Goal: Task Accomplishment & Management: Manage account settings

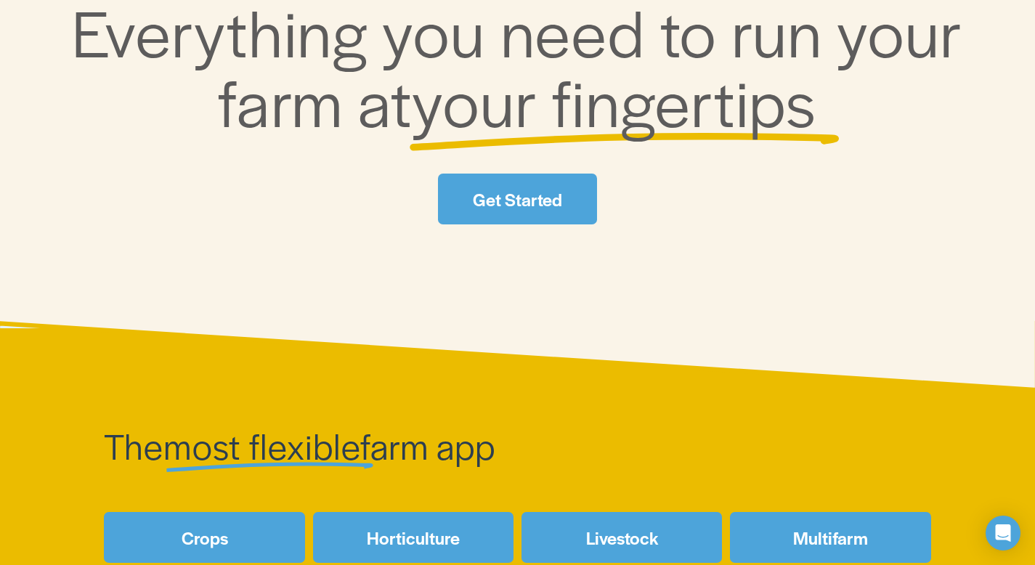
scroll to position [256, 0]
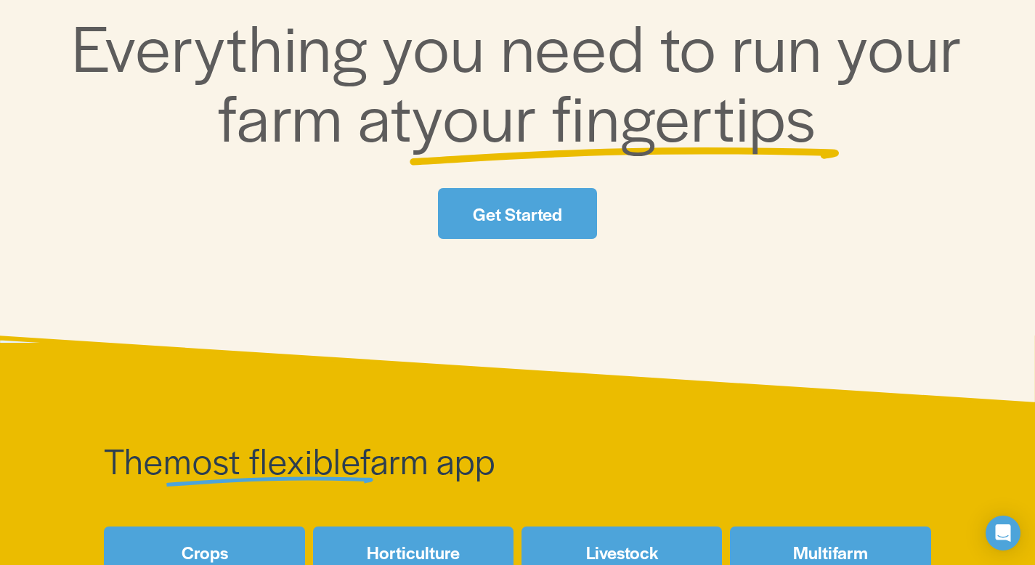
click at [507, 216] on link "Get Started" at bounding box center [517, 213] width 159 height 51
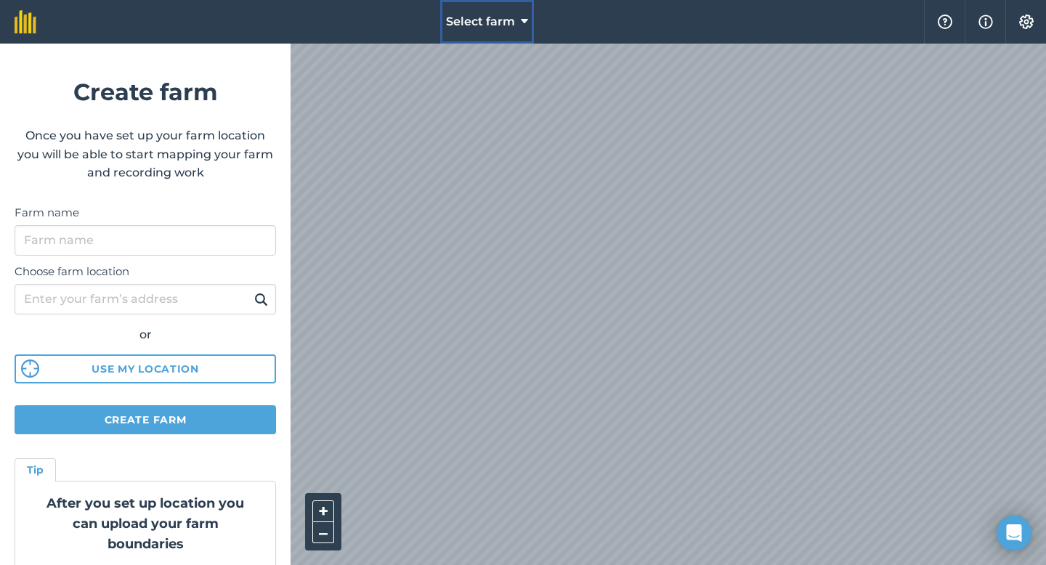
click at [494, 26] on span "Select farm" at bounding box center [480, 21] width 69 height 17
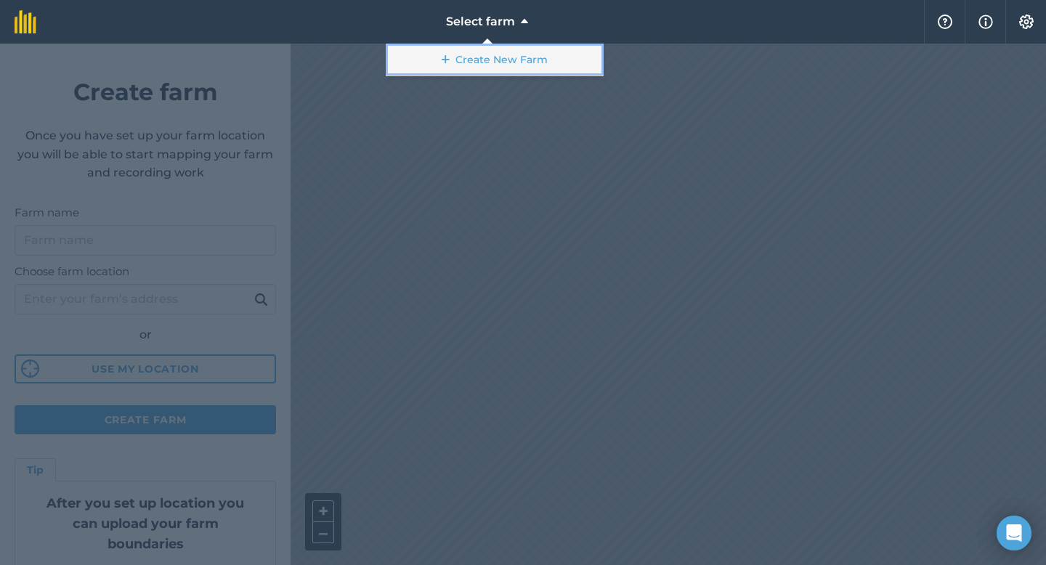
click at [453, 57] on link "Create New Farm" at bounding box center [495, 60] width 218 height 33
click at [508, 60] on link "Create New Farm" at bounding box center [495, 60] width 218 height 33
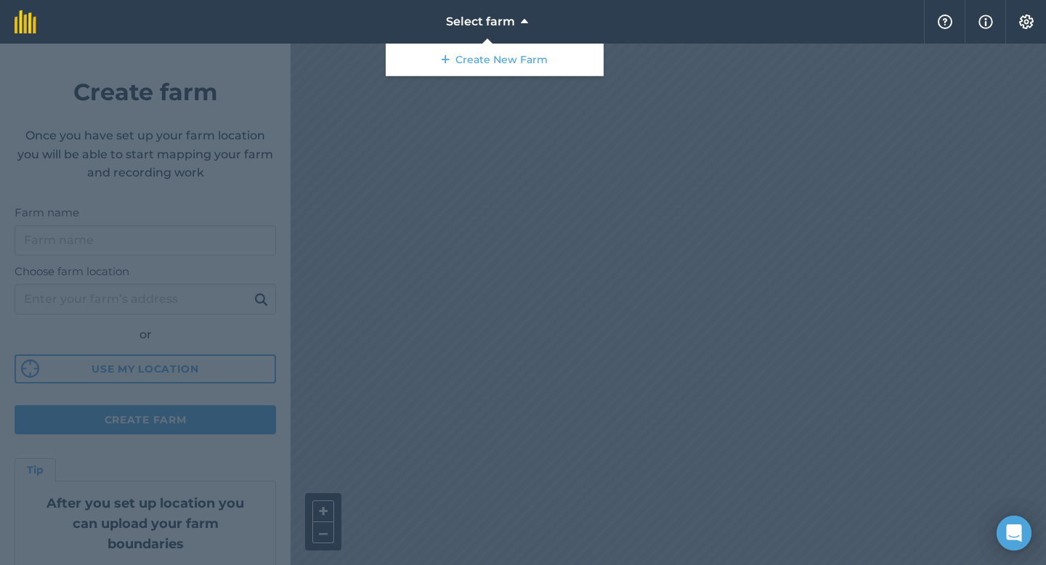
click at [152, 241] on div at bounding box center [523, 305] width 1046 height 522
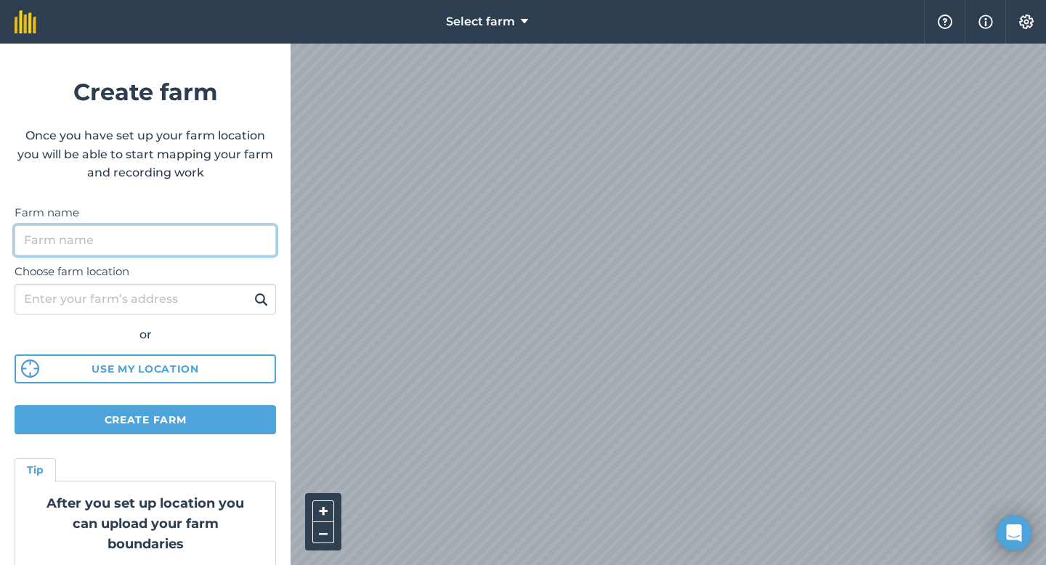
click at [143, 238] on input "Farm name" at bounding box center [146, 240] width 262 height 31
type input "Vedic Gopalam"
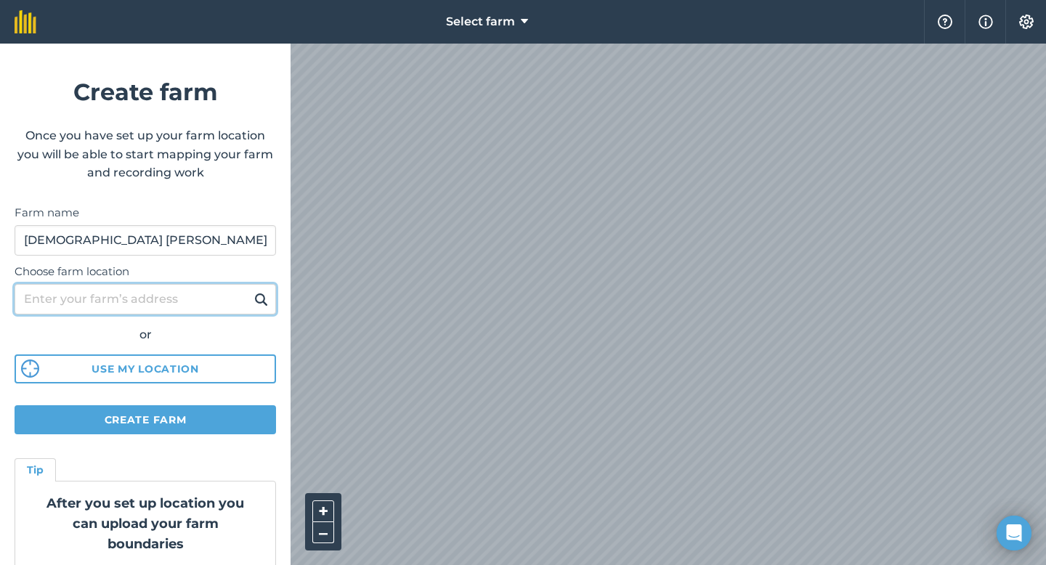
click at [119, 300] on input "Choose farm location" at bounding box center [146, 299] width 262 height 31
click at [150, 296] on input "Choose farm location" at bounding box center [146, 299] width 262 height 31
paste input "10.973991020320193, 76.88262366361249"
type input "10.973991020320193, 76.88262366361249"
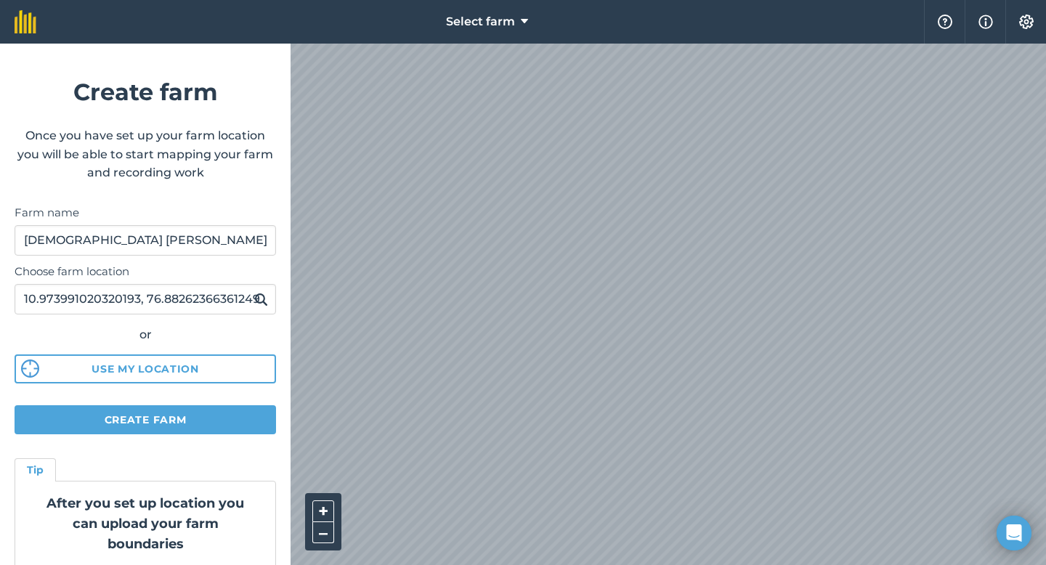
scroll to position [0, 0]
click at [254, 299] on img at bounding box center [261, 299] width 14 height 17
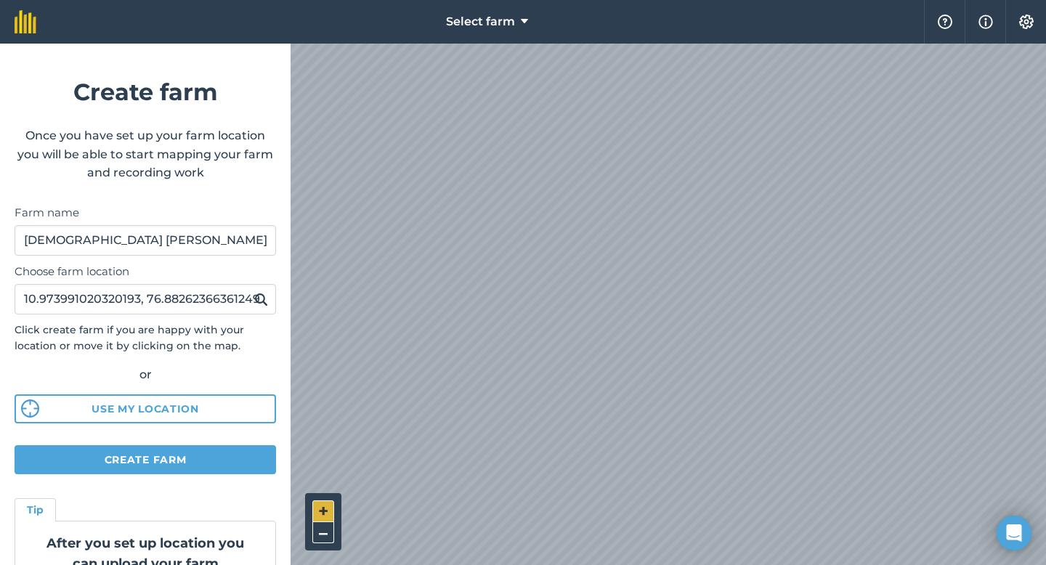
click at [330, 504] on button "+" at bounding box center [323, 511] width 22 height 22
click at [110, 44] on div "Select farm Help Info Settings Create farm Once you have set up your farm locat…" at bounding box center [523, 22] width 1046 height 44
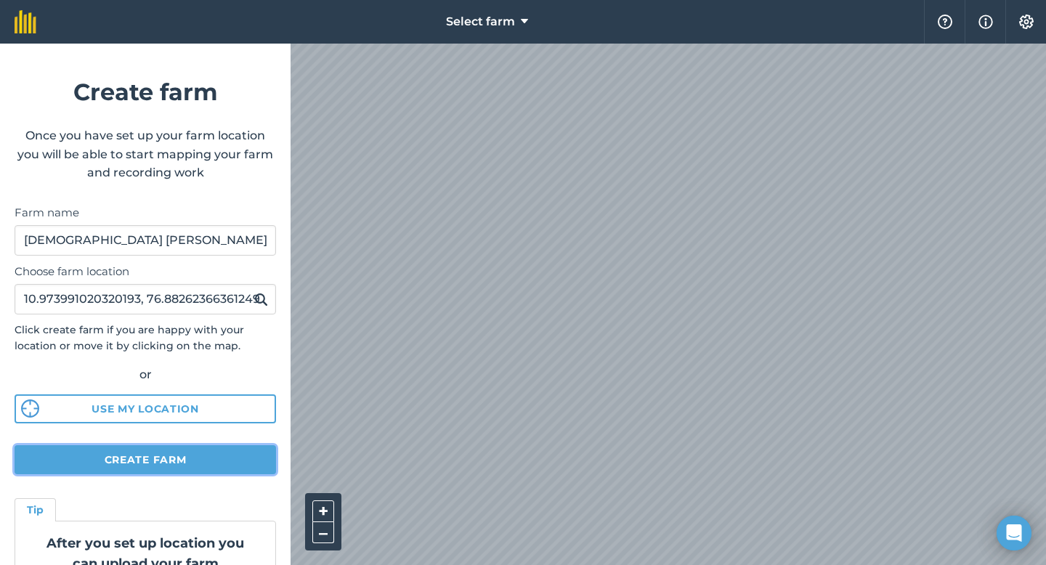
click at [152, 459] on button "Create farm" at bounding box center [146, 459] width 262 height 29
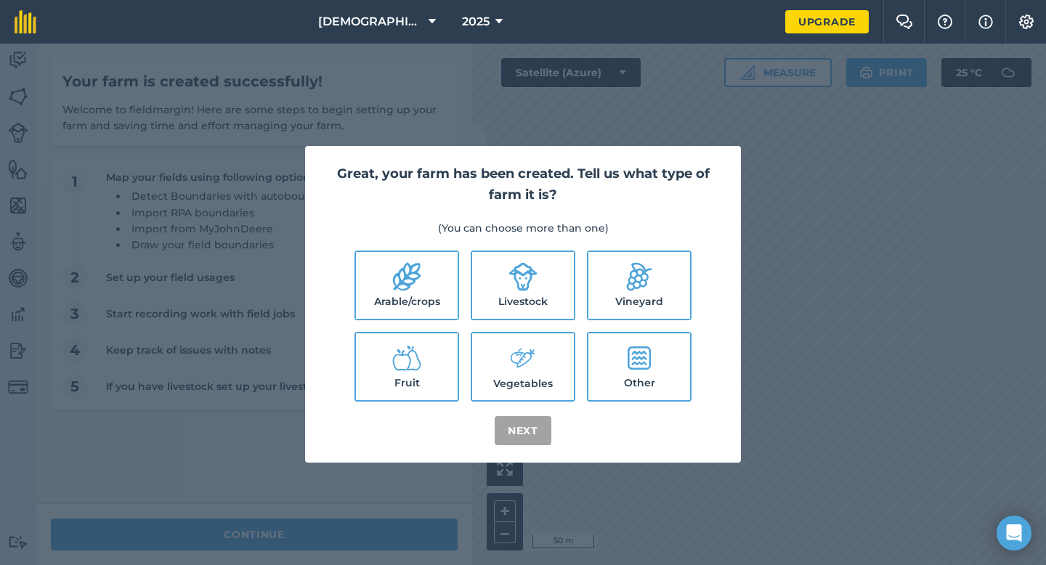
click at [405, 292] on label "Arable/crops" at bounding box center [407, 285] width 102 height 67
checkbox input "true"
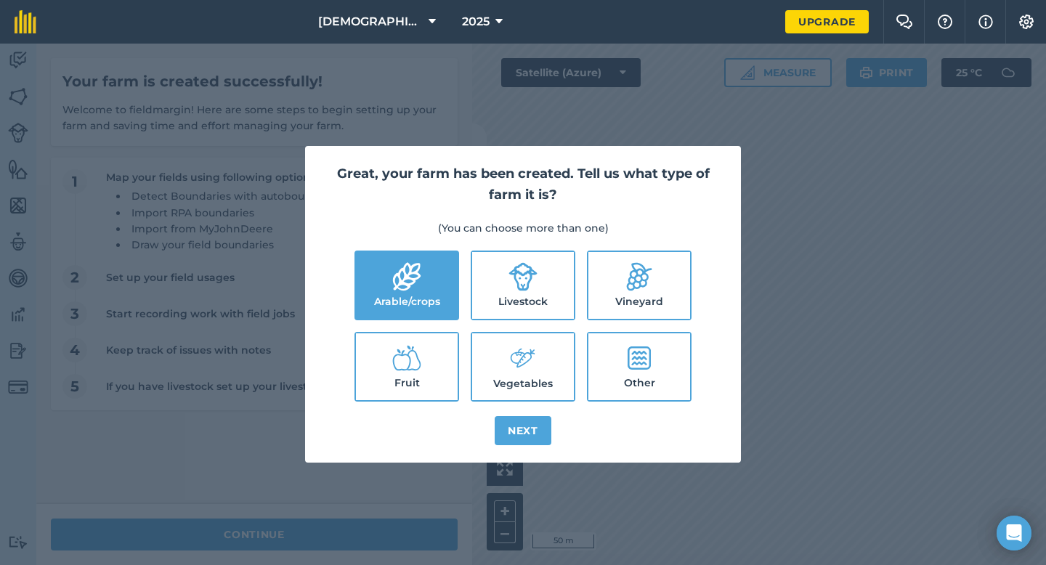
click at [513, 381] on label "Vegetables" at bounding box center [523, 366] width 102 height 67
checkbox input "true"
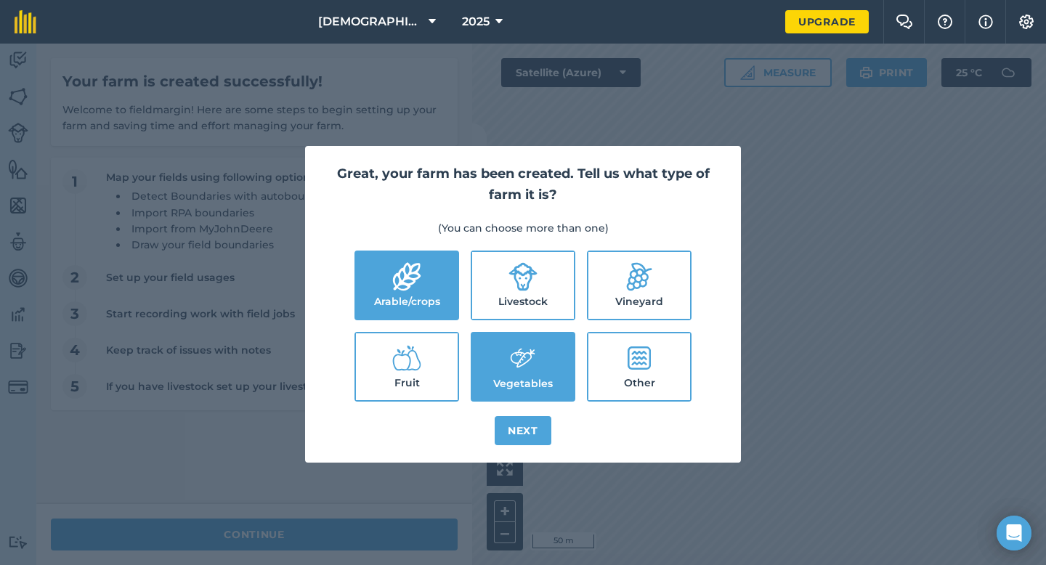
click at [410, 386] on label "Fruit" at bounding box center [407, 366] width 102 height 67
checkbox input "true"
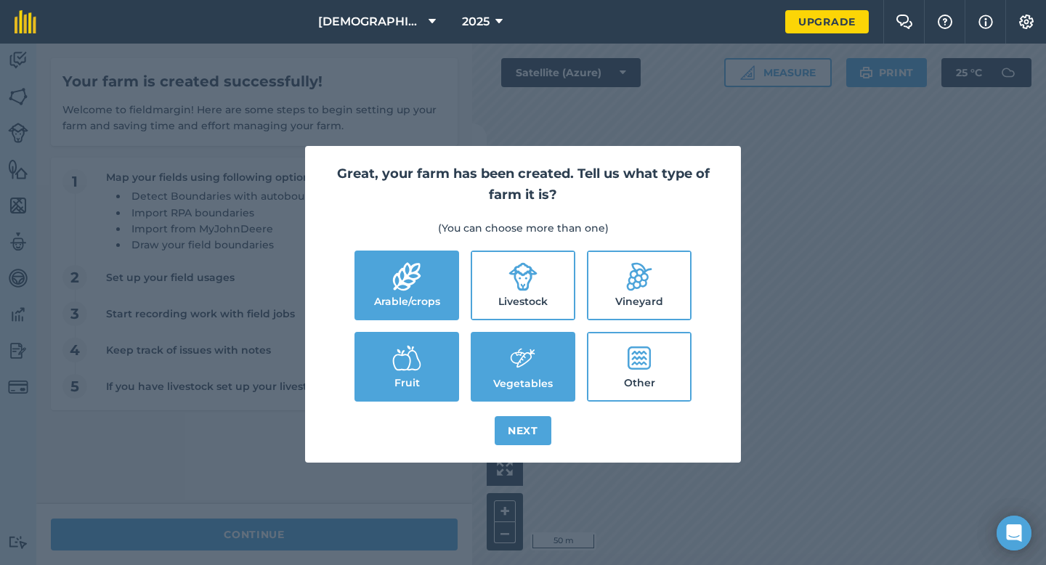
click at [633, 378] on label "Other" at bounding box center [639, 366] width 102 height 67
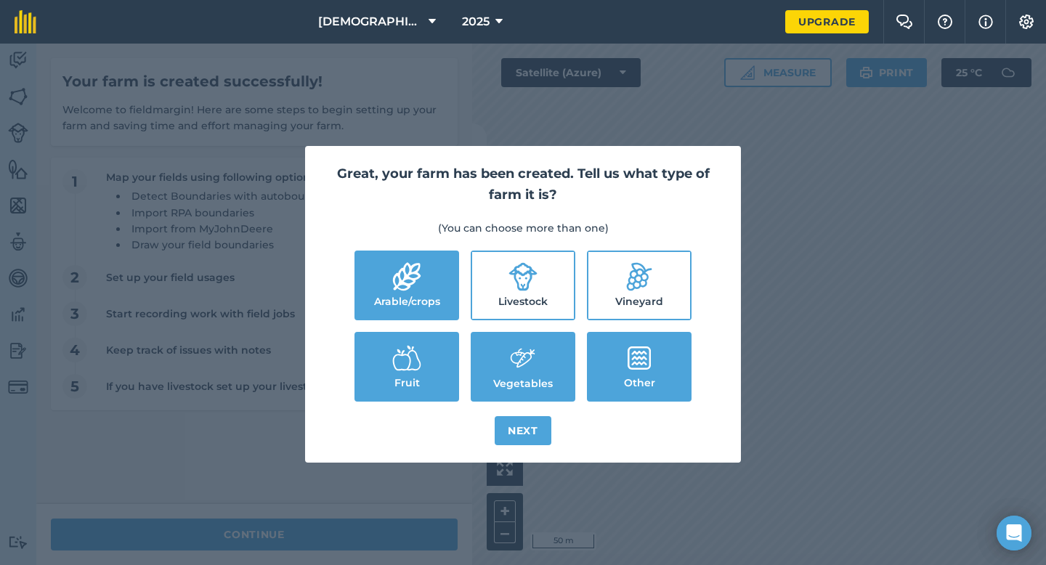
click at [638, 383] on label "Other" at bounding box center [639, 366] width 102 height 67
checkbox input "false"
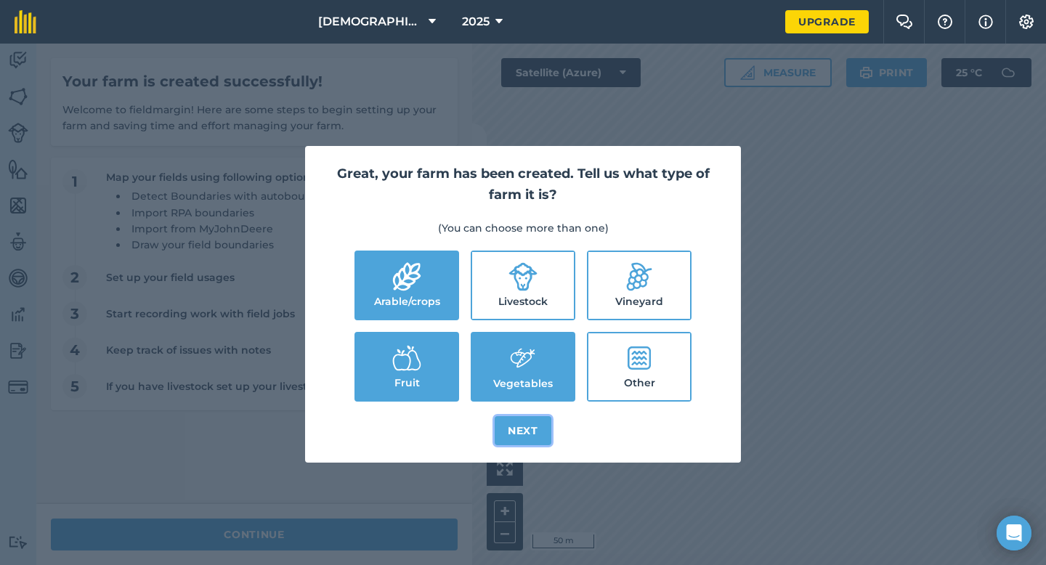
click at [522, 437] on button "Next" at bounding box center [523, 430] width 57 height 29
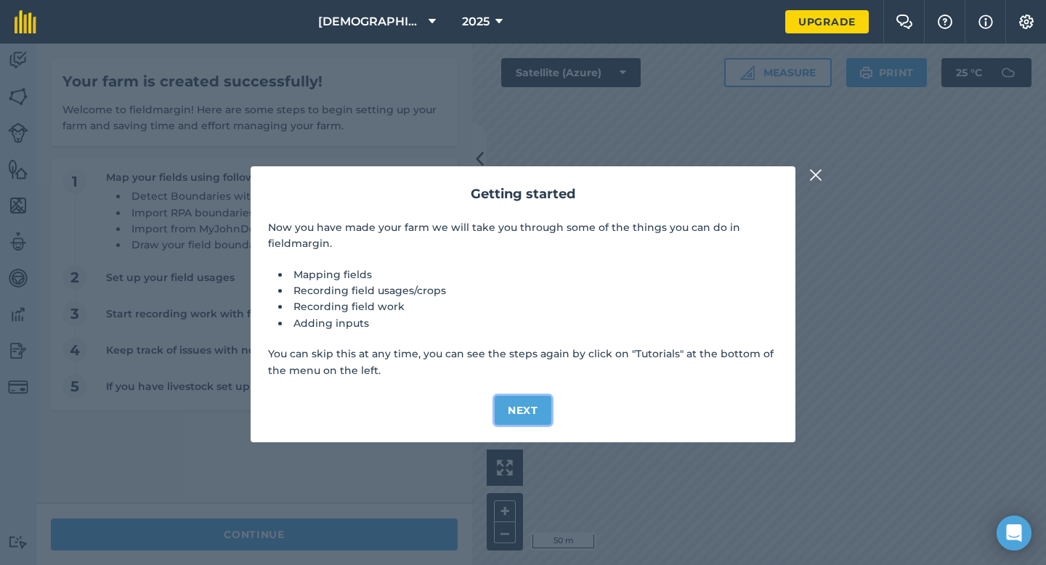
click at [534, 406] on button "Next" at bounding box center [523, 410] width 57 height 29
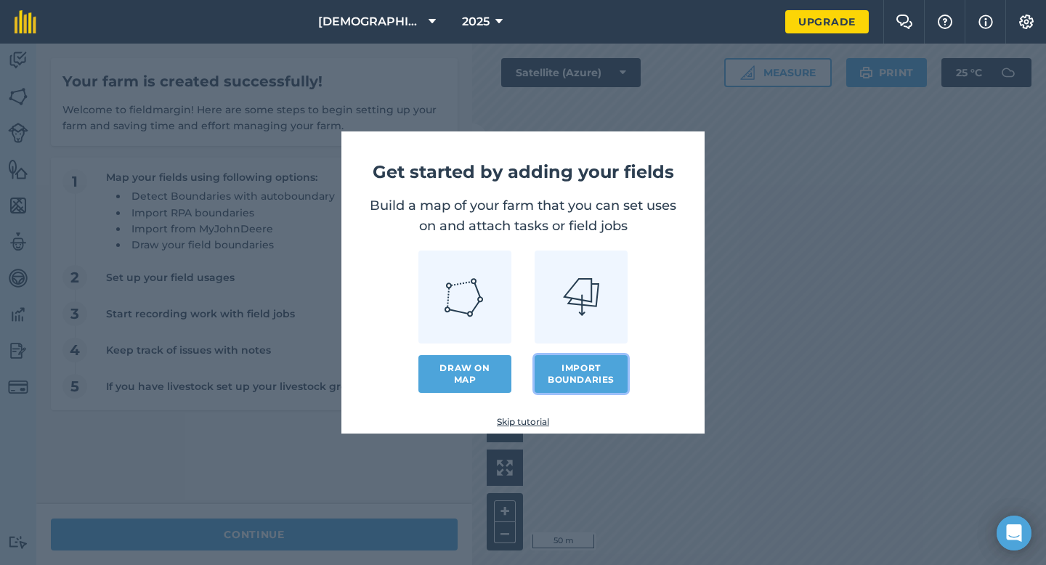
click at [577, 382] on button "Import boundaries" at bounding box center [581, 374] width 93 height 38
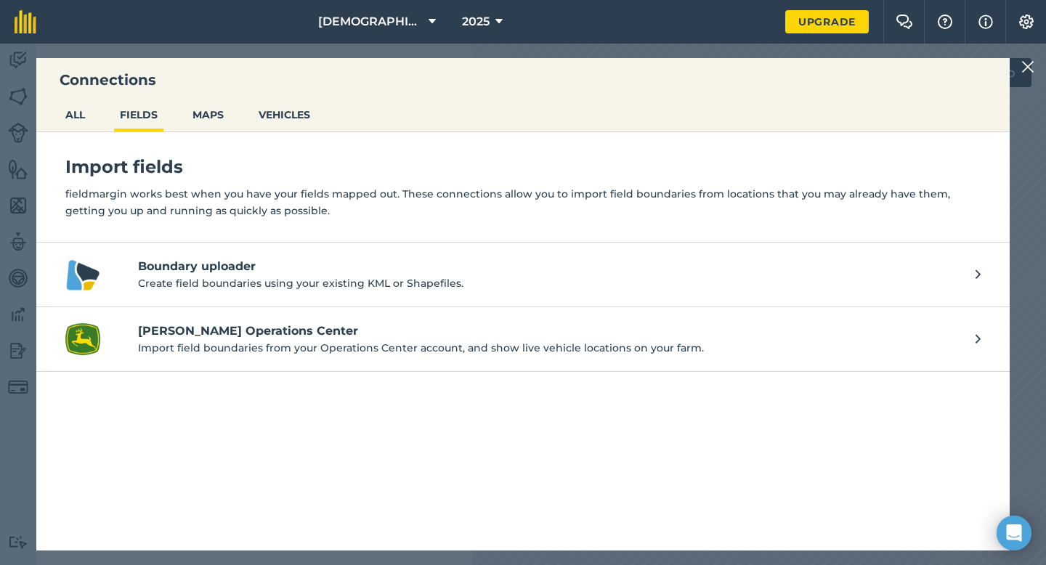
click at [211, 268] on h4 "Boundary uploader" at bounding box center [549, 266] width 823 height 17
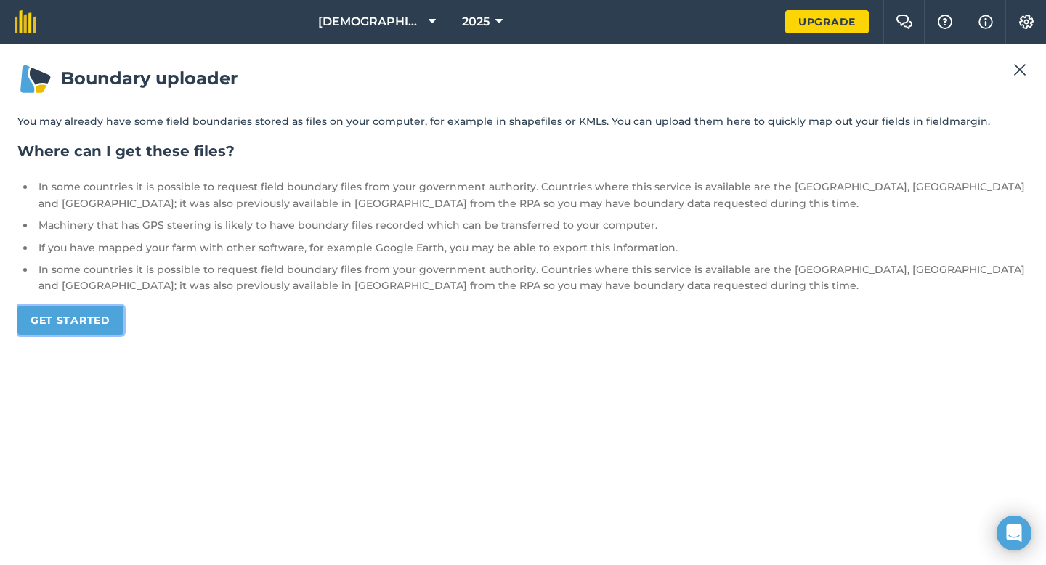
click at [62, 323] on link "Get started" at bounding box center [70, 320] width 106 height 29
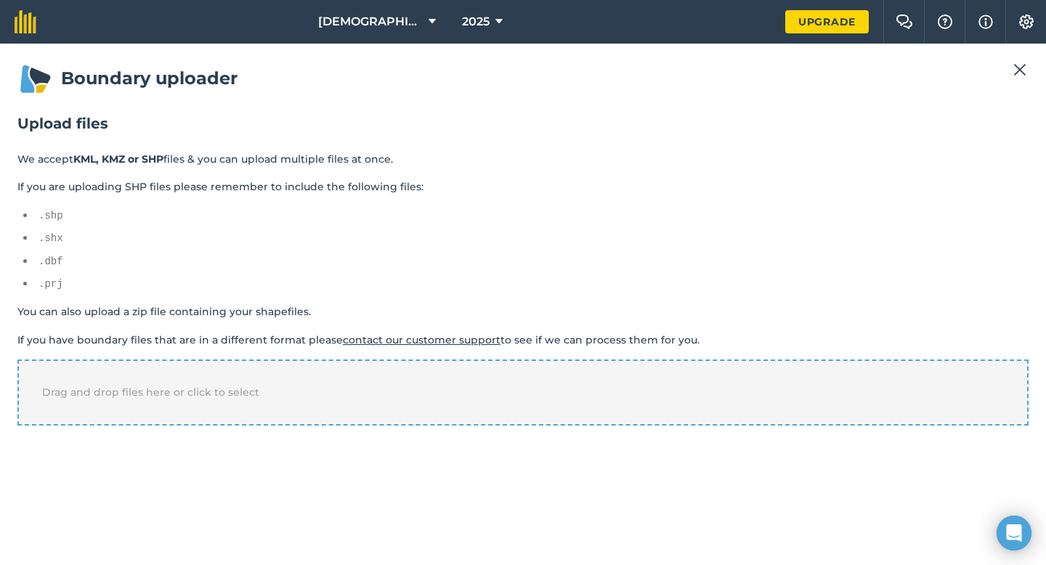
click at [110, 389] on span "Drag and drop files here or click to select" at bounding box center [150, 392] width 217 height 13
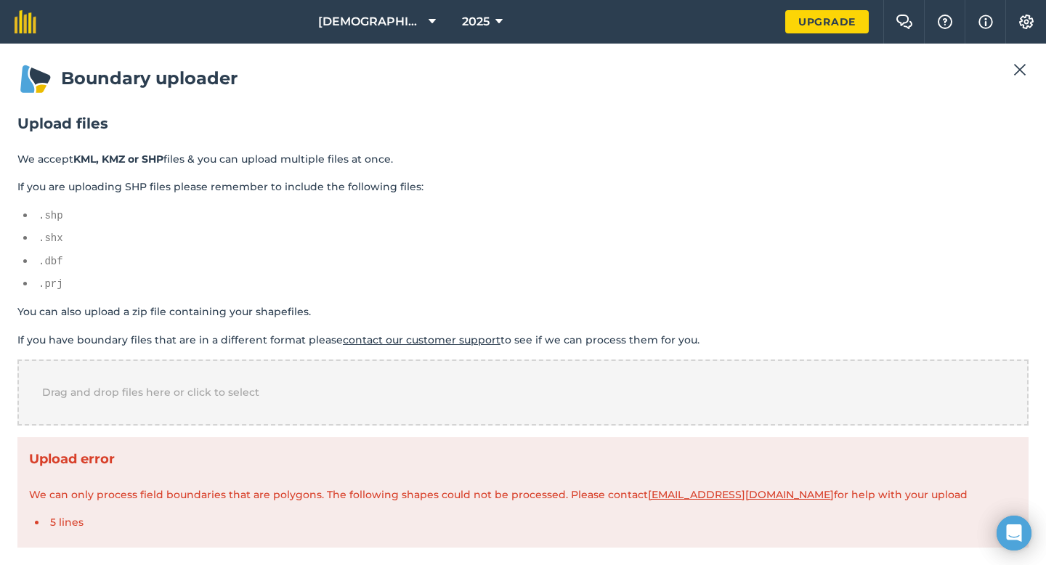
scroll to position [77, 0]
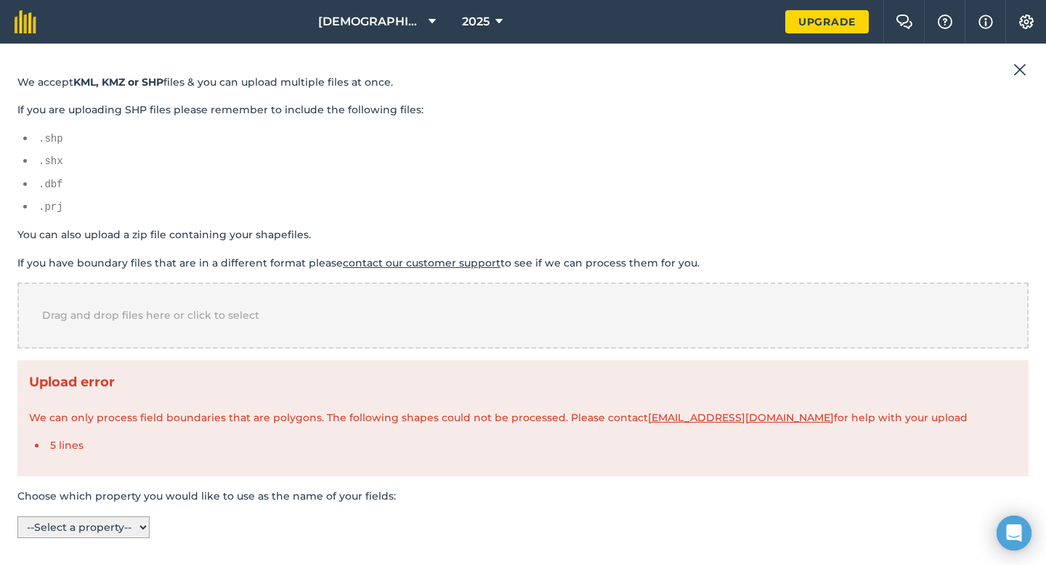
click at [119, 521] on select "-- Select a property -- name" at bounding box center [83, 527] width 132 height 22
select select "name"
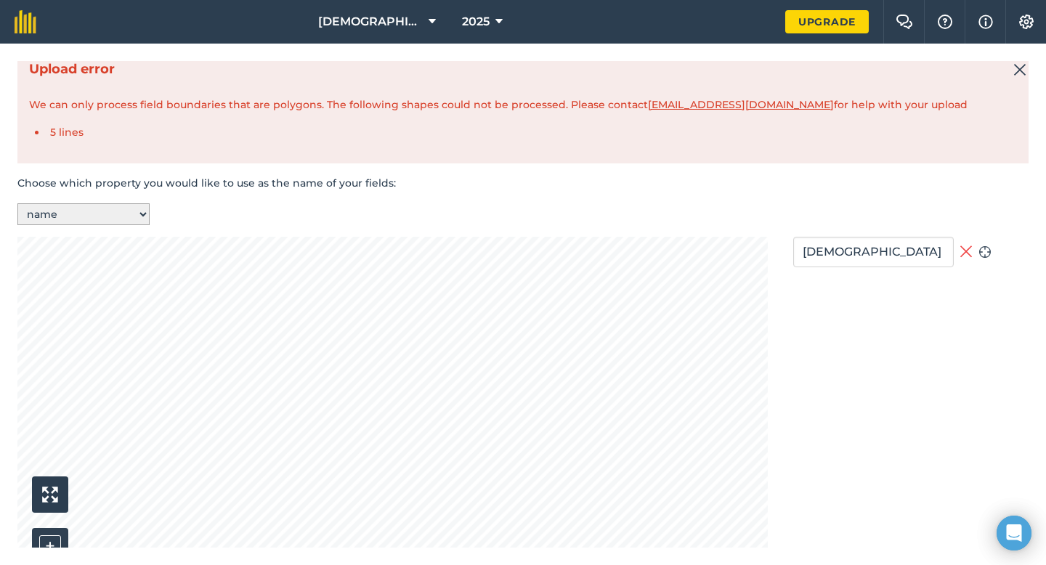
scroll to position [498, 0]
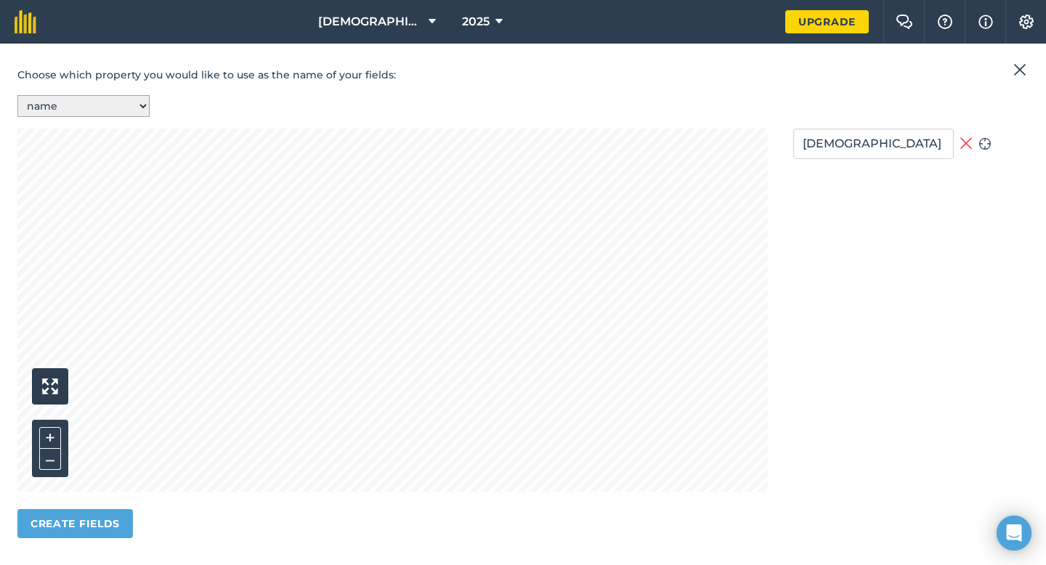
click at [140, 107] on select "-- Select a property -- name" at bounding box center [83, 106] width 132 height 22
click at [106, 519] on button "Create fields" at bounding box center [74, 523] width 115 height 29
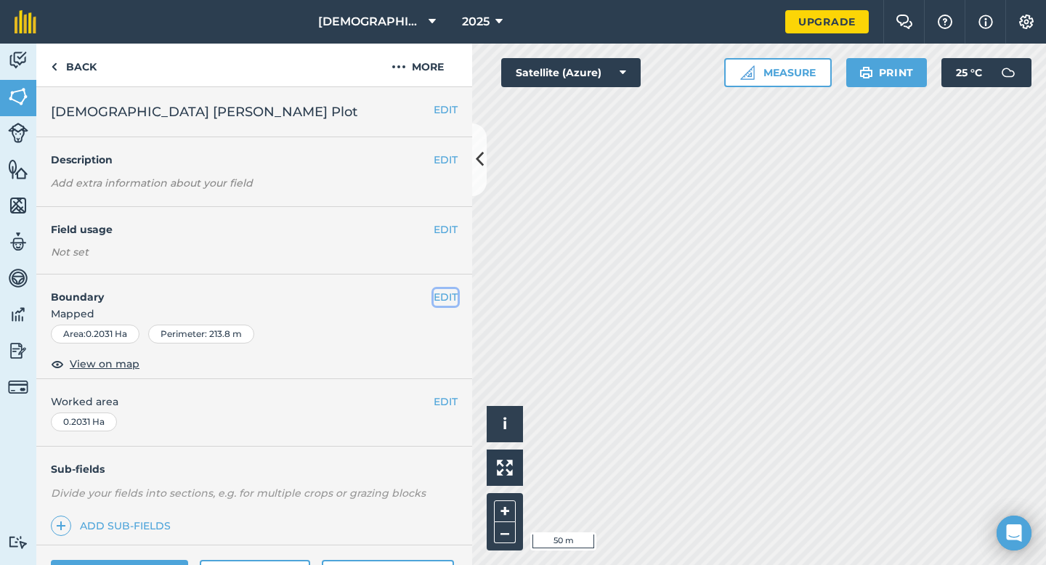
click at [434, 296] on button "EDIT" at bounding box center [446, 297] width 24 height 16
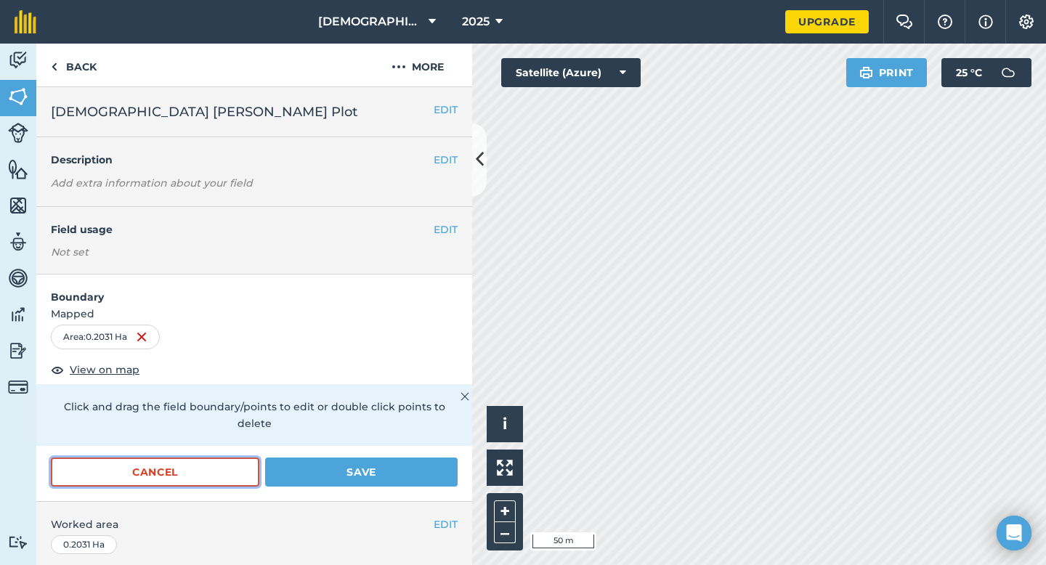
click at [203, 474] on button "Cancel" at bounding box center [155, 472] width 208 height 29
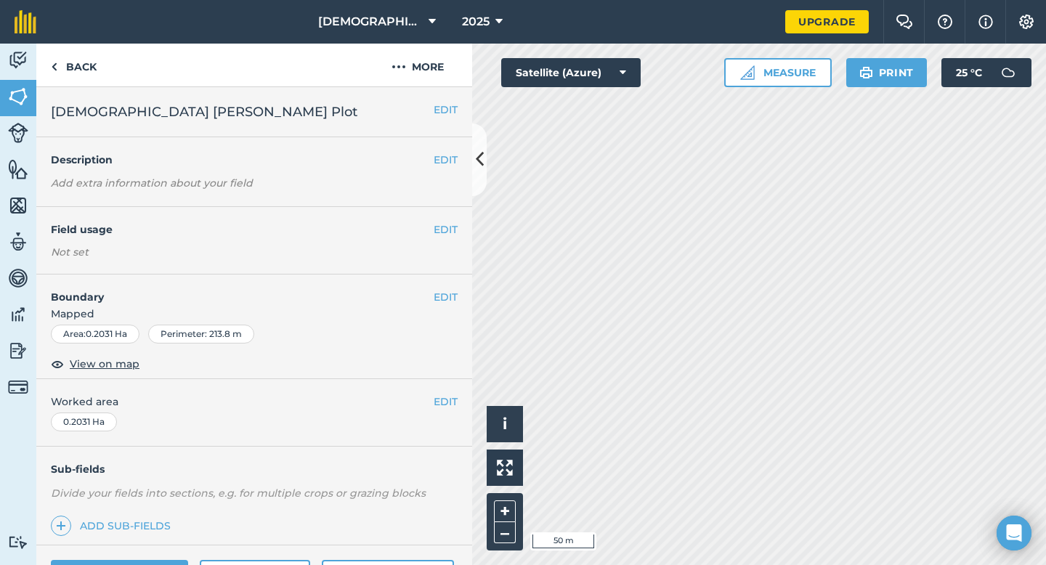
click at [117, 335] on div "Area : 0.2031 Ha" at bounding box center [95, 334] width 89 height 19
click at [434, 298] on button "EDIT" at bounding box center [446, 297] width 24 height 16
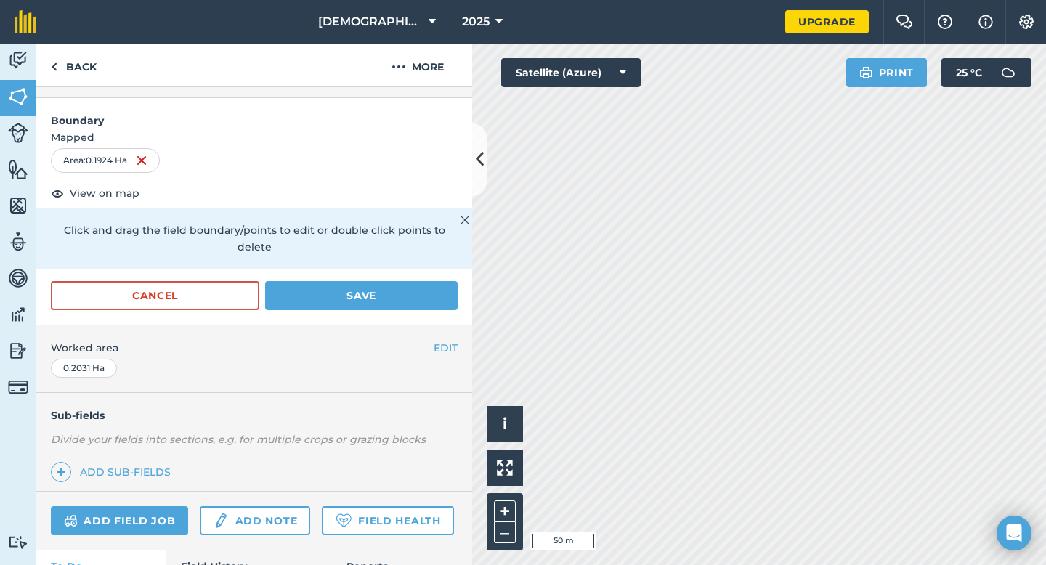
scroll to position [217, 0]
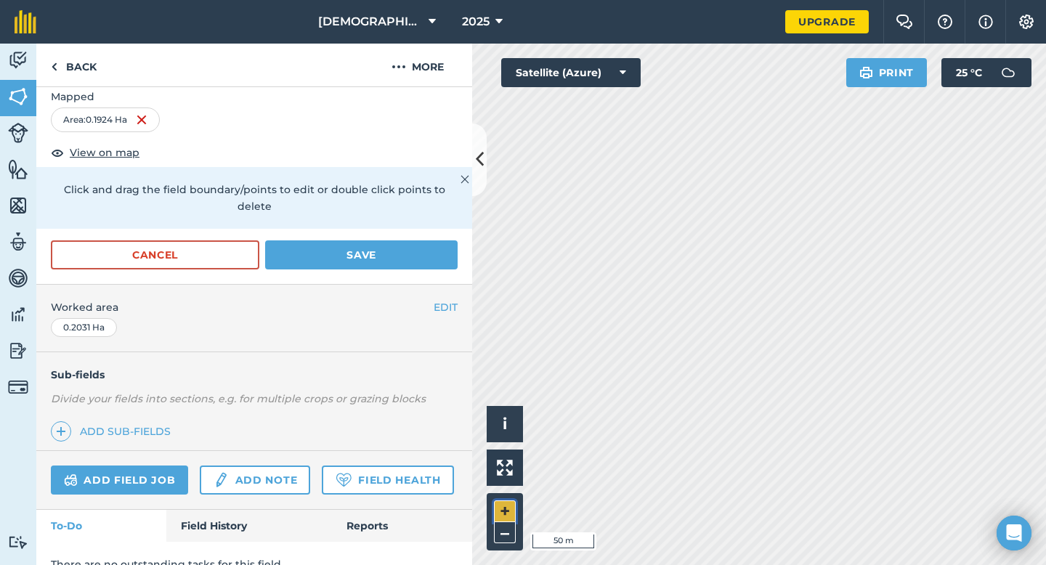
click at [511, 513] on button "+" at bounding box center [505, 511] width 22 height 22
click at [510, 533] on button "–" at bounding box center [505, 532] width 22 height 21
click at [511, 515] on button "+" at bounding box center [505, 511] width 22 height 22
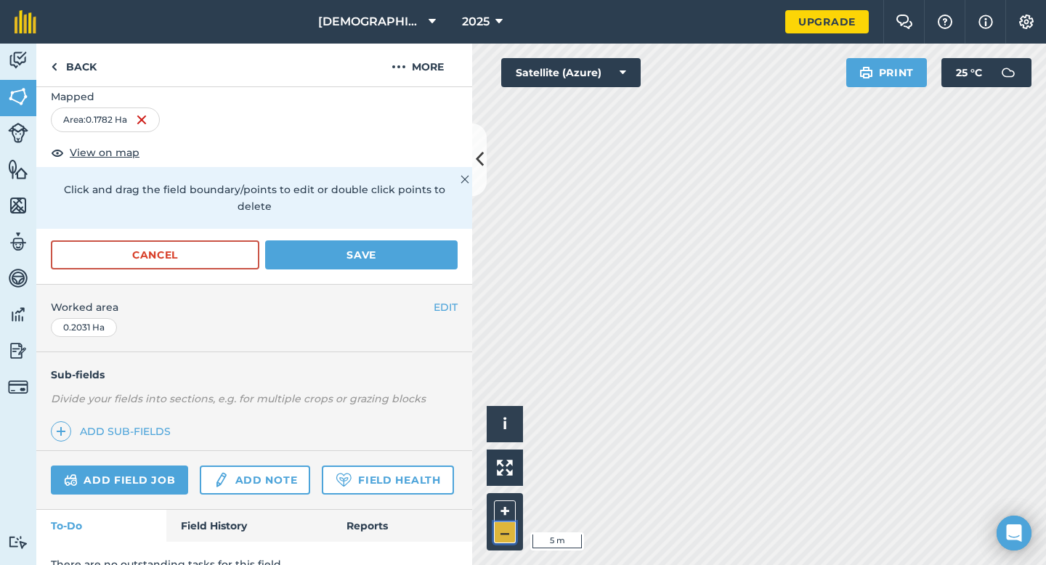
click at [503, 537] on button "–" at bounding box center [505, 532] width 22 height 21
click at [506, 513] on button "+" at bounding box center [505, 511] width 22 height 22
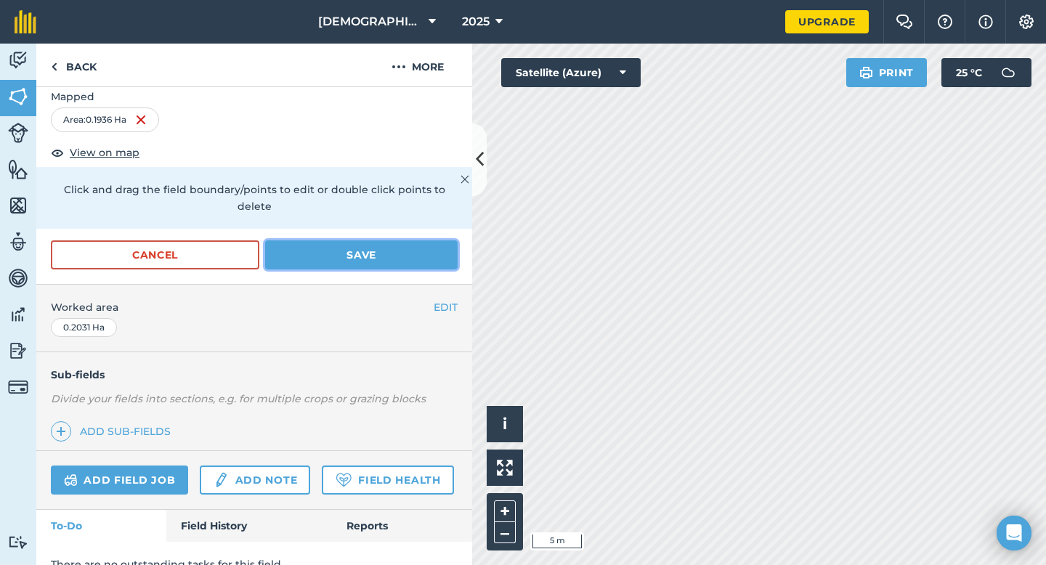
click at [319, 261] on button "Save" at bounding box center [361, 254] width 192 height 29
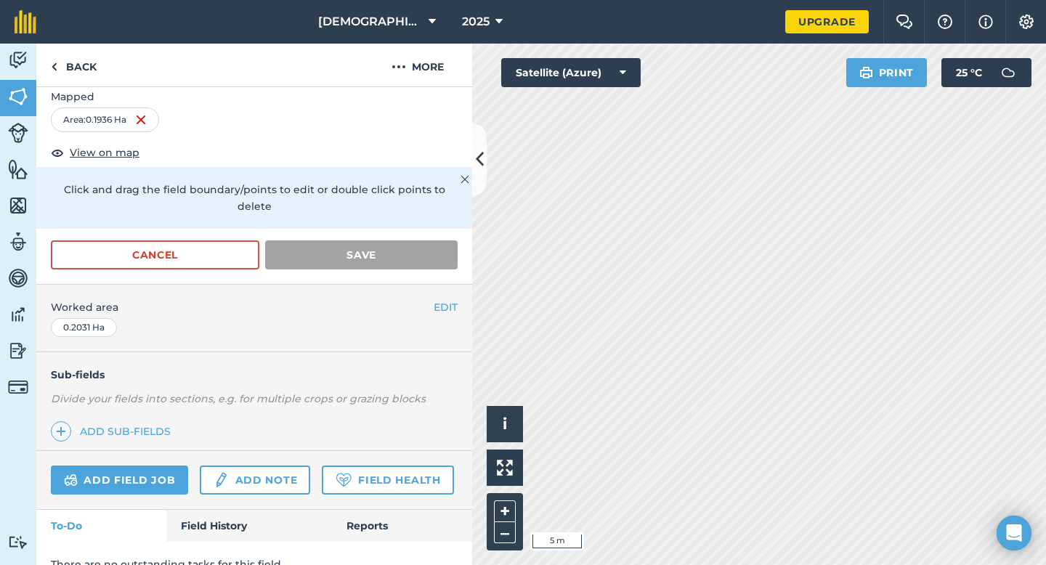
scroll to position [157, 0]
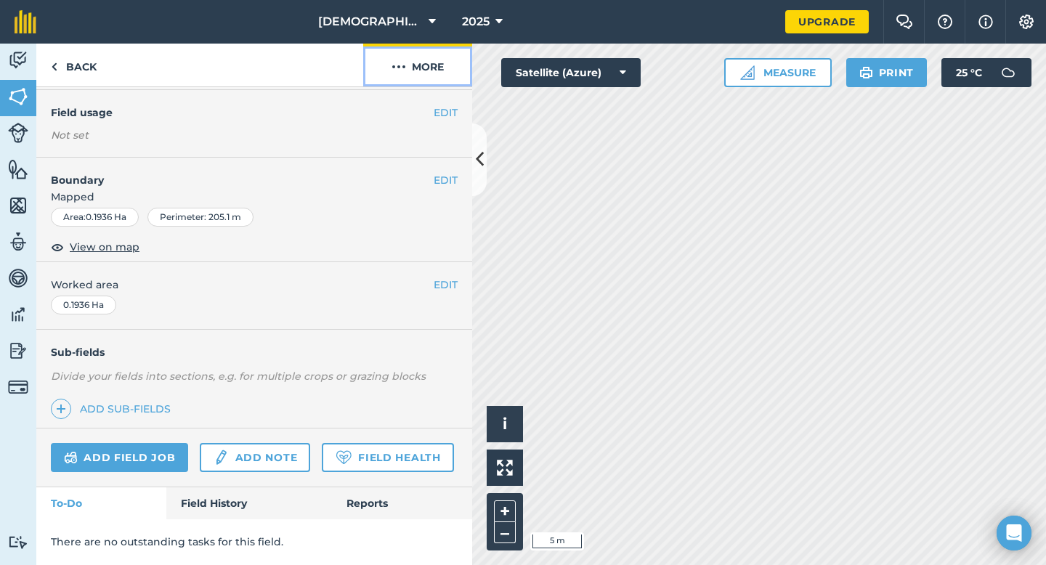
click at [411, 68] on button "More" at bounding box center [417, 65] width 109 height 43
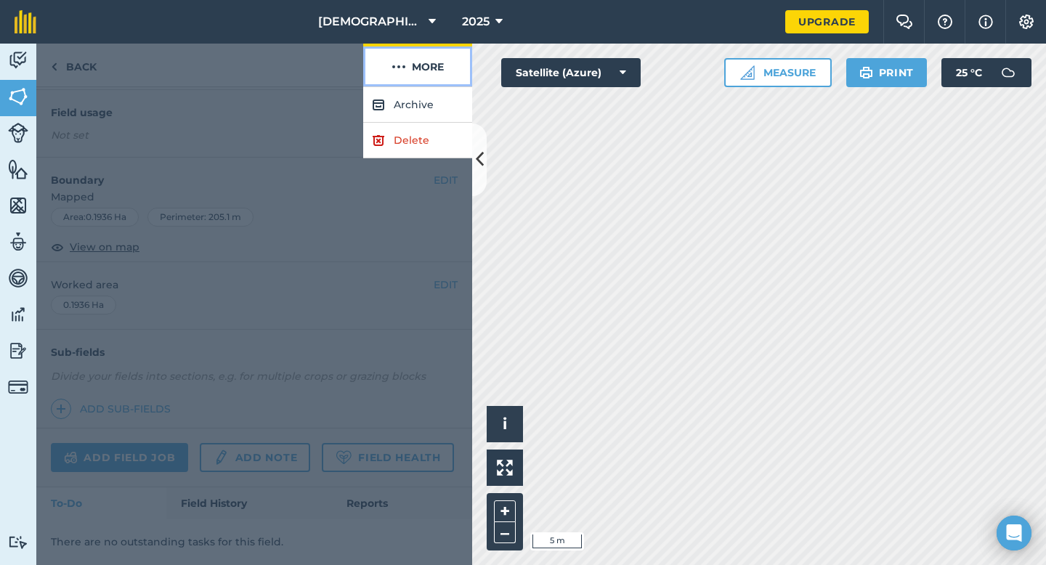
click at [411, 68] on button "More" at bounding box center [417, 65] width 109 height 43
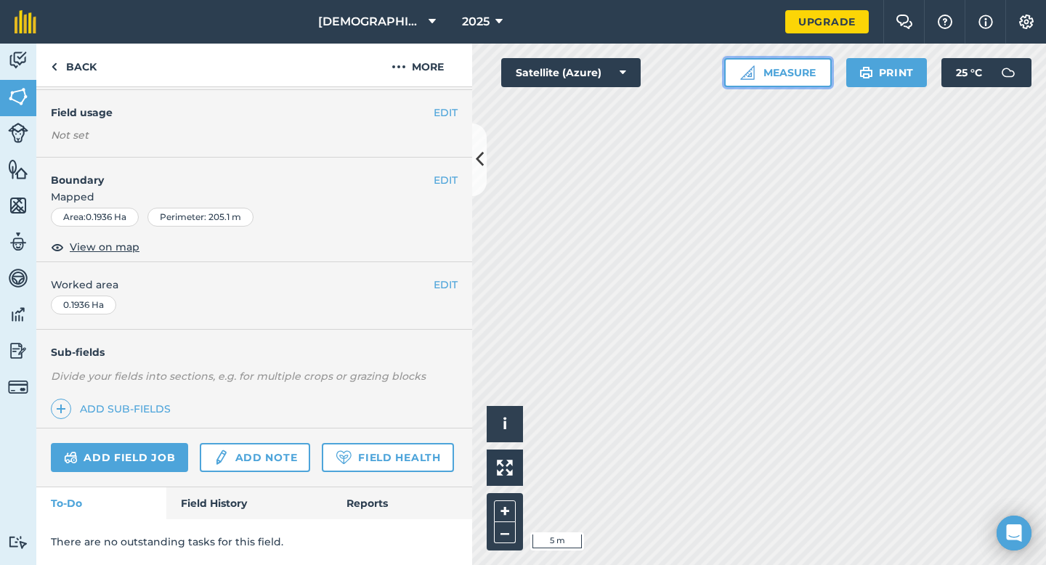
click at [795, 73] on button "Measure" at bounding box center [778, 72] width 108 height 29
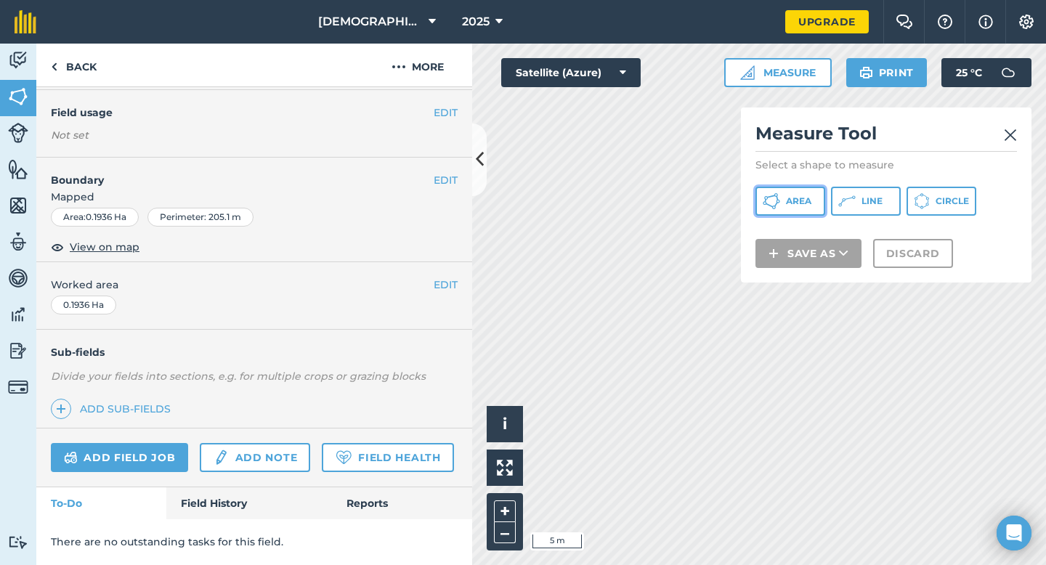
click at [803, 204] on span "Area" at bounding box center [798, 201] width 25 height 12
click at [859, 203] on button "Line" at bounding box center [866, 201] width 70 height 29
click at [1012, 135] on img at bounding box center [1010, 134] width 13 height 17
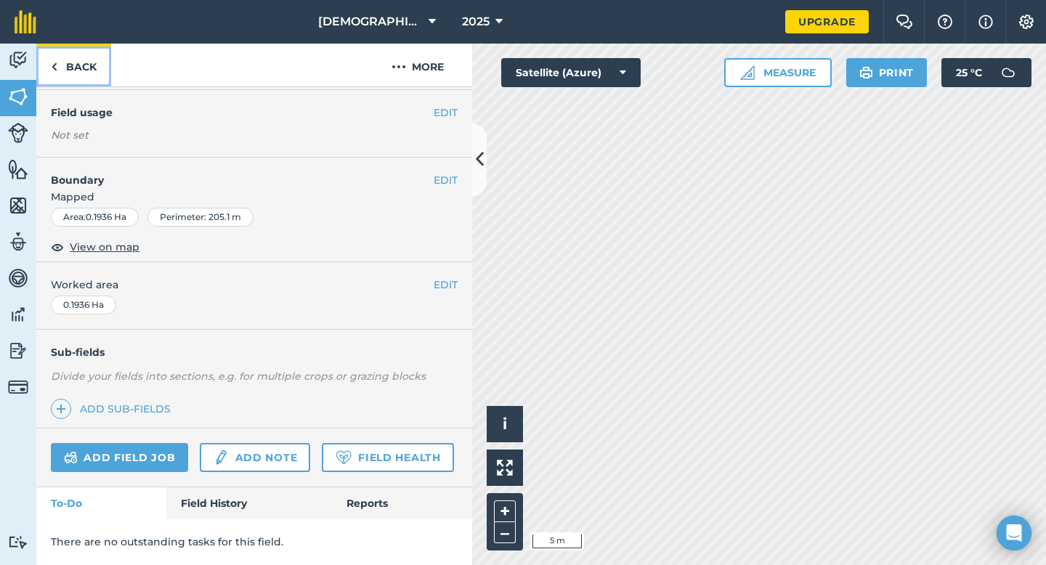
click at [54, 70] on img at bounding box center [54, 66] width 7 height 17
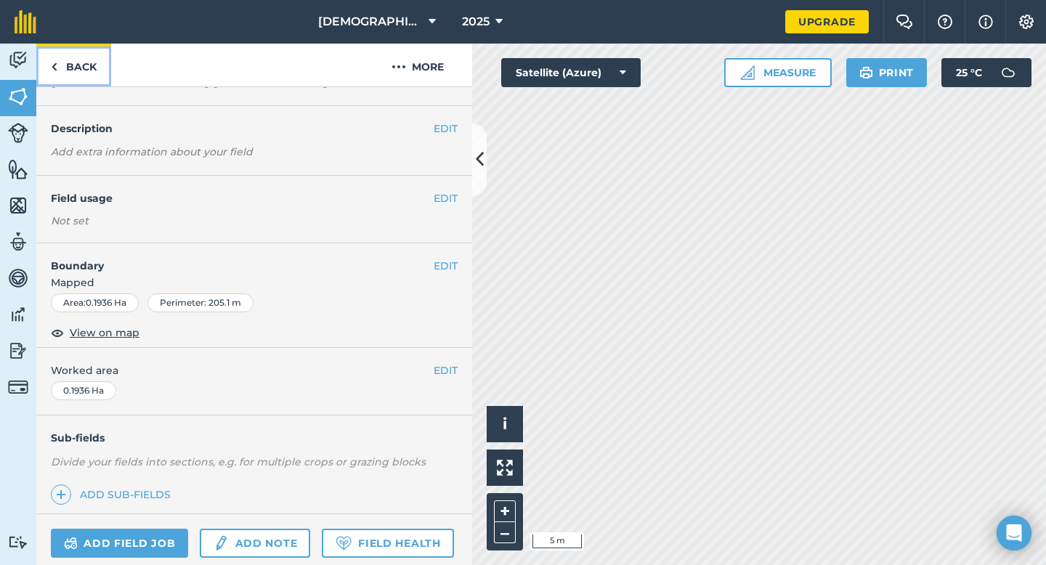
scroll to position [0, 0]
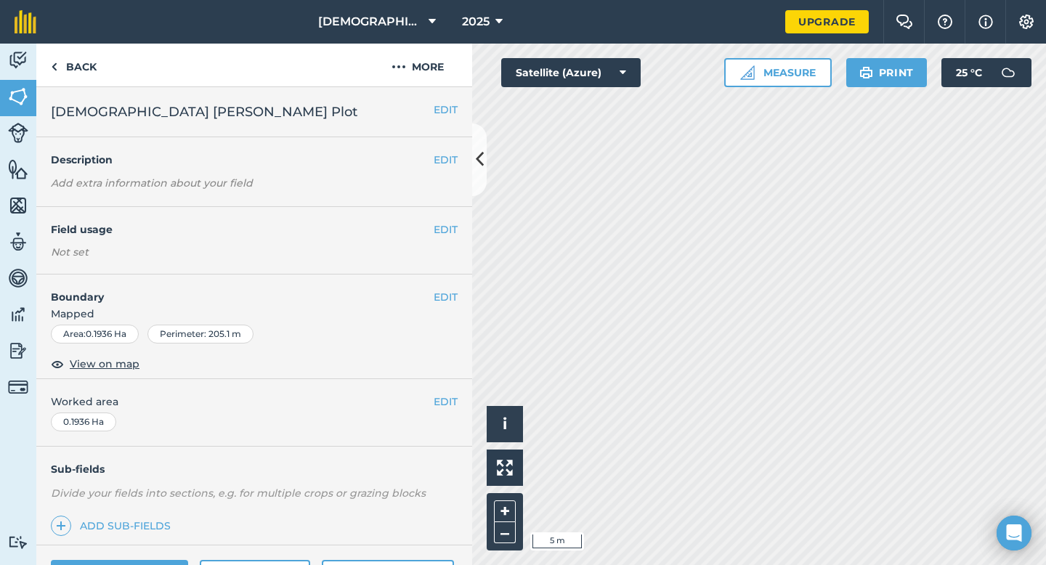
click at [116, 335] on div "Area : 0.1936 Ha" at bounding box center [95, 334] width 88 height 19
click at [215, 357] on div "EDIT Boundary Mapped Area : 0.1936 Ha Perimeter : 205.1 m View on map" at bounding box center [254, 327] width 436 height 105
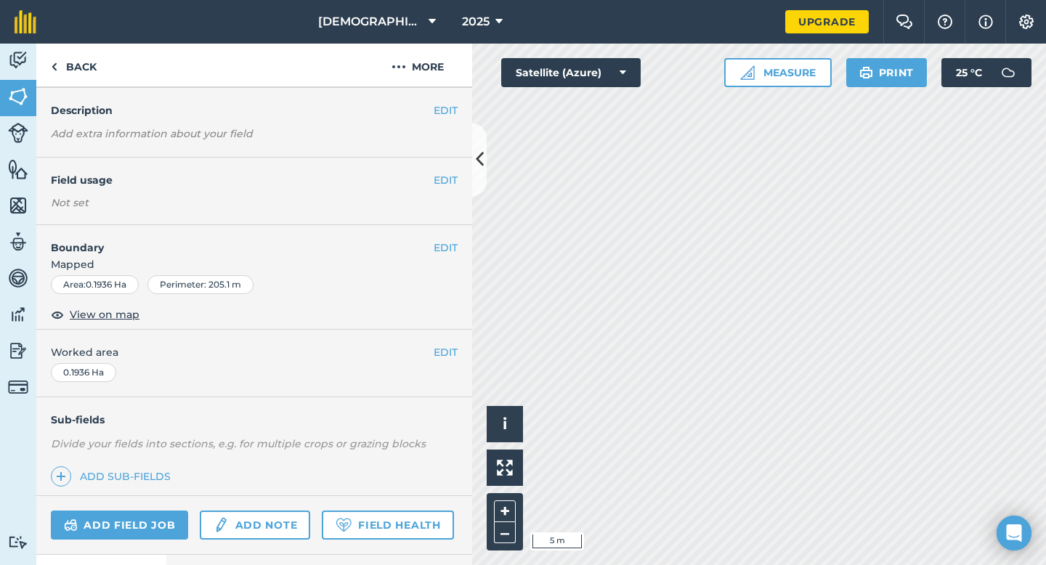
scroll to position [157, 0]
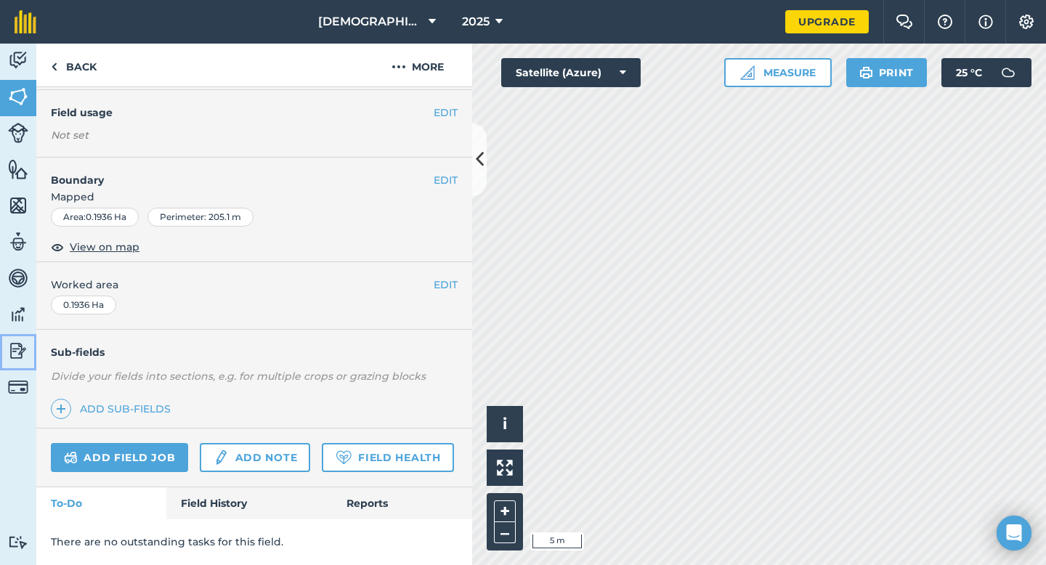
click at [20, 349] on img at bounding box center [18, 351] width 20 height 22
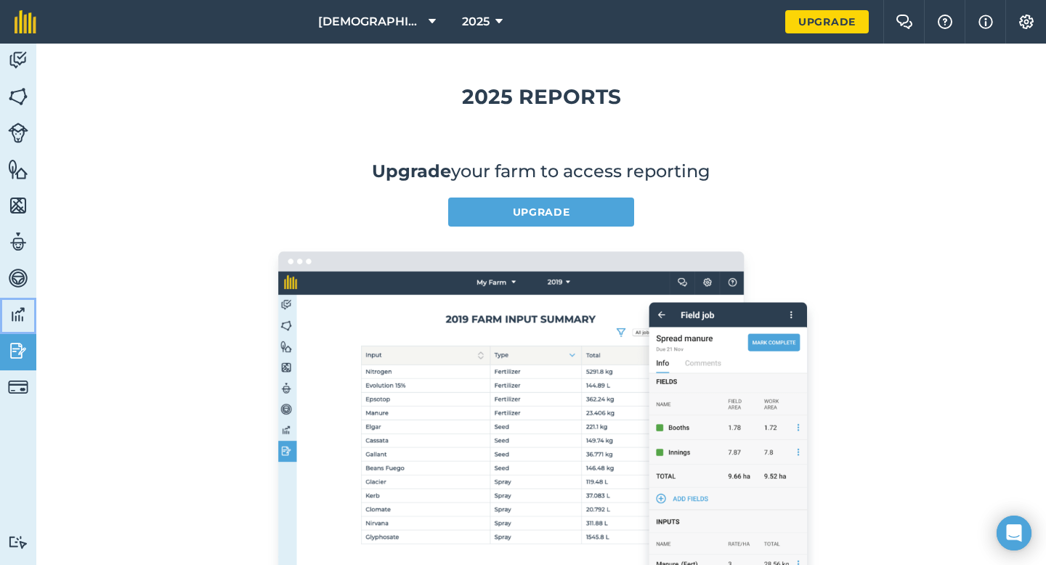
click at [23, 319] on img at bounding box center [18, 315] width 20 height 22
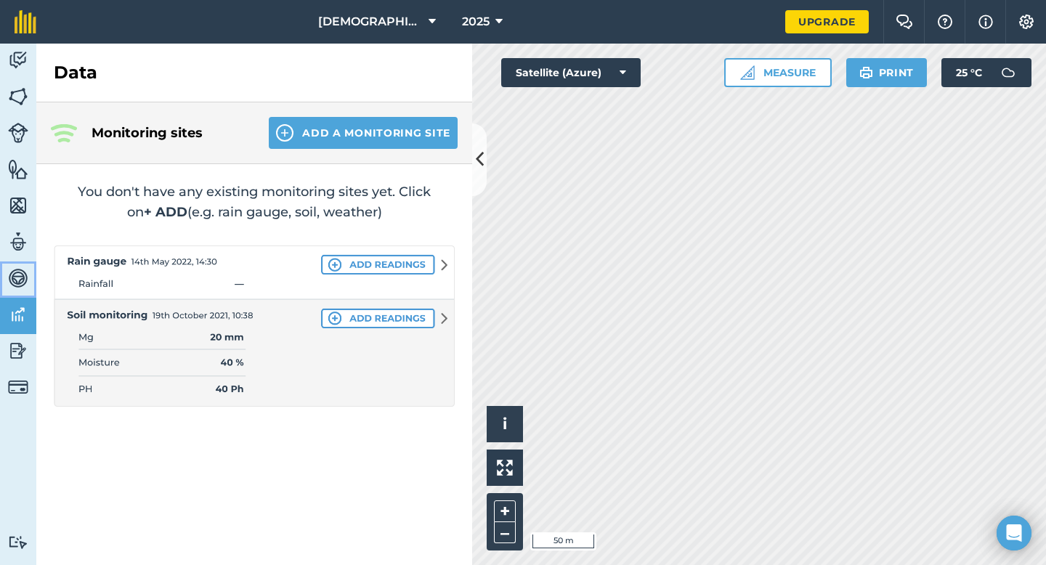
click at [23, 276] on img at bounding box center [18, 278] width 20 height 22
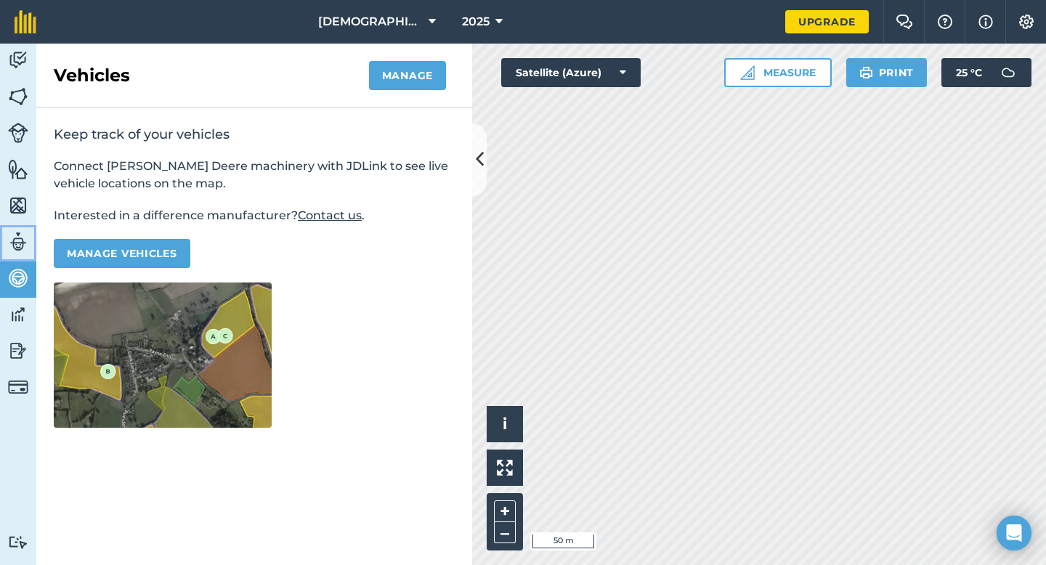
click at [23, 243] on img at bounding box center [18, 242] width 20 height 22
select select "MEMBER"
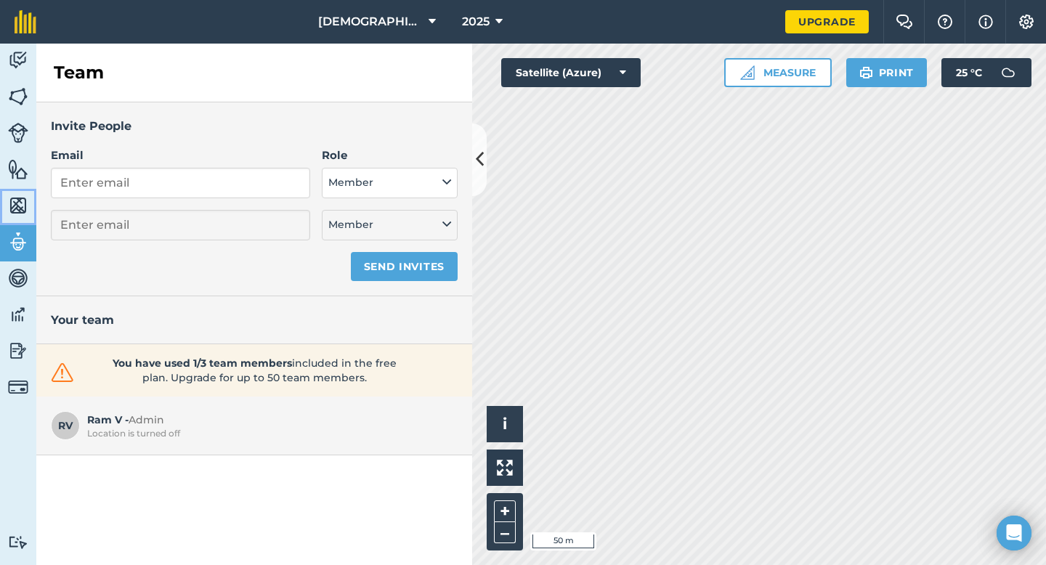
click at [21, 202] on img at bounding box center [18, 206] width 20 height 22
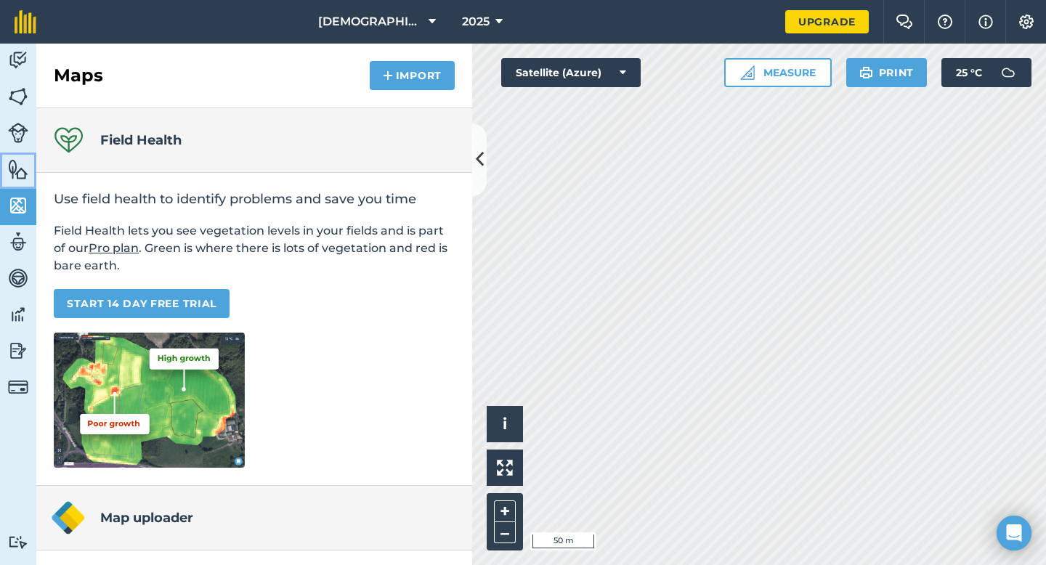
click at [22, 170] on img at bounding box center [18, 169] width 20 height 22
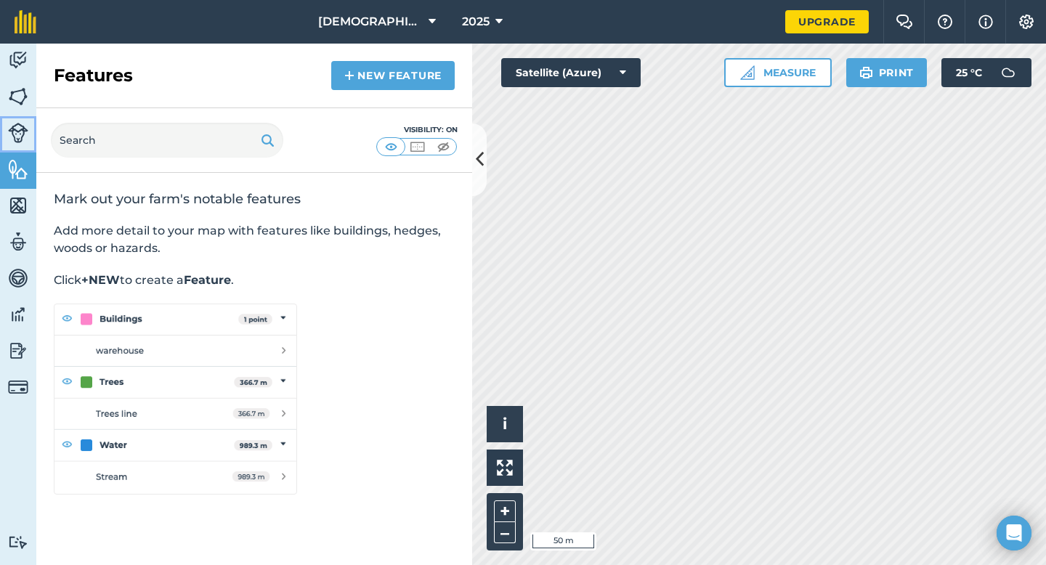
click at [18, 128] on img at bounding box center [18, 133] width 20 height 20
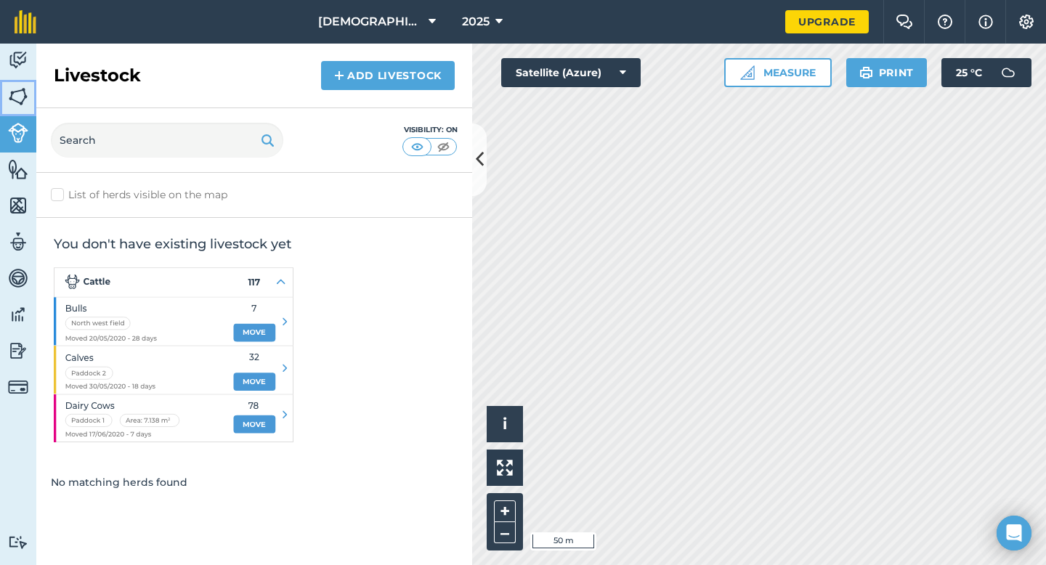
click at [21, 89] on img at bounding box center [18, 97] width 20 height 22
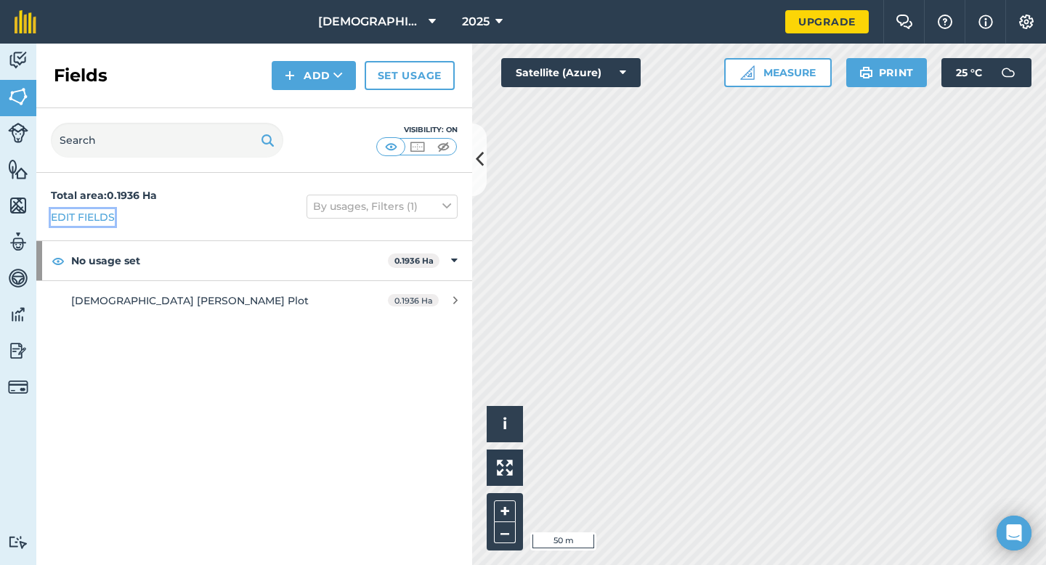
click at [102, 215] on link "Edit fields" at bounding box center [83, 217] width 64 height 16
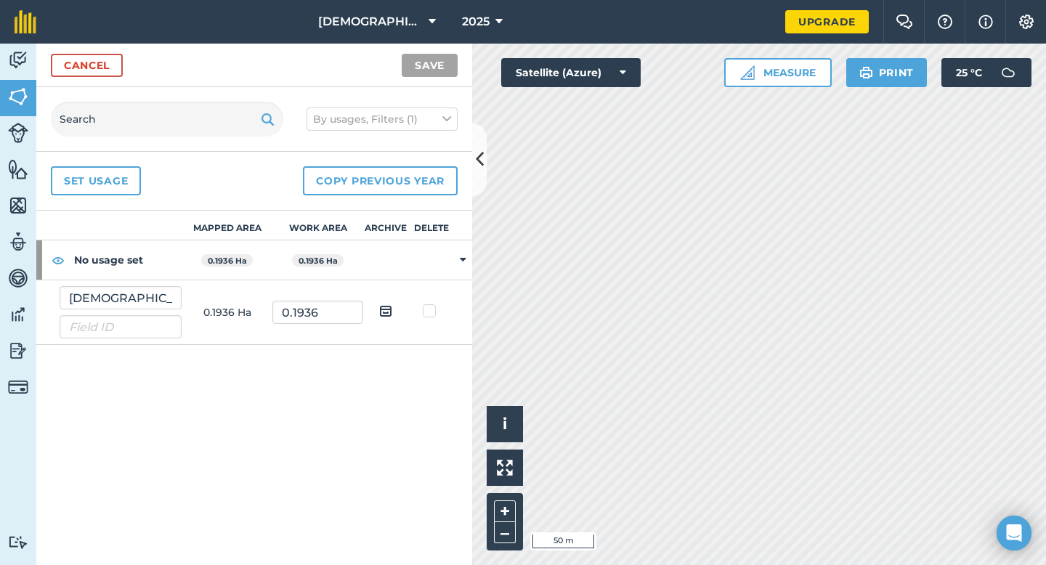
click at [232, 312] on td "0.1936 Ha" at bounding box center [227, 312] width 91 height 65
click at [322, 262] on strong "0.1936 Ha" at bounding box center [318, 261] width 39 height 10
click at [385, 311] on img at bounding box center [385, 310] width 13 height 17
click at [392, 311] on input "checkbox" at bounding box center [396, 305] width 9 height 9
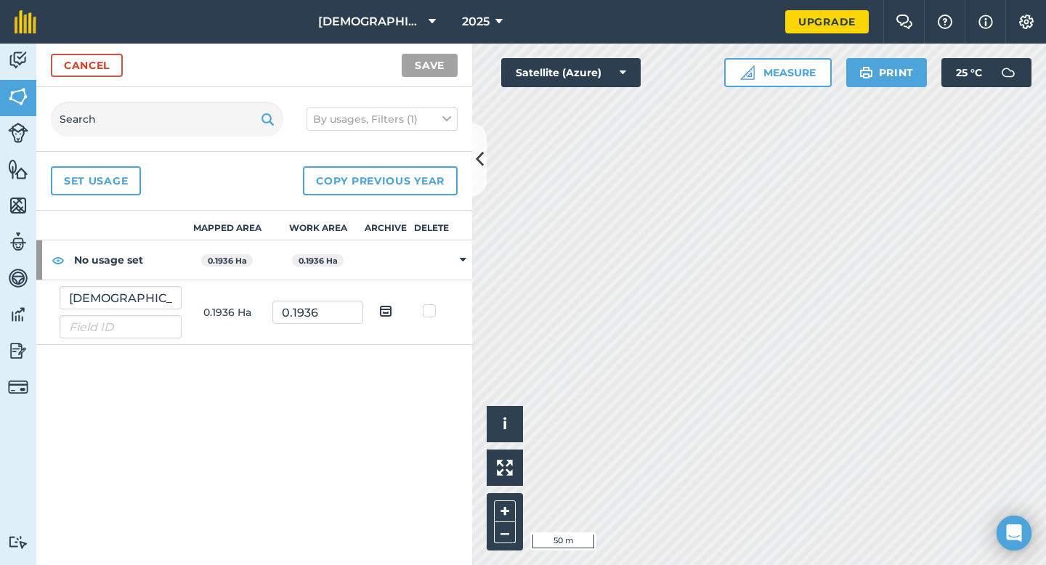
checkbox input "true"
click at [365, 378] on div "Mapped area Work area Archive Delete No usage set 0.1936 Ha 0.1936 Ha Vedic Gop…" at bounding box center [254, 388] width 436 height 354
click at [84, 70] on link "Cancel" at bounding box center [87, 65] width 72 height 23
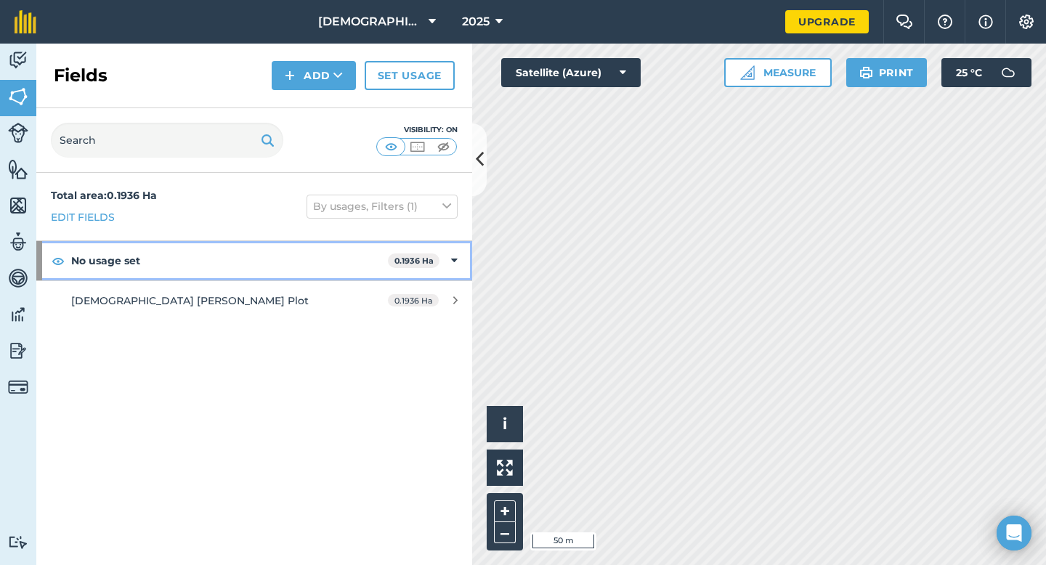
click at [455, 259] on icon at bounding box center [454, 261] width 7 height 16
click at [455, 259] on icon at bounding box center [456, 261] width 4 height 16
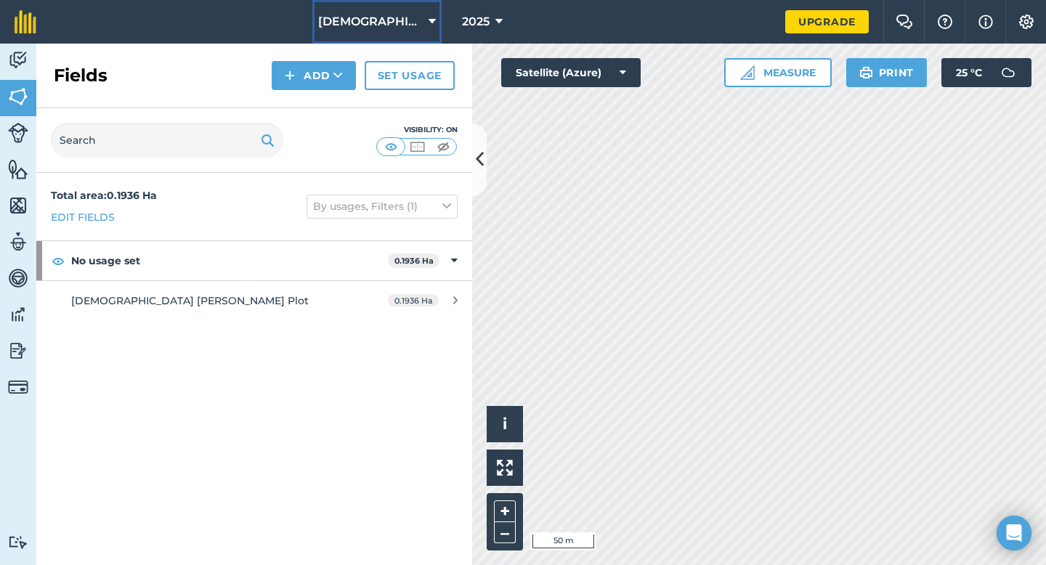
click at [429, 19] on icon at bounding box center [432, 21] width 7 height 17
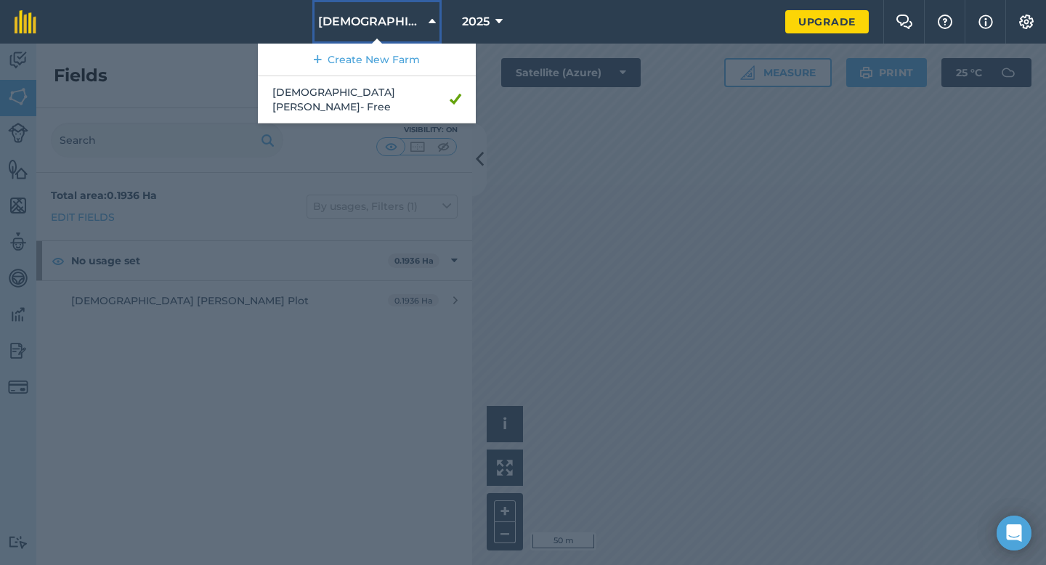
click at [429, 19] on icon at bounding box center [432, 21] width 7 height 17
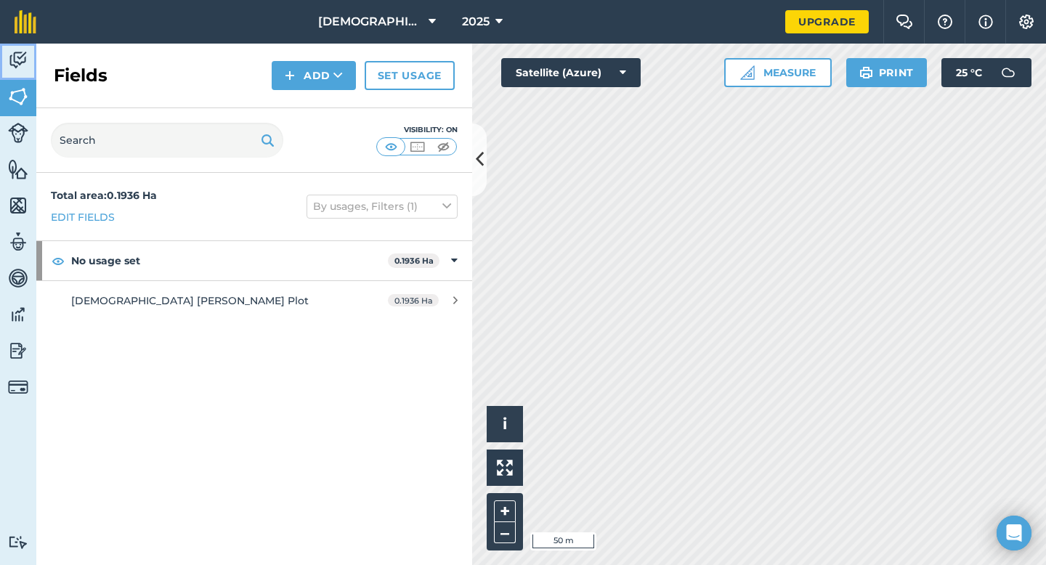
click at [16, 57] on img at bounding box center [18, 60] width 20 height 22
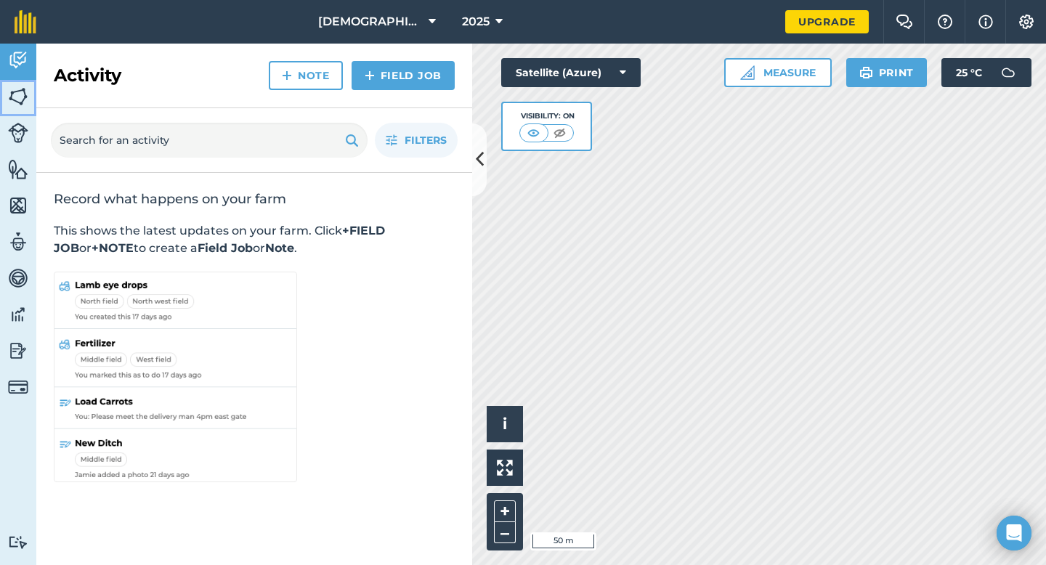
click at [25, 91] on img at bounding box center [18, 97] width 20 height 22
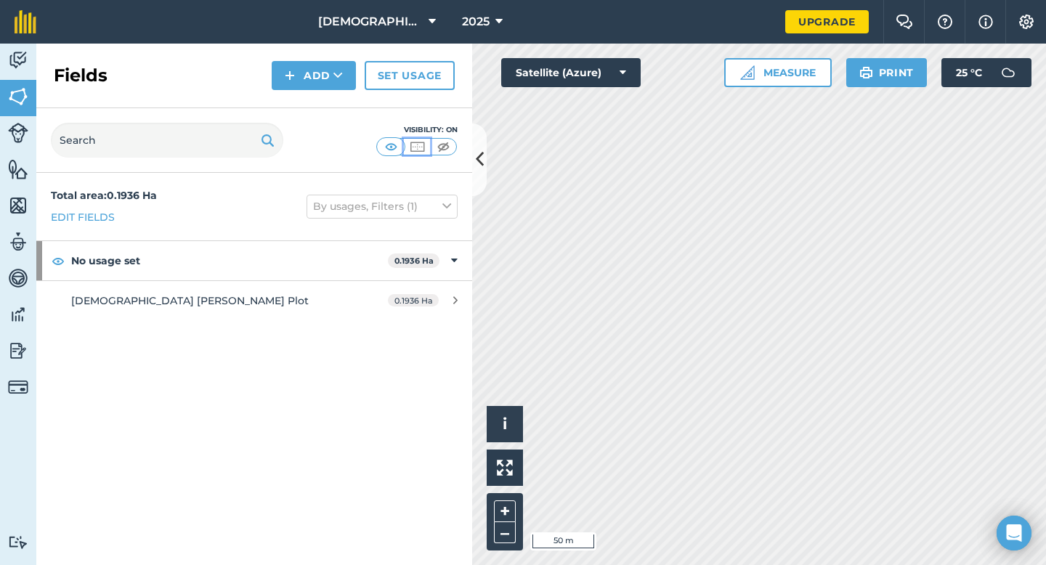
click at [416, 145] on img at bounding box center [417, 146] width 18 height 15
click at [421, 146] on img at bounding box center [417, 146] width 18 height 15
click at [444, 146] on img at bounding box center [443, 146] width 18 height 15
click at [425, 146] on img at bounding box center [417, 146] width 18 height 15
click at [392, 145] on img at bounding box center [391, 146] width 18 height 15
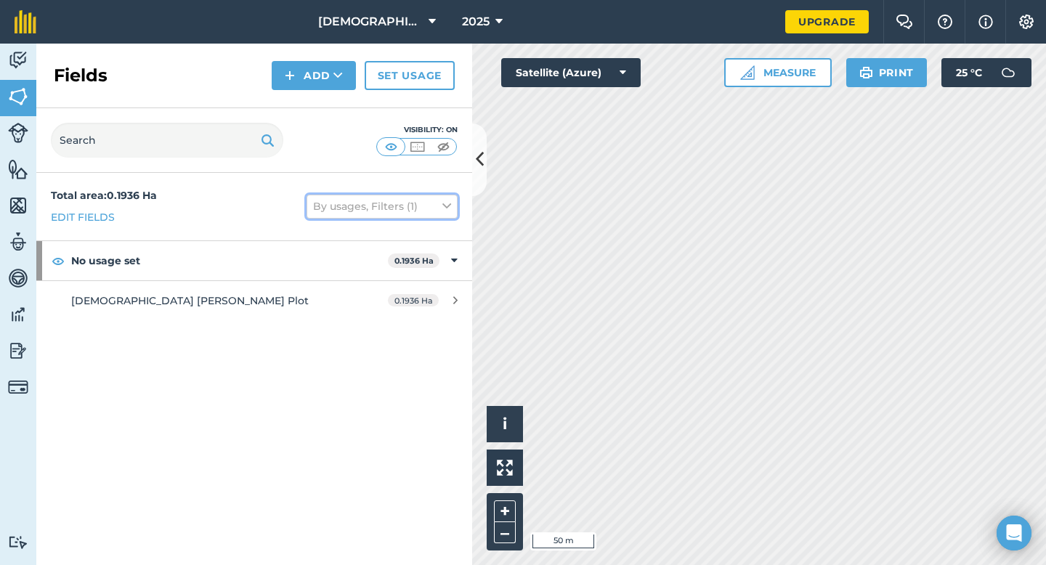
click at [447, 203] on icon at bounding box center [446, 206] width 9 height 16
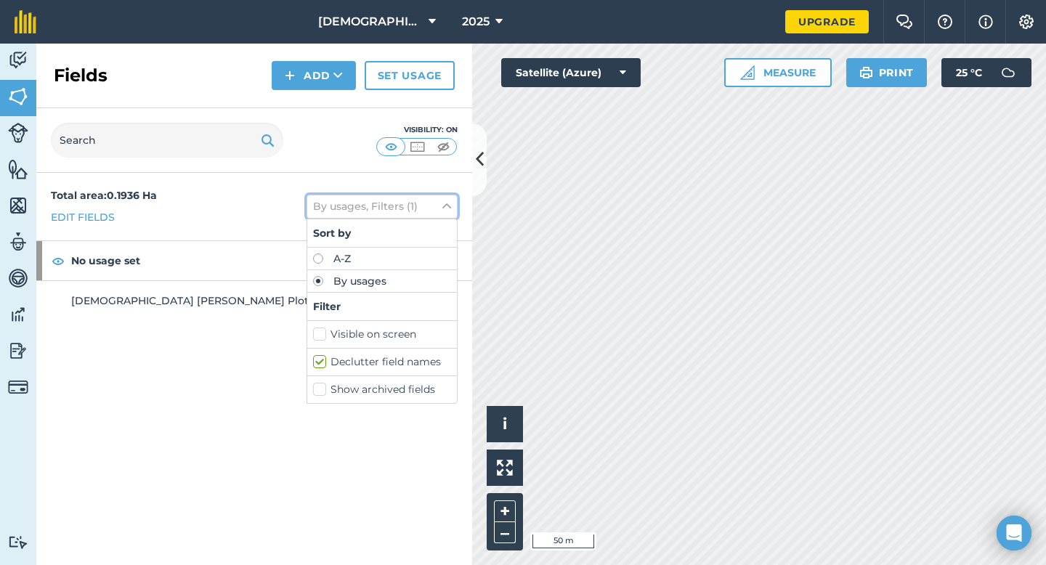
click at [447, 203] on icon at bounding box center [446, 206] width 9 height 16
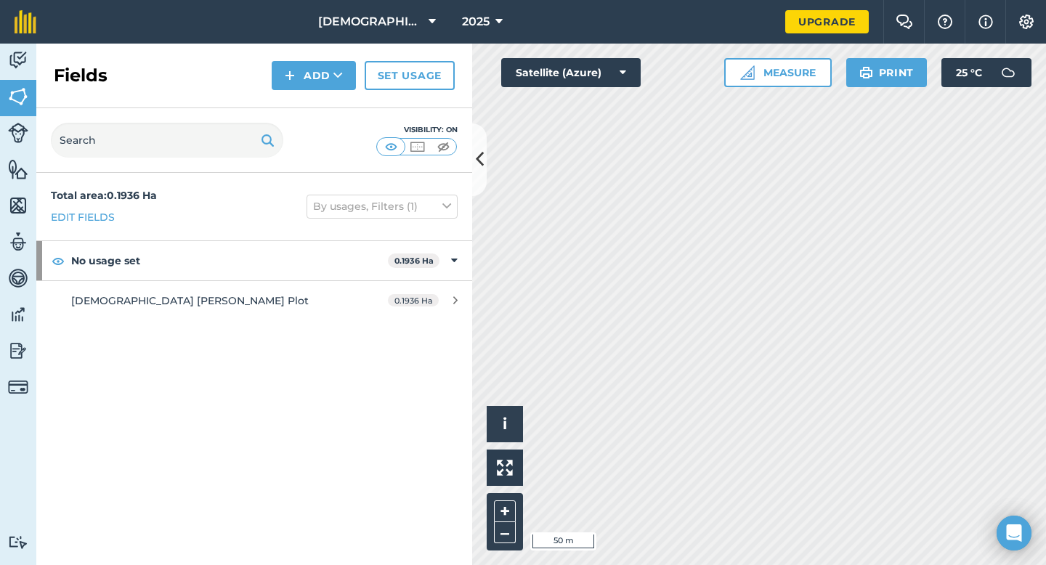
click at [259, 378] on div "Total area : 0.1936 Ha Edit fields By usages, Filters (1) No usage set 0.1936 H…" at bounding box center [254, 369] width 436 height 392
click at [621, 73] on icon at bounding box center [623, 72] width 7 height 15
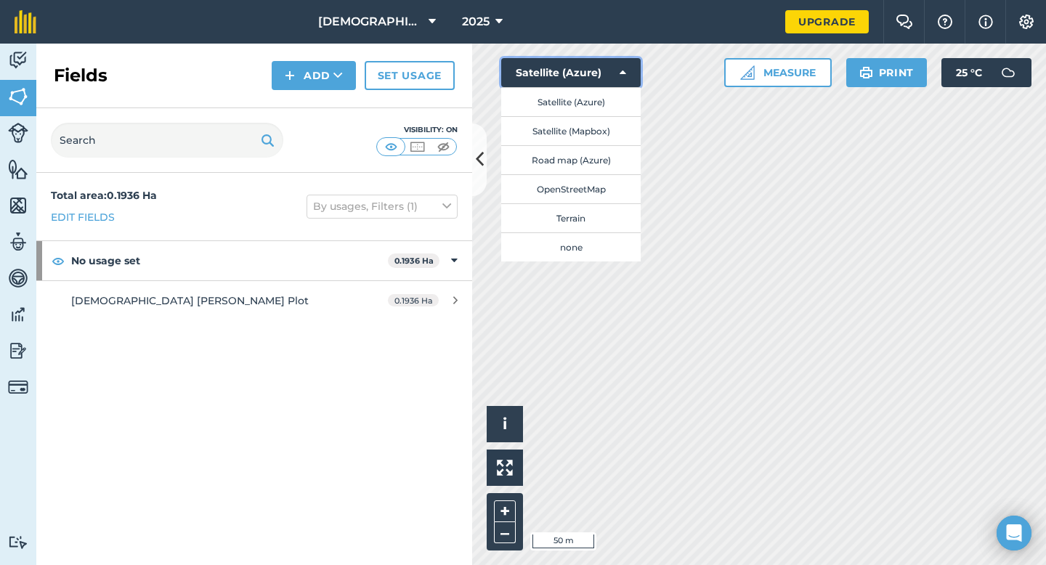
click at [621, 73] on icon at bounding box center [623, 72] width 7 height 15
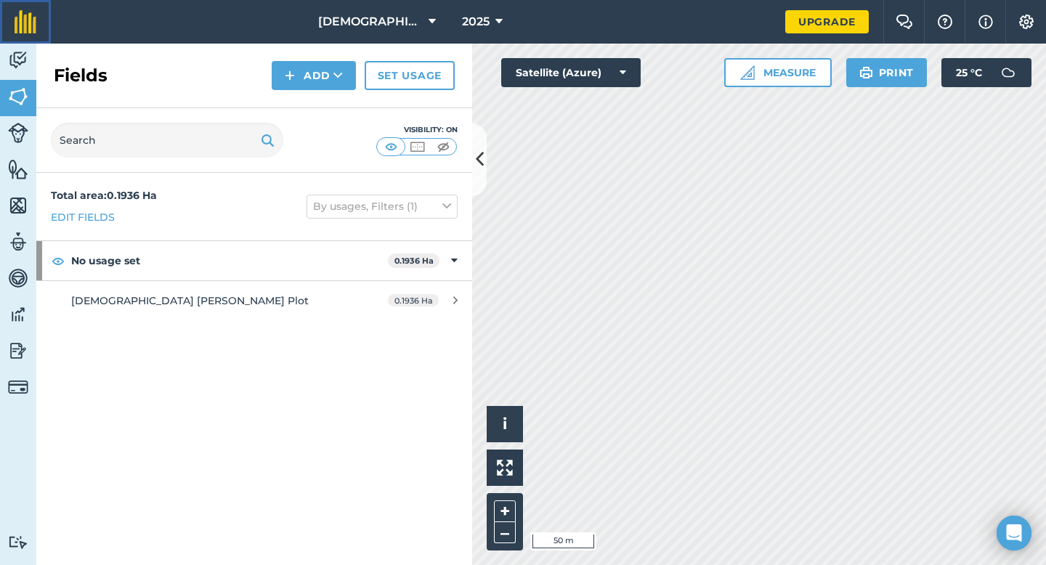
click at [24, 27] on img at bounding box center [26, 21] width 22 height 23
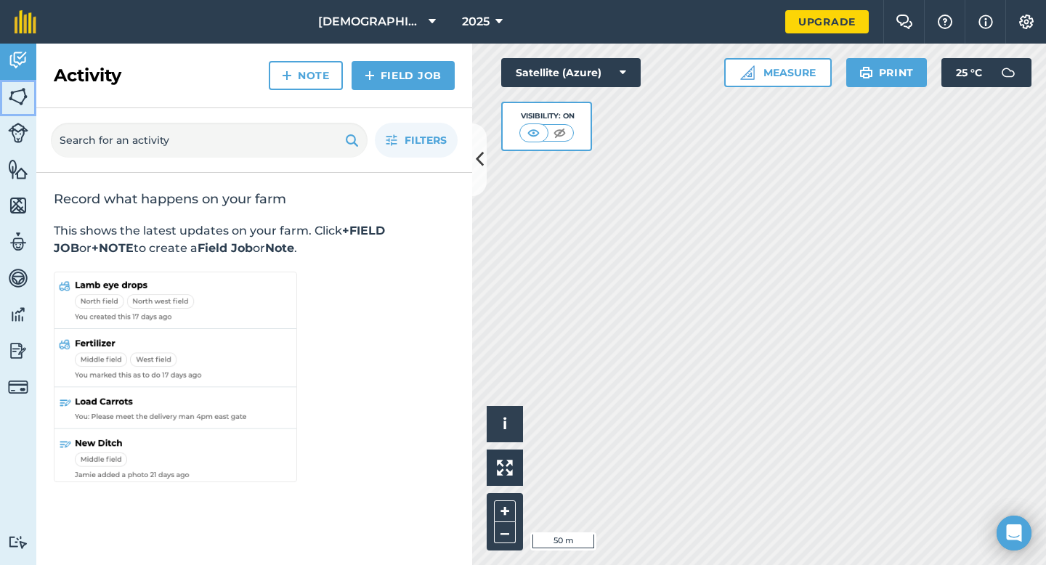
click at [18, 109] on link "Fields" at bounding box center [18, 98] width 36 height 36
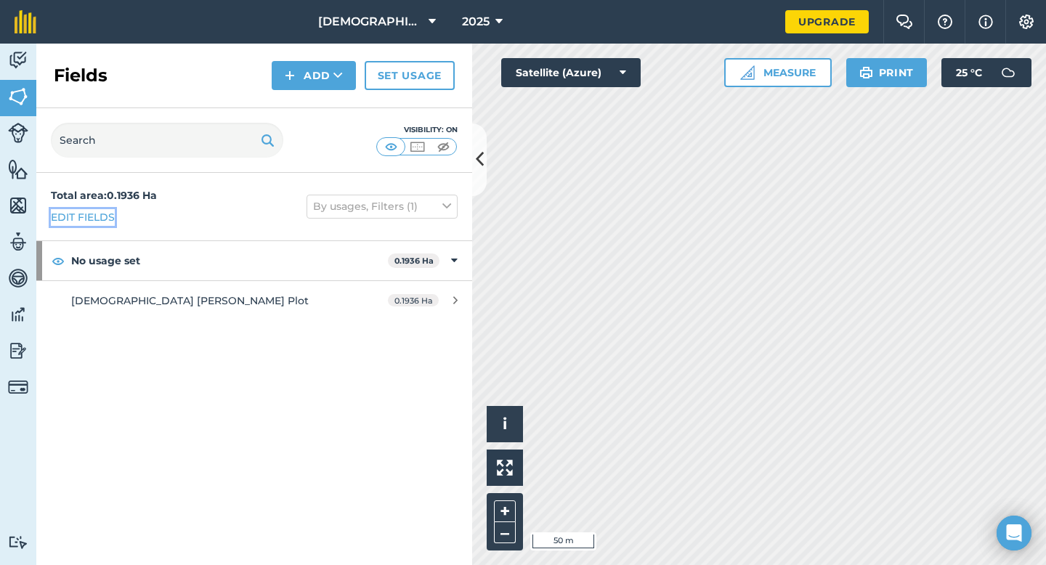
click at [90, 215] on link "Edit fields" at bounding box center [83, 217] width 64 height 16
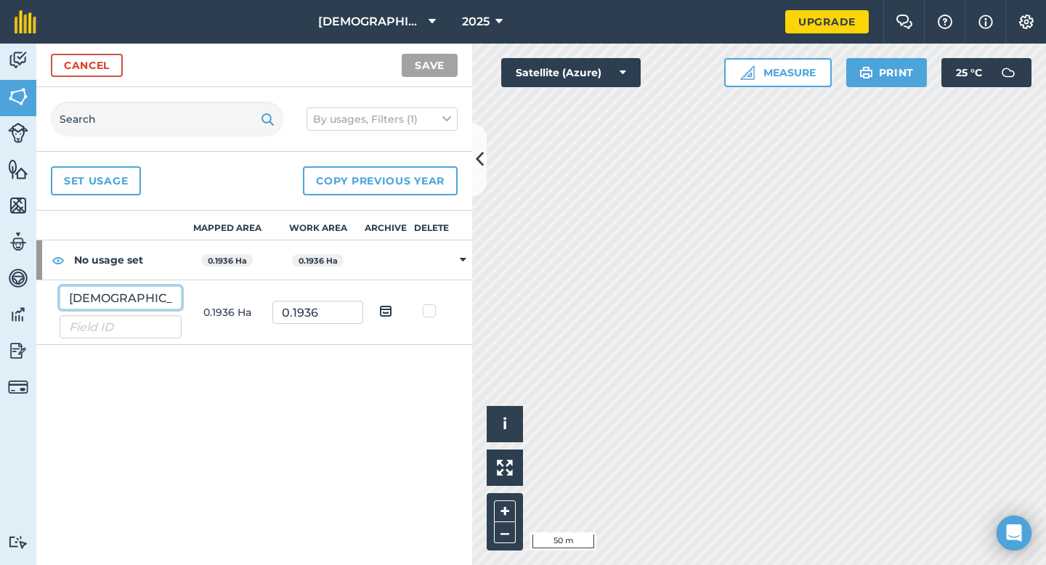
click at [132, 294] on input "Vedic Gopalam Plot" at bounding box center [121, 297] width 122 height 23
click at [243, 228] on th "Mapped area" at bounding box center [227, 226] width 91 height 30
click at [232, 260] on strong "0.1936 Ha" at bounding box center [227, 261] width 39 height 10
click at [510, 431] on button "i" at bounding box center [505, 424] width 36 height 36
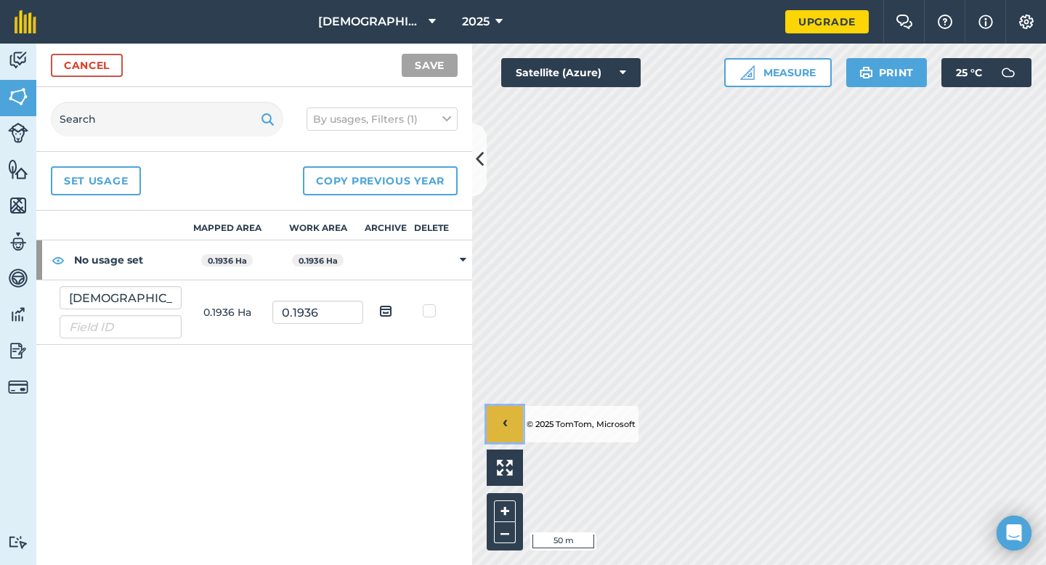
click at [510, 431] on button "›" at bounding box center [505, 424] width 36 height 36
click at [772, 75] on button "Measure" at bounding box center [778, 72] width 108 height 29
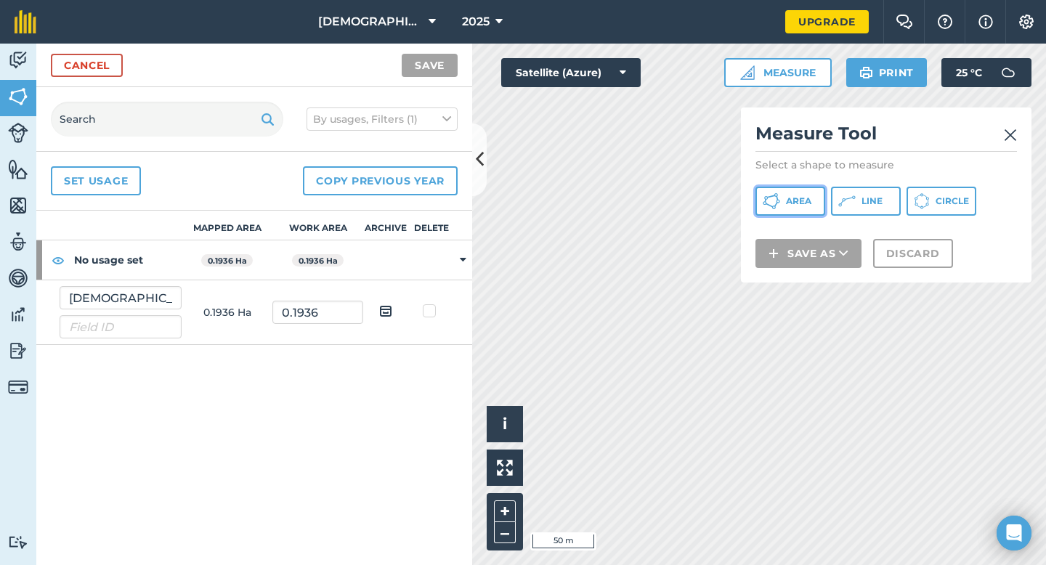
click at [782, 201] on button "Area" at bounding box center [790, 201] width 70 height 29
click at [1010, 134] on img at bounding box center [1010, 134] width 13 height 17
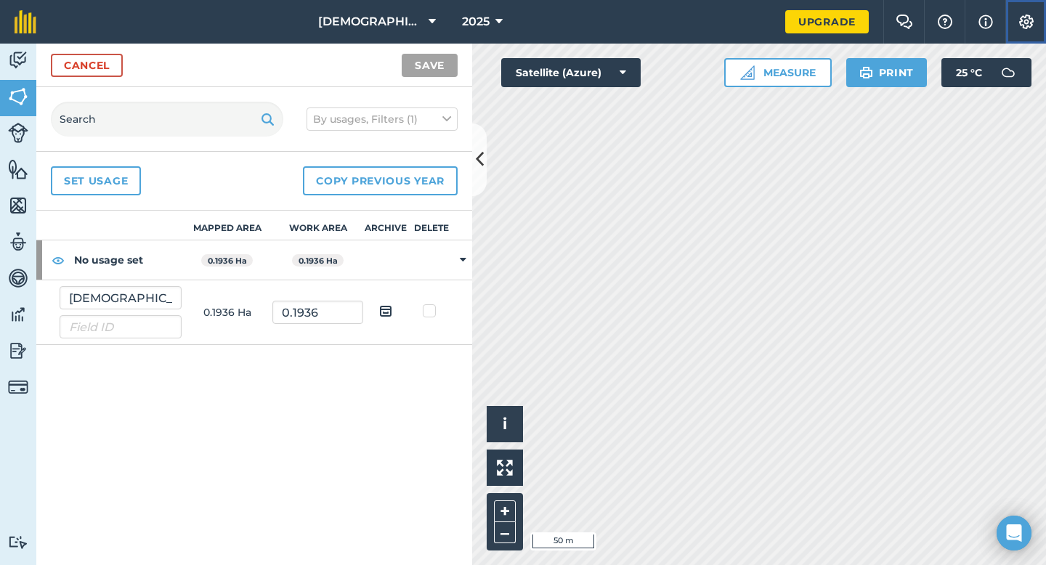
click at [1026, 19] on img at bounding box center [1026, 22] width 17 height 15
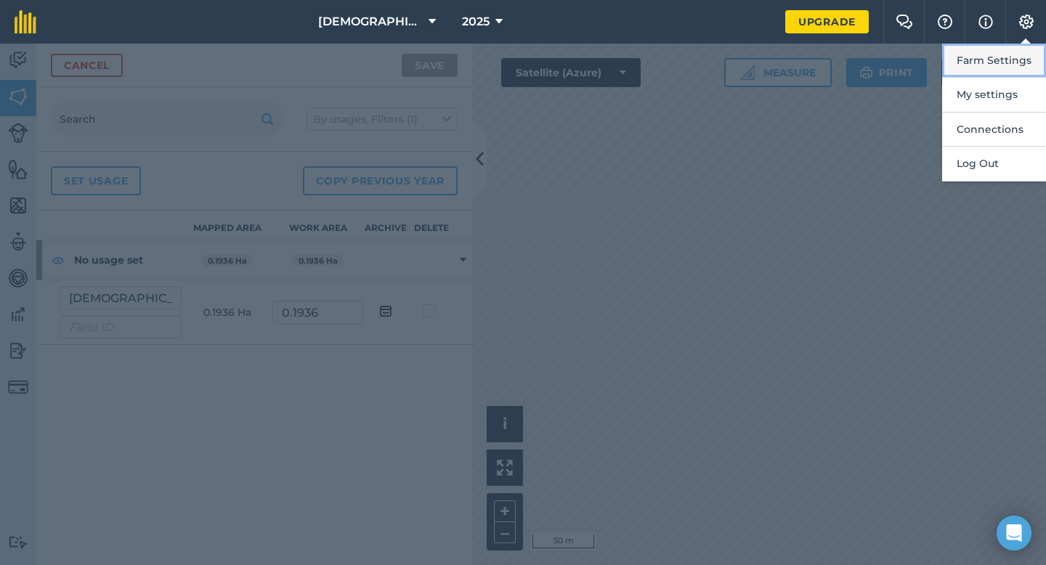
click at [984, 58] on button "Farm Settings" at bounding box center [994, 61] width 104 height 34
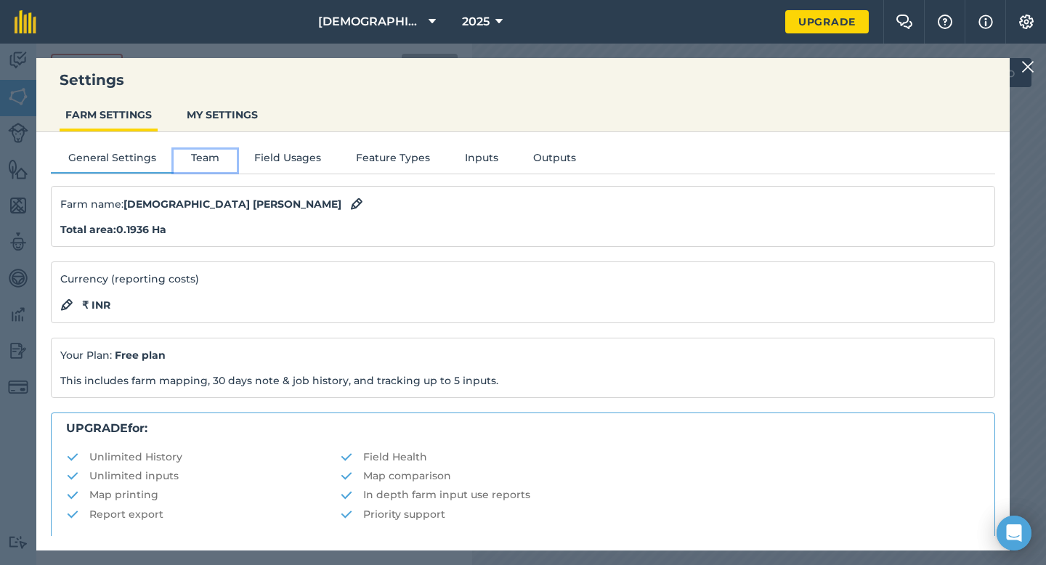
click at [201, 158] on button "Team" at bounding box center [205, 161] width 63 height 22
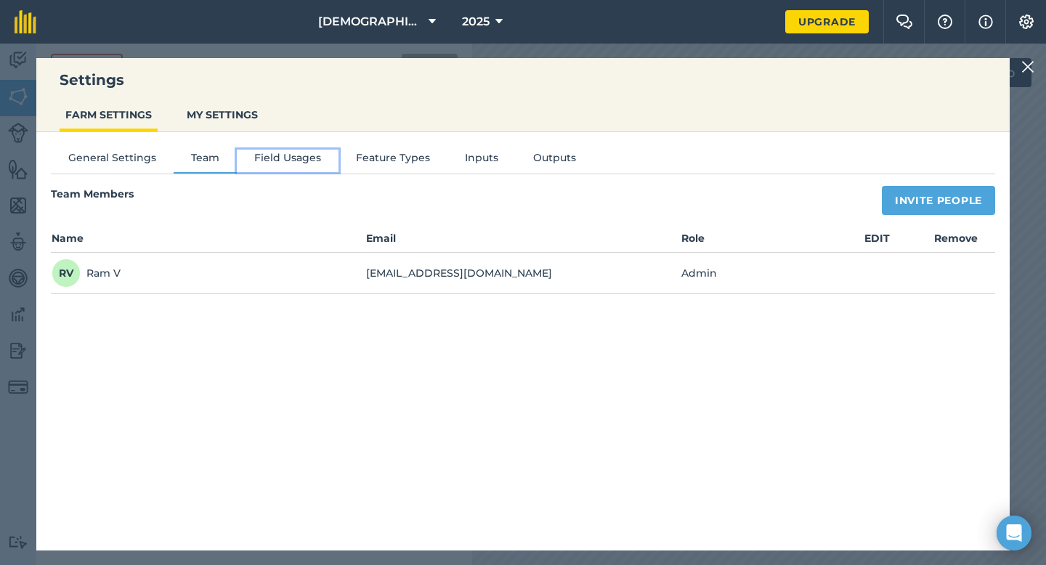
click at [286, 158] on button "Field Usages" at bounding box center [288, 161] width 102 height 22
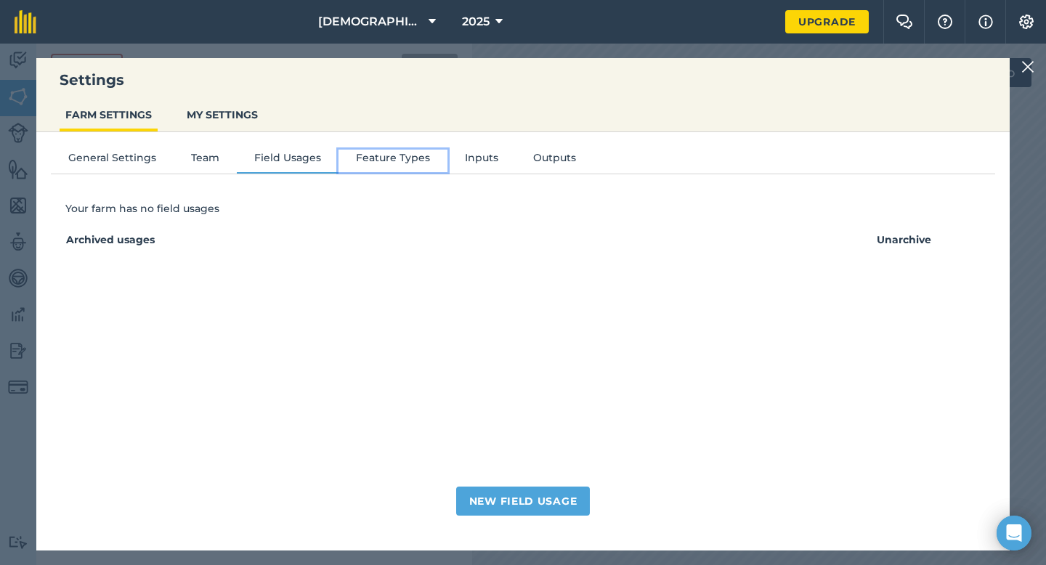
click at [368, 158] on button "Feature Types" at bounding box center [393, 161] width 109 height 22
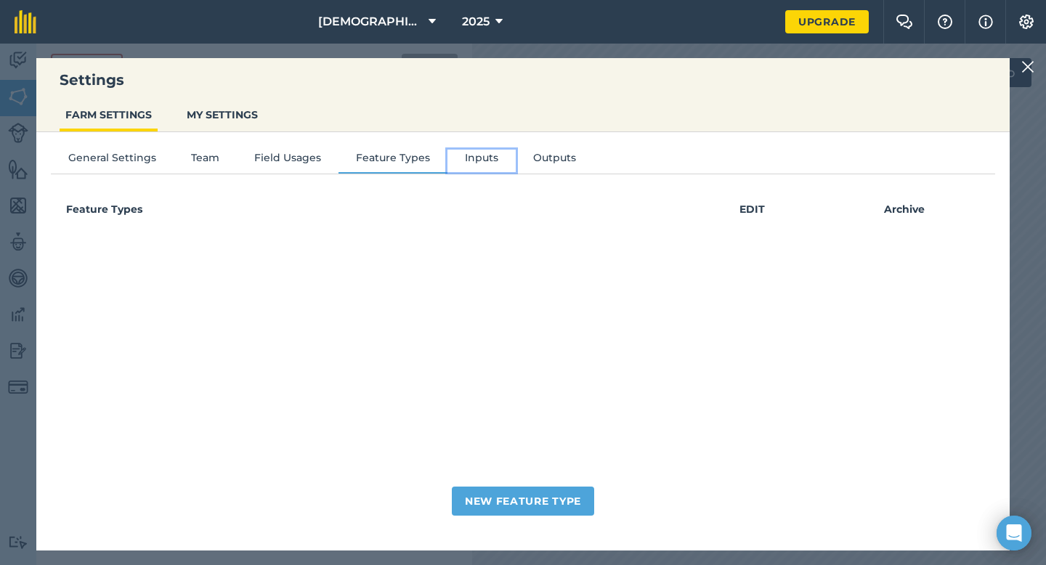
click at [498, 155] on button "Inputs" at bounding box center [481, 161] width 68 height 22
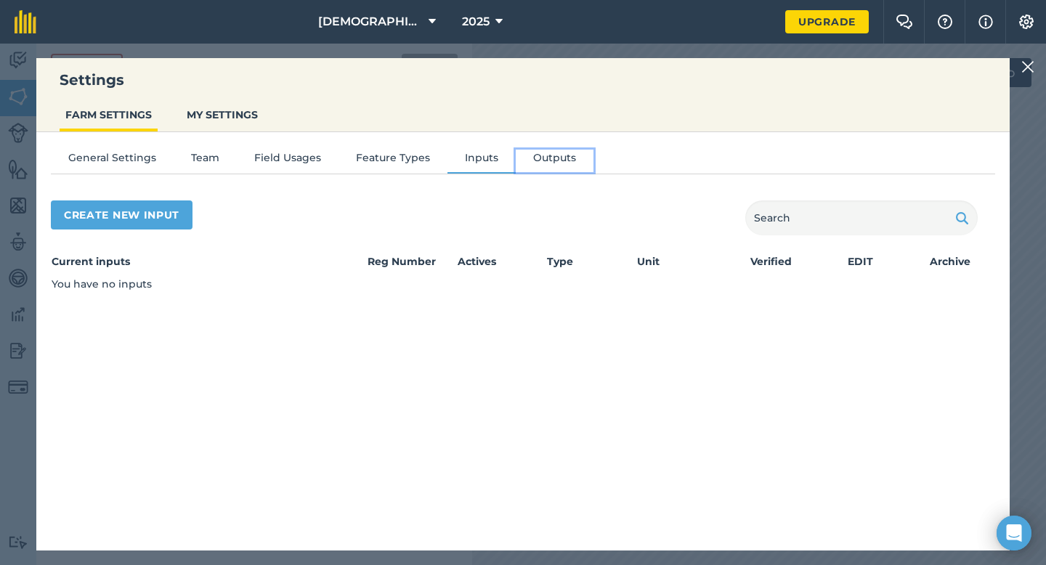
click at [543, 157] on button "Outputs" at bounding box center [555, 161] width 78 height 22
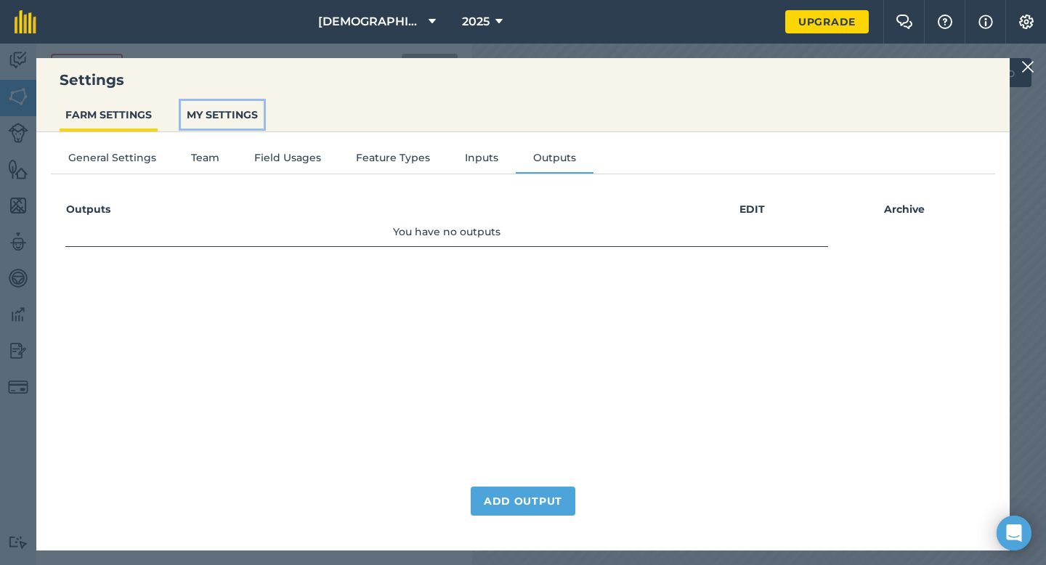
click at [238, 119] on button "MY SETTINGS" at bounding box center [222, 115] width 83 height 28
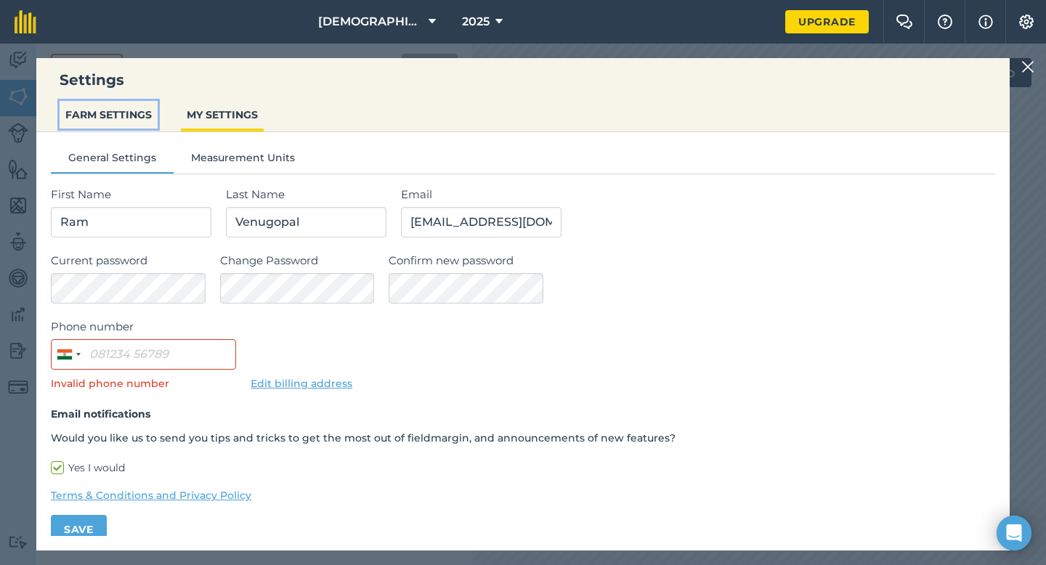
click at [99, 109] on button "FARM SETTINGS" at bounding box center [109, 115] width 98 height 28
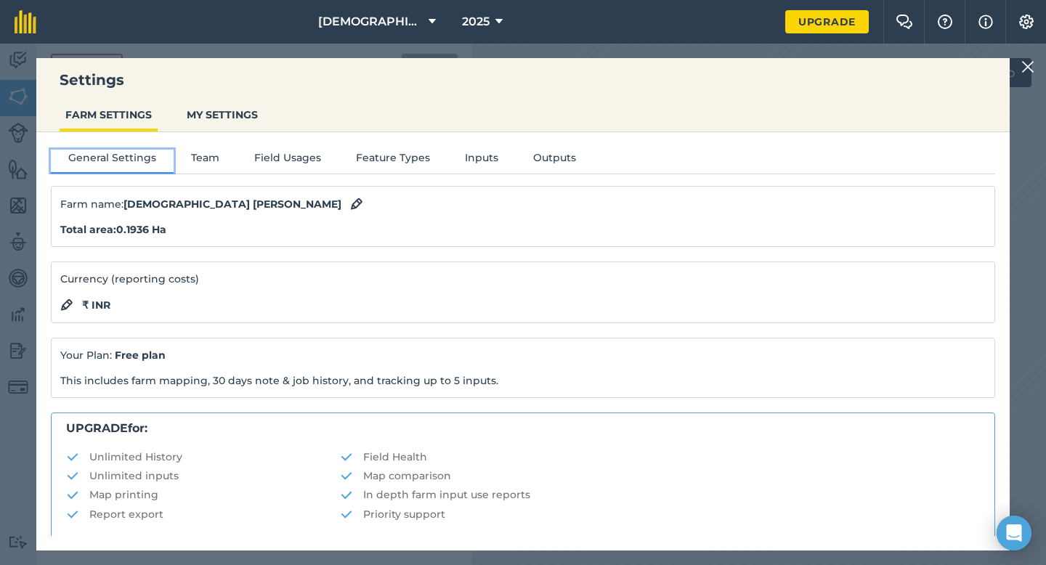
click at [96, 158] on button "General Settings" at bounding box center [112, 161] width 123 height 22
click at [113, 224] on strong "Total area : 0.1936 Ha" at bounding box center [113, 229] width 106 height 13
click at [350, 203] on img at bounding box center [356, 203] width 13 height 17
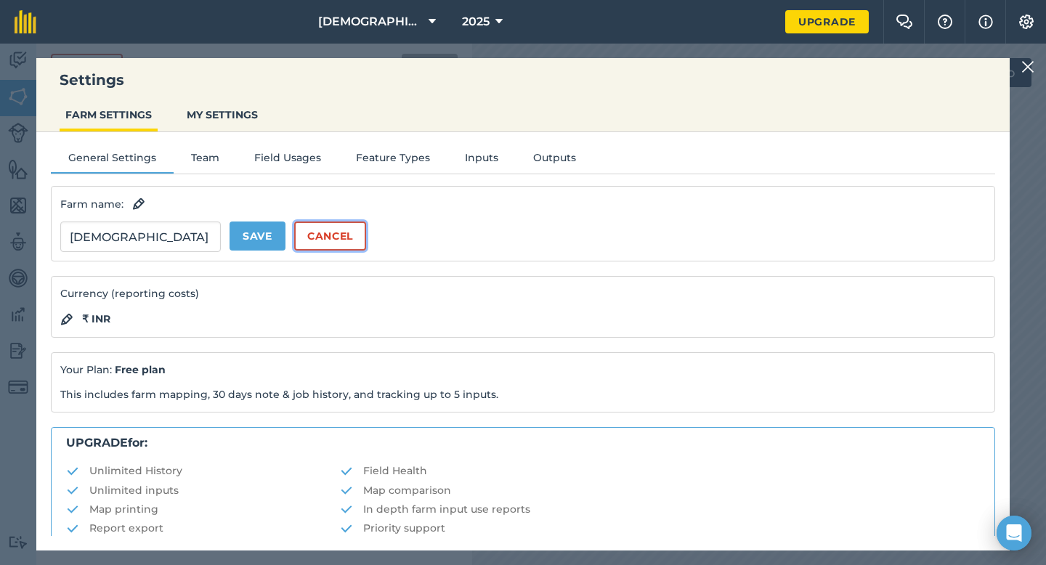
click at [335, 239] on button "Cancel" at bounding box center [330, 236] width 72 height 29
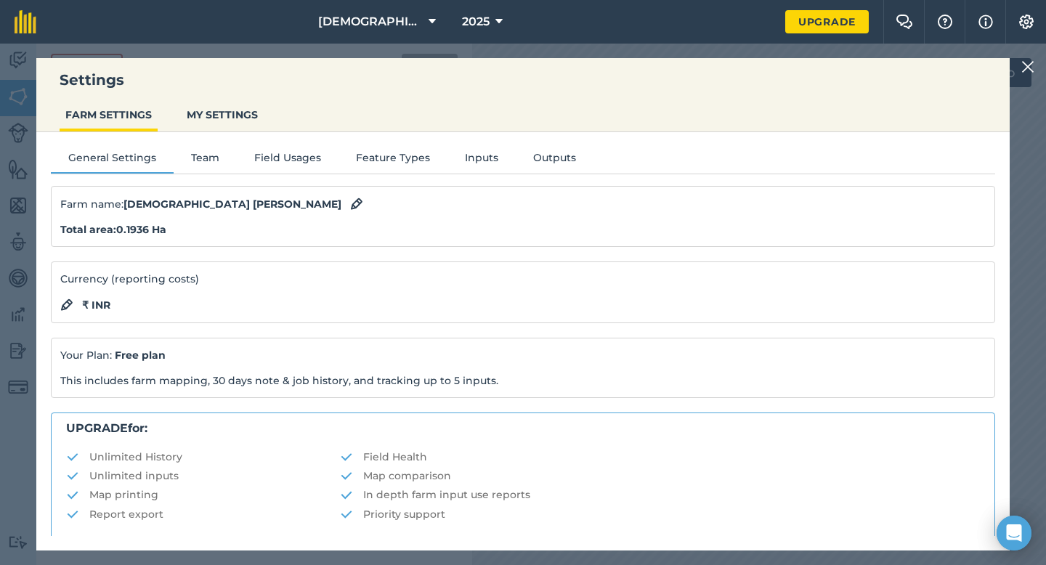
click at [141, 233] on strong "Total area : 0.1936 Ha" at bounding box center [113, 229] width 106 height 13
click at [108, 231] on strong "Total area : 0.1936 Ha" at bounding box center [113, 229] width 106 height 13
click at [281, 163] on button "Field Usages" at bounding box center [288, 161] width 102 height 22
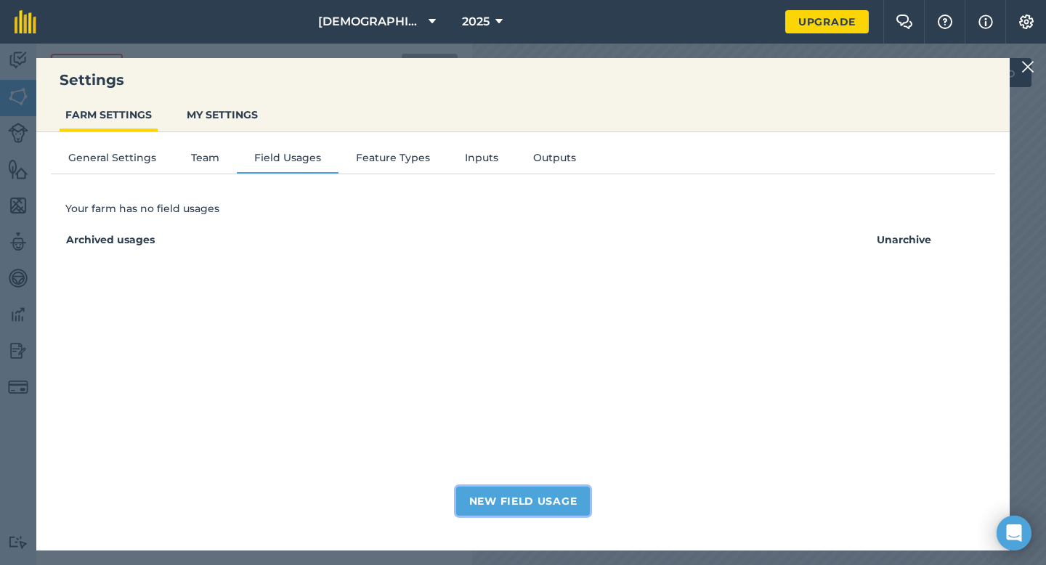
click at [485, 502] on button "New Field Usage" at bounding box center [523, 501] width 134 height 29
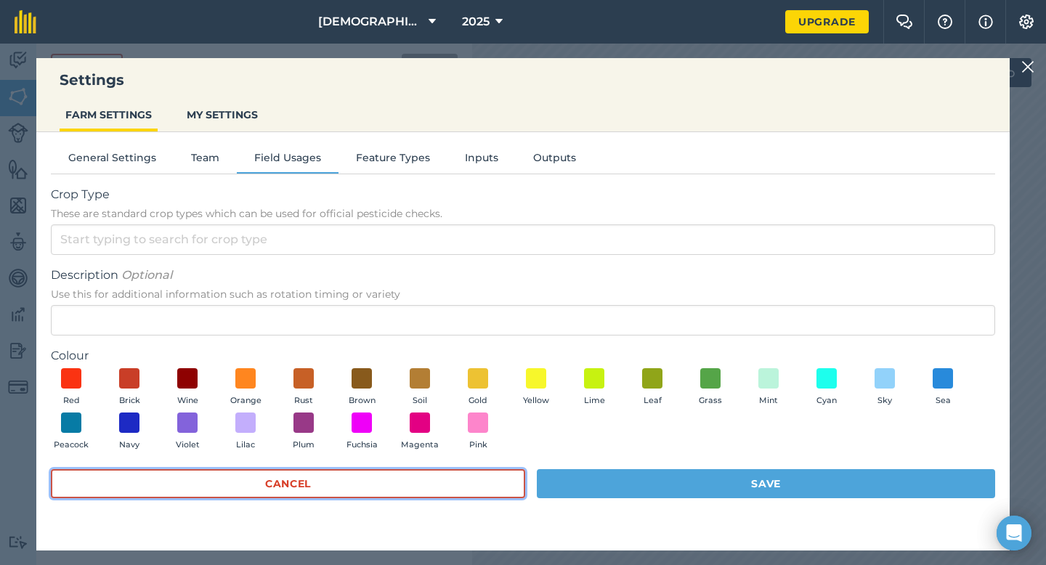
click at [473, 482] on button "Cancel" at bounding box center [288, 483] width 474 height 29
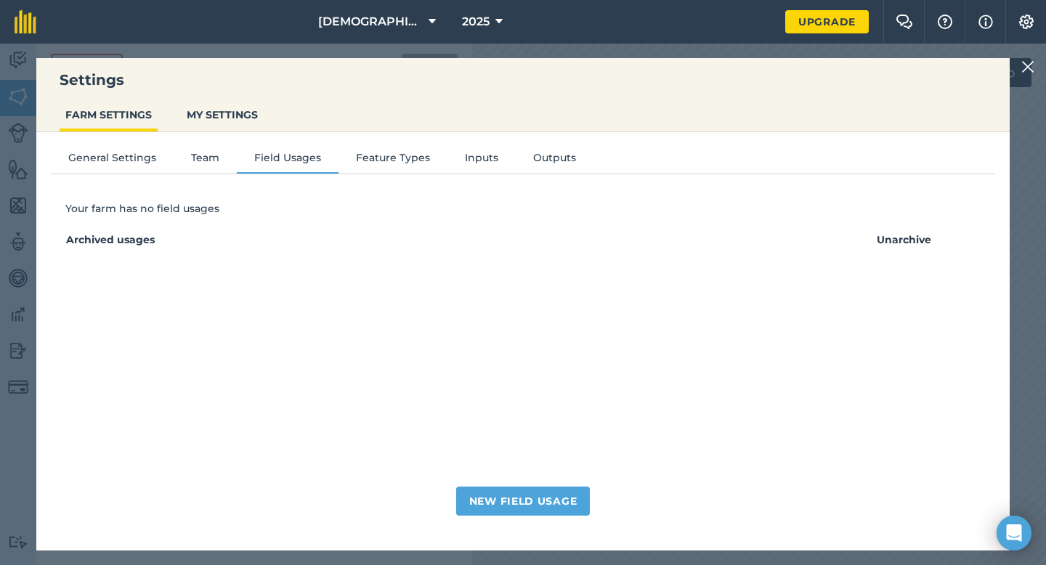
click at [1027, 73] on img at bounding box center [1027, 66] width 13 height 17
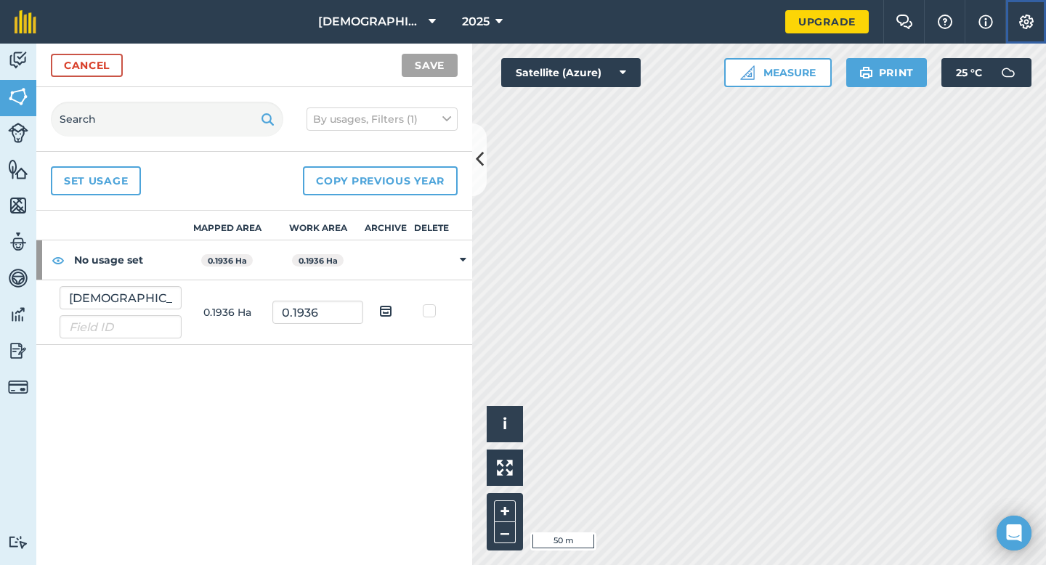
click at [1021, 23] on img at bounding box center [1026, 22] width 17 height 15
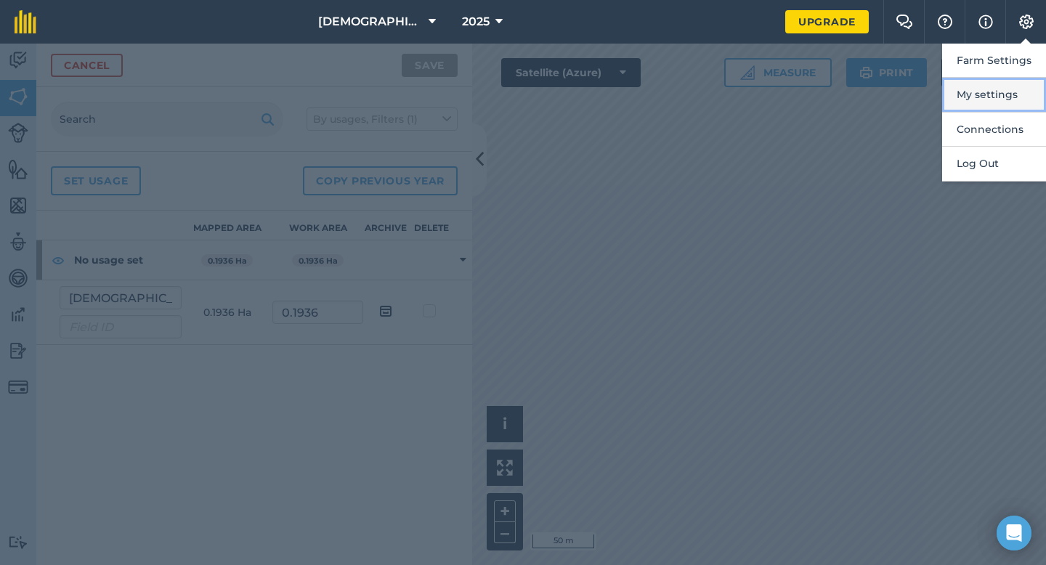
click at [981, 94] on button "My settings" at bounding box center [994, 95] width 104 height 34
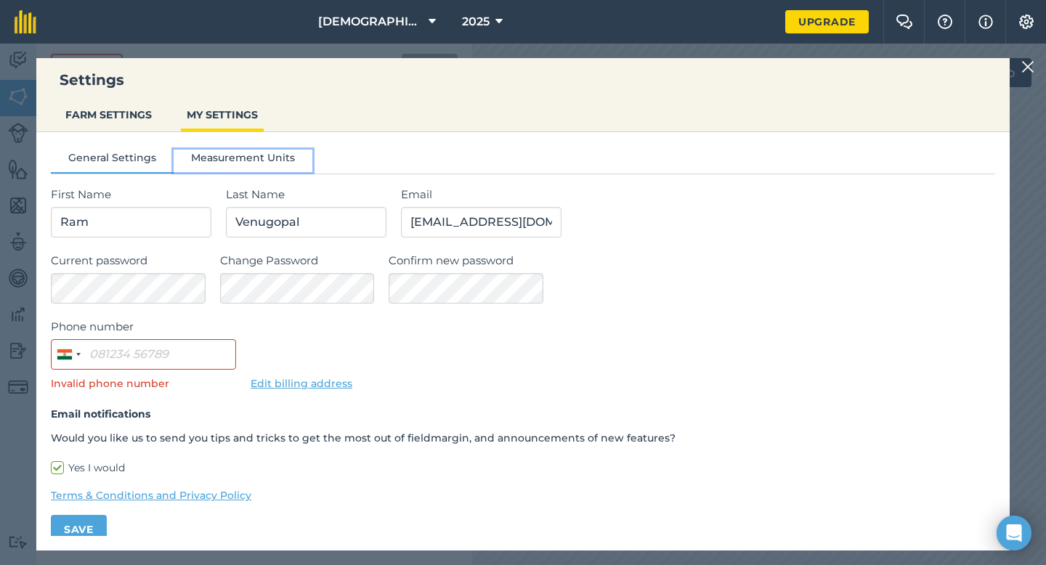
click at [271, 158] on button "Measurement Units" at bounding box center [243, 161] width 139 height 22
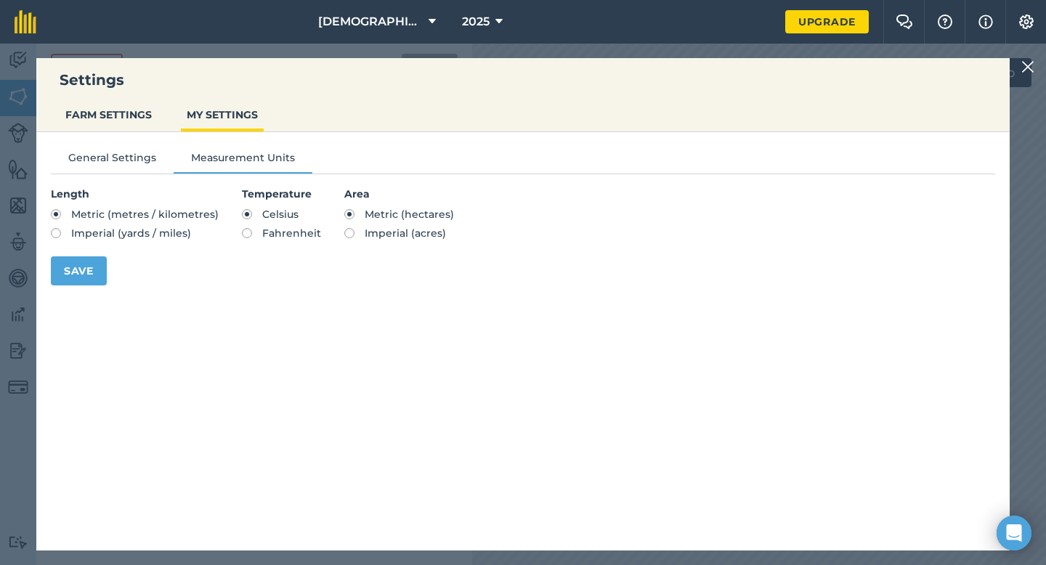
click at [402, 235] on span "Imperial (acres)" at bounding box center [405, 233] width 81 height 13
radio input "true"
radio input "false"
click at [86, 274] on button "Save" at bounding box center [79, 270] width 56 height 29
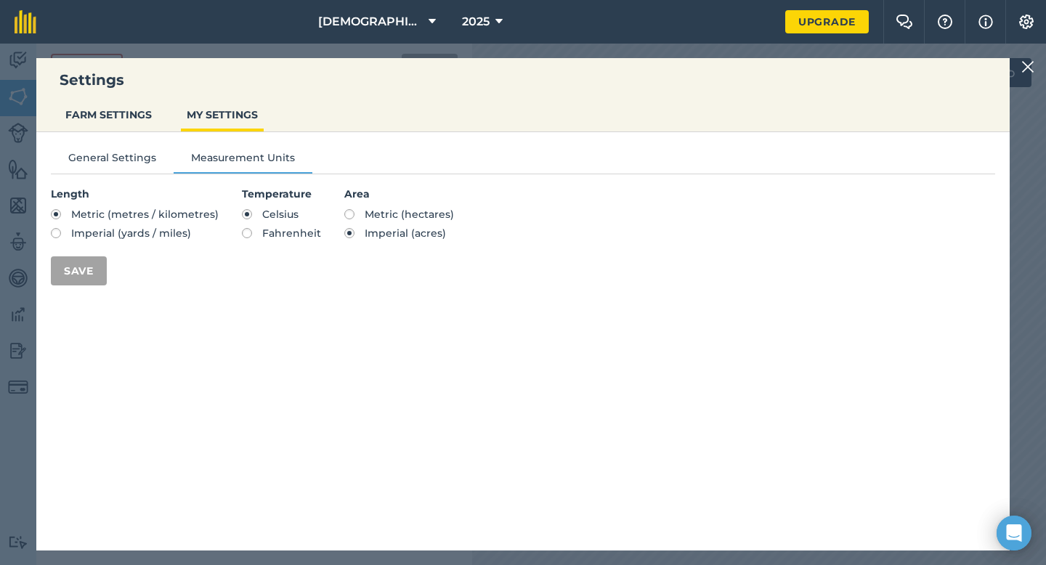
type input "0.4784"
click at [81, 270] on button "Save" at bounding box center [79, 270] width 56 height 29
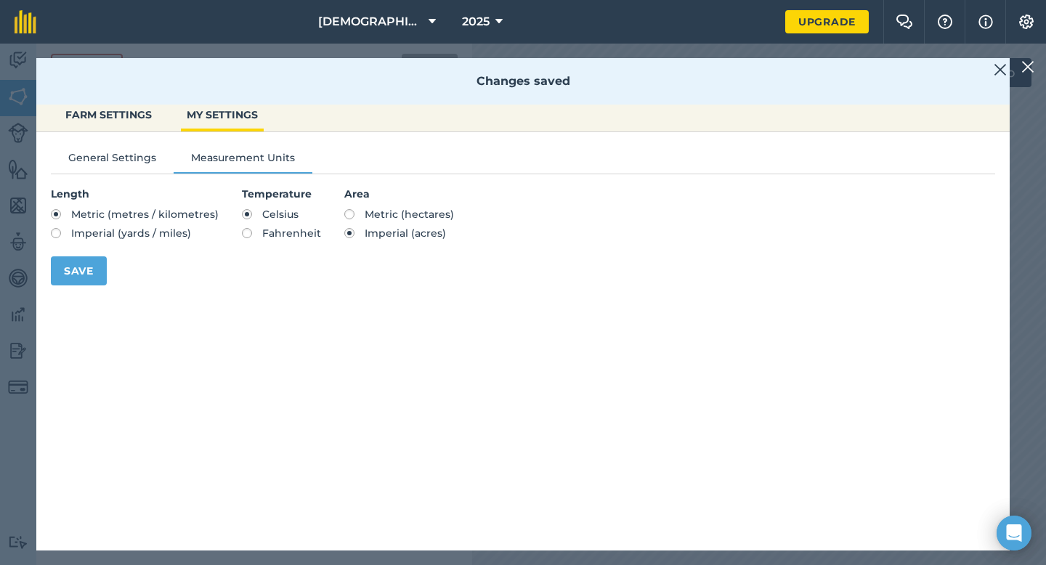
click at [1005, 67] on img at bounding box center [1000, 69] width 13 height 17
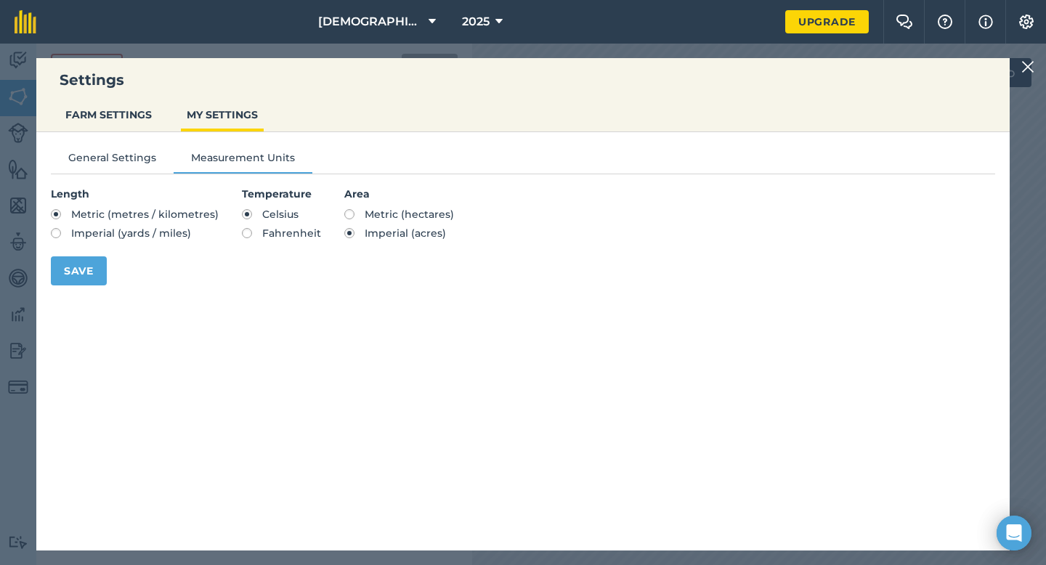
click at [1031, 67] on img at bounding box center [1027, 66] width 13 height 17
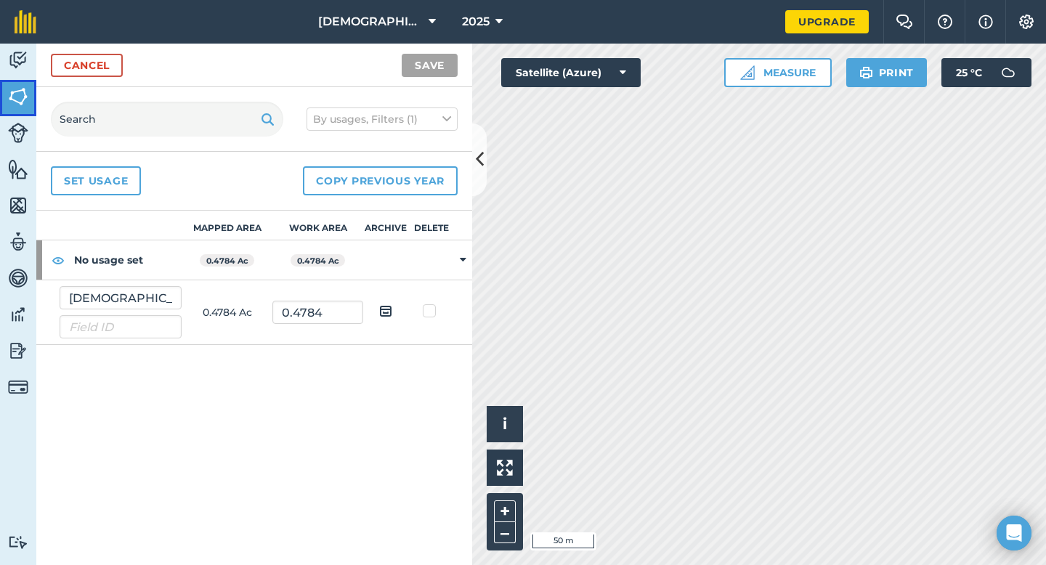
click at [26, 94] on img at bounding box center [18, 97] width 20 height 22
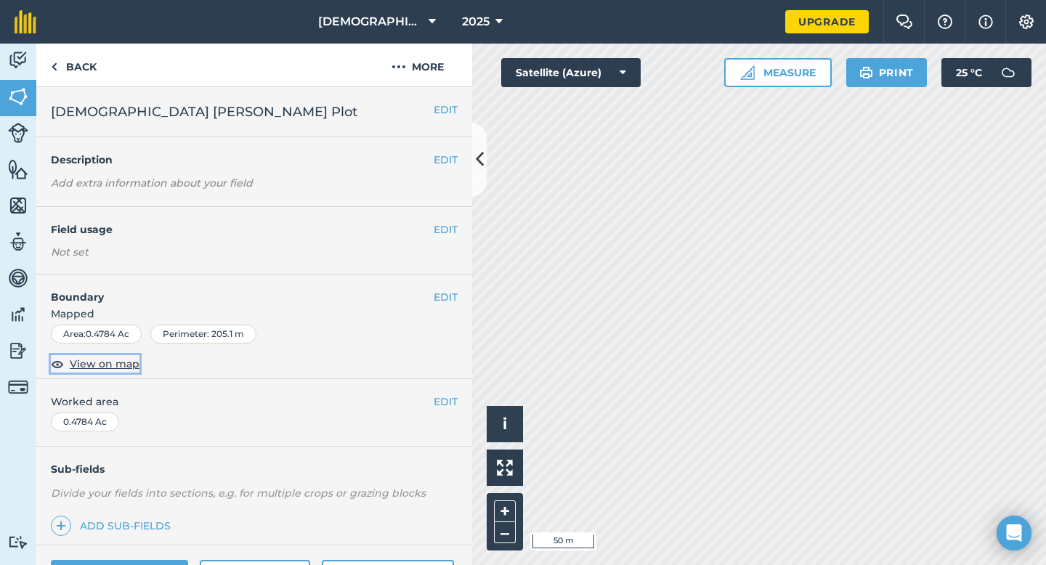
click at [102, 368] on span "View on map" at bounding box center [105, 364] width 70 height 16
click at [434, 295] on button "EDIT" at bounding box center [446, 297] width 24 height 16
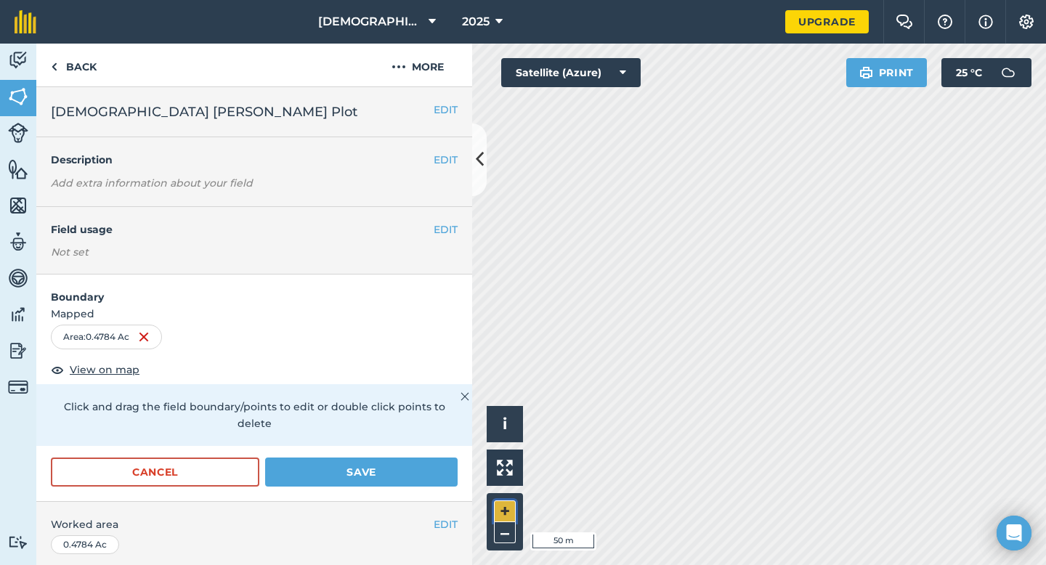
click at [506, 514] on button "+" at bounding box center [505, 511] width 22 height 22
click at [86, 336] on div "Area : 0.4797 Ac" at bounding box center [106, 337] width 110 height 25
click at [142, 338] on img at bounding box center [143, 336] width 12 height 17
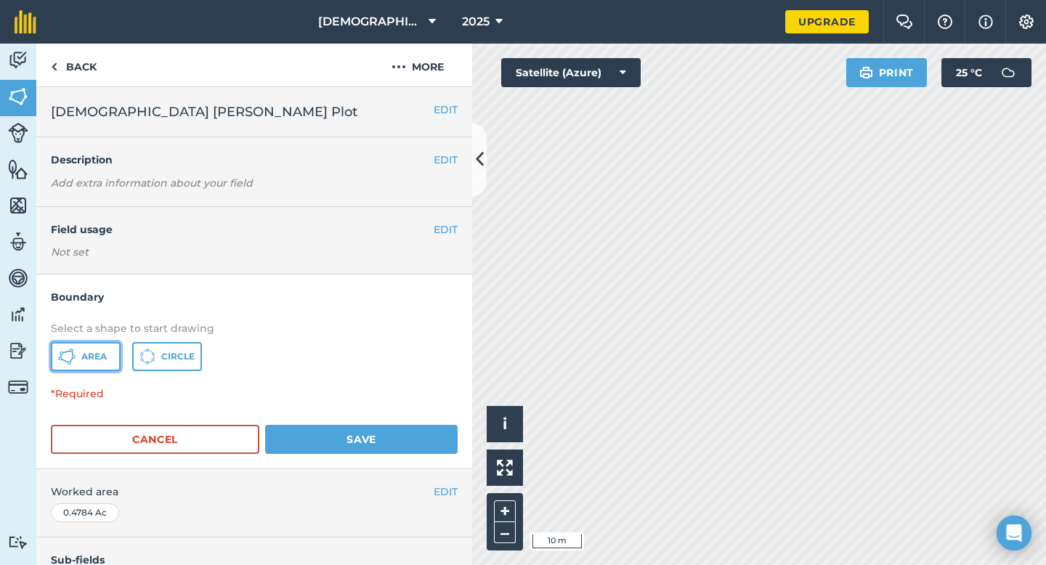
click at [94, 354] on span "Area" at bounding box center [93, 357] width 25 height 12
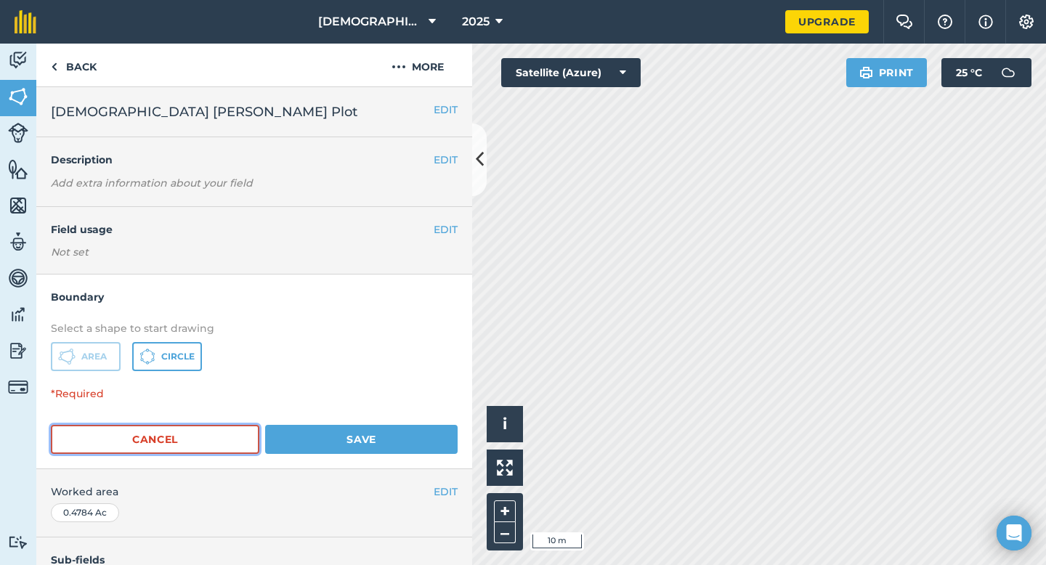
click at [167, 439] on button "Cancel" at bounding box center [155, 439] width 208 height 29
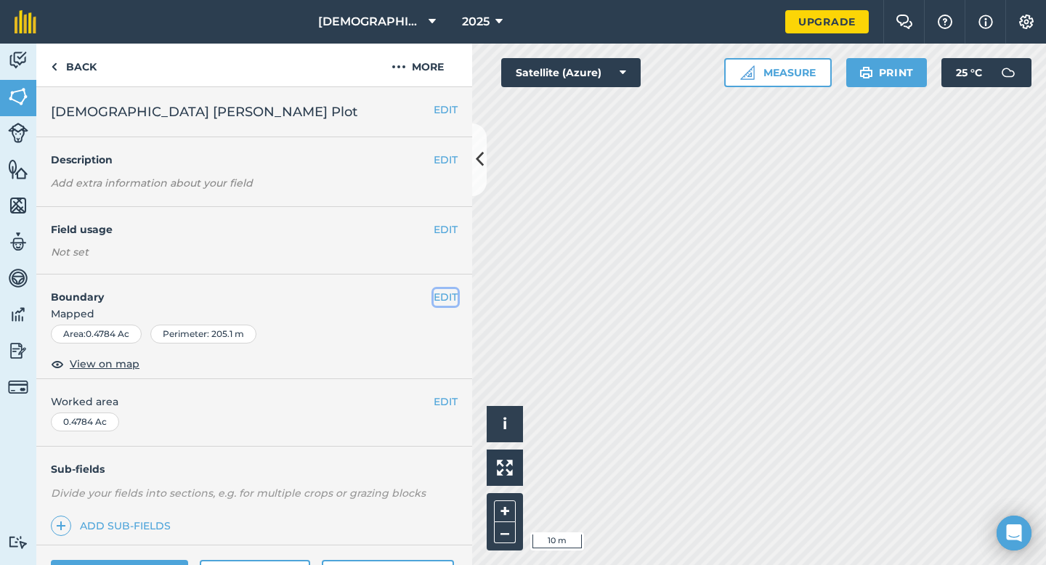
click at [434, 297] on button "EDIT" at bounding box center [446, 297] width 24 height 16
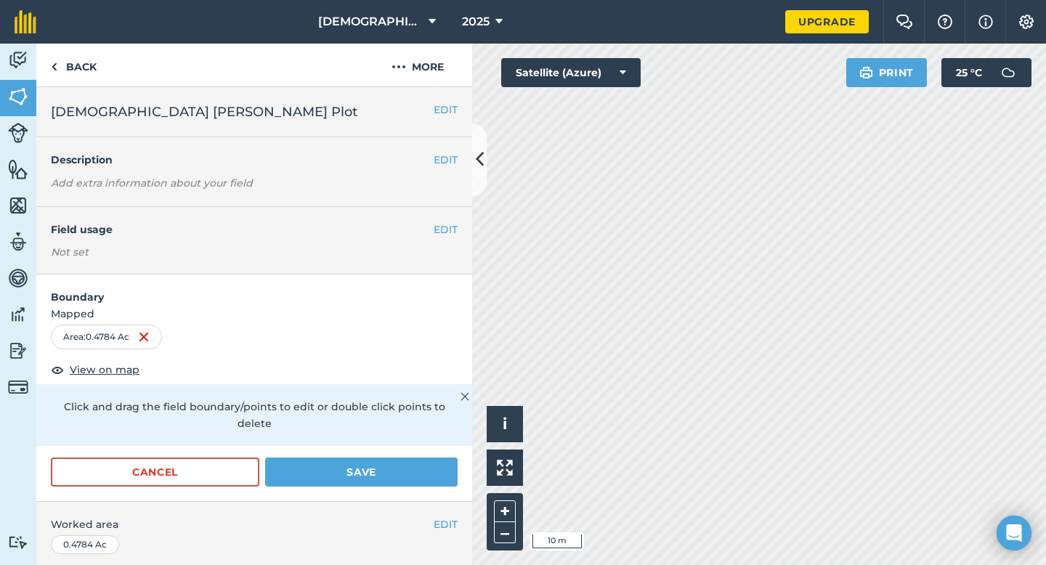
click at [267, 342] on div "Area : 0.4784 Ac" at bounding box center [254, 337] width 407 height 25
click at [170, 468] on button "Cancel" at bounding box center [155, 472] width 208 height 29
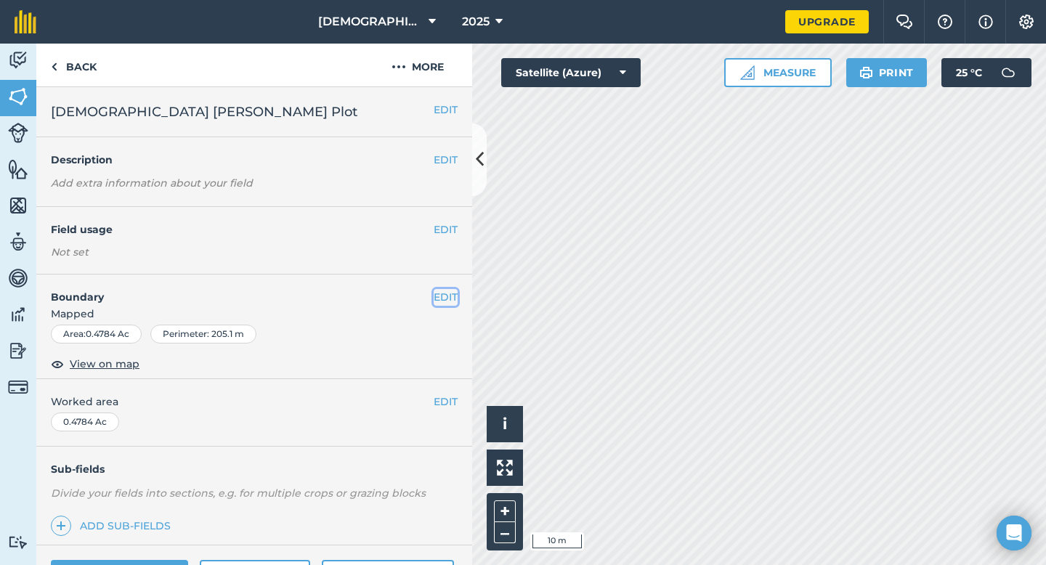
click at [438, 298] on button "EDIT" at bounding box center [446, 297] width 24 height 16
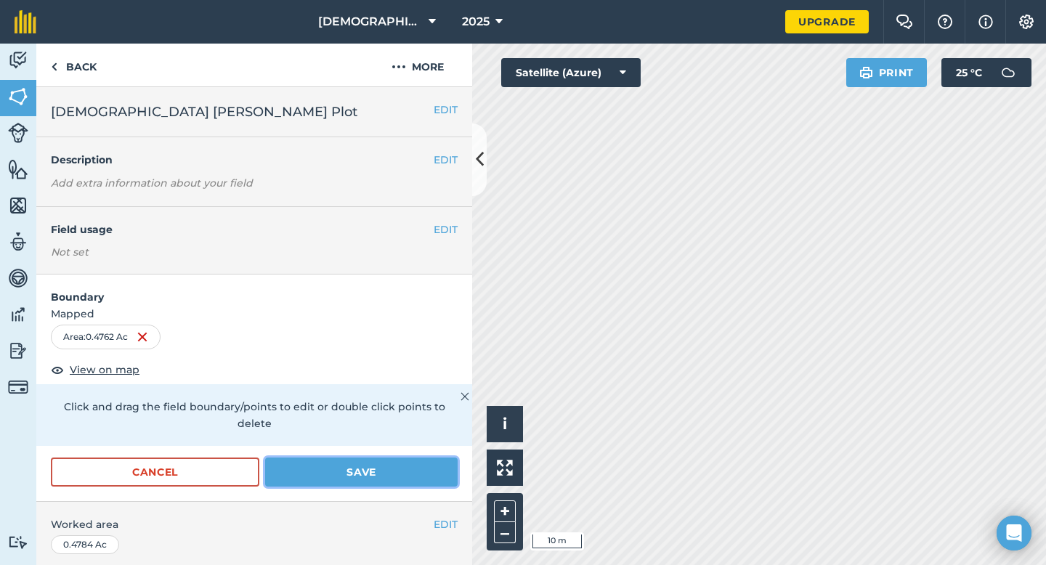
click at [376, 477] on button "Save" at bounding box center [361, 472] width 192 height 29
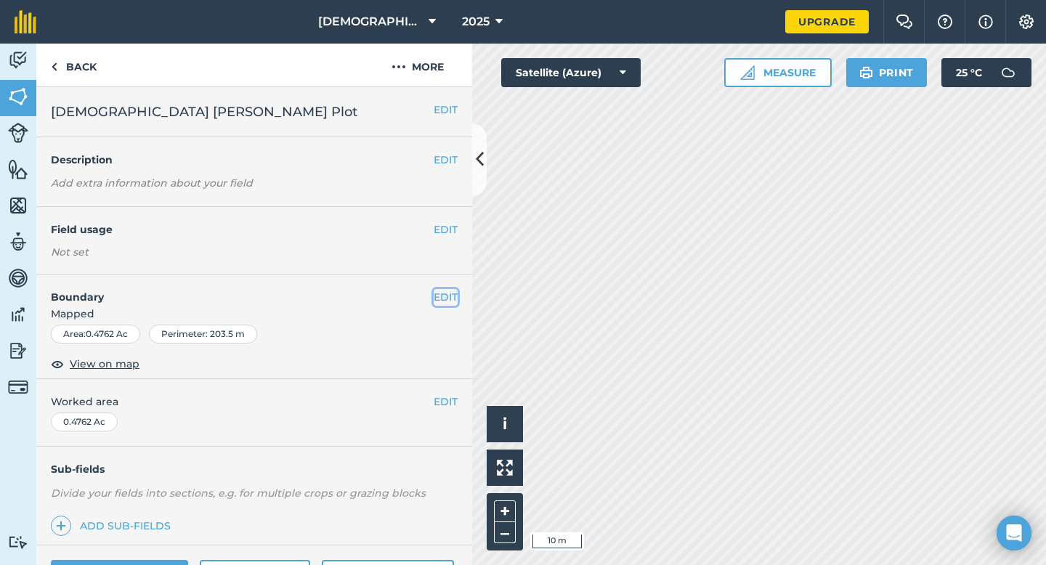
click at [434, 295] on button "EDIT" at bounding box center [446, 297] width 24 height 16
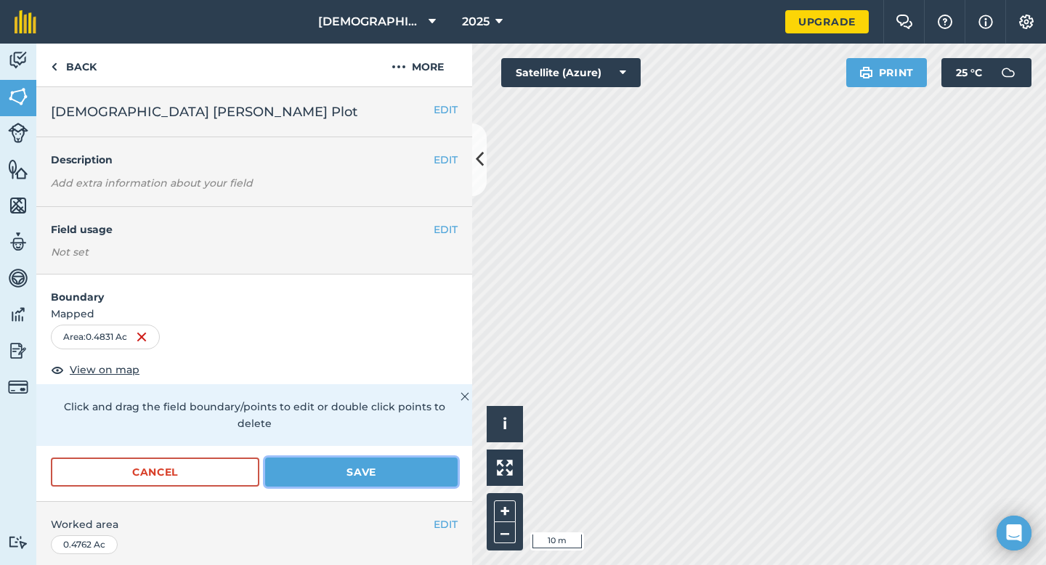
click at [347, 475] on button "Save" at bounding box center [361, 472] width 192 height 29
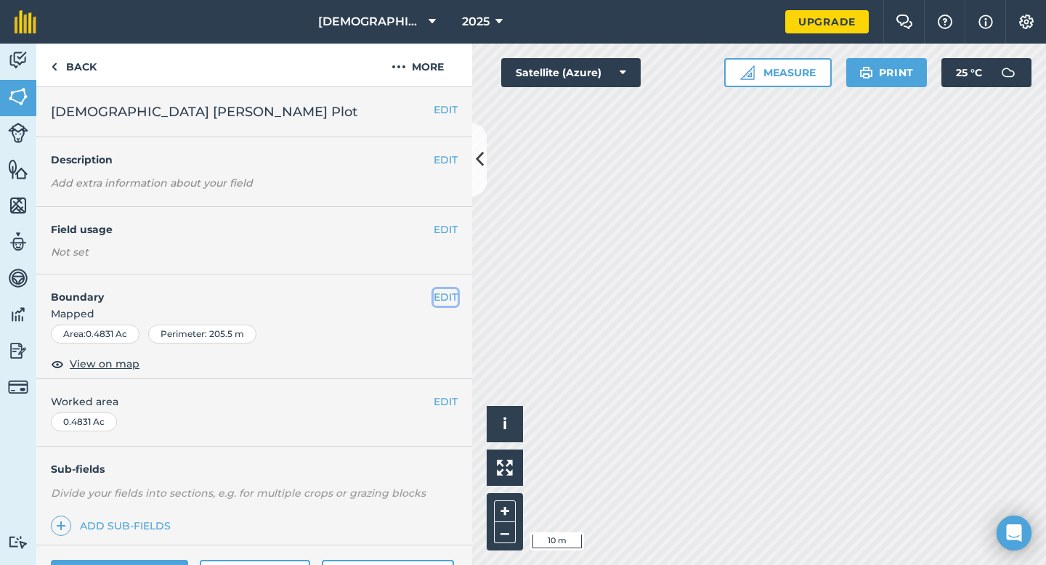
click at [434, 298] on button "EDIT" at bounding box center [446, 297] width 24 height 16
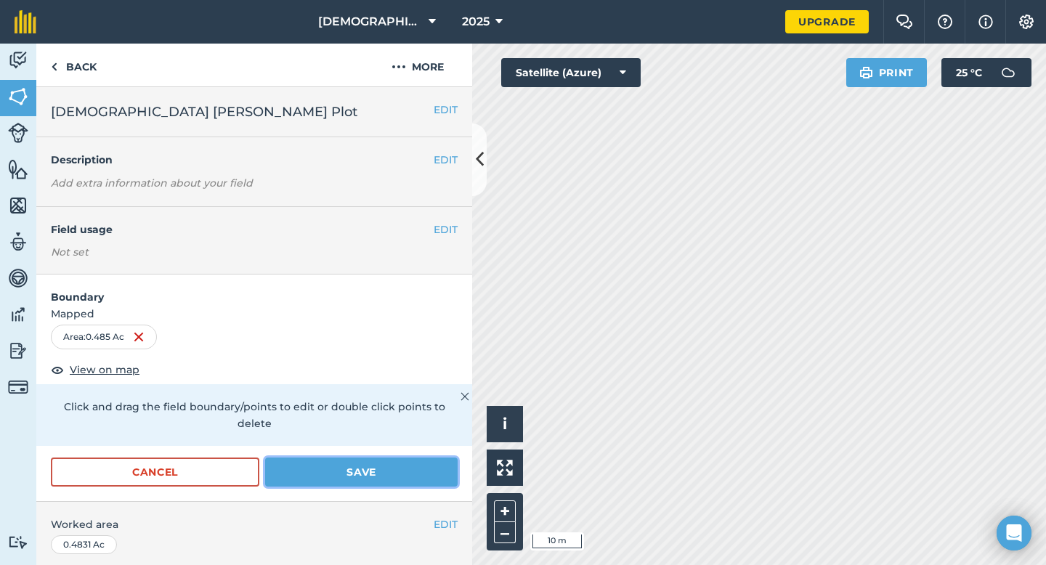
click at [394, 476] on button "Save" at bounding box center [361, 472] width 192 height 29
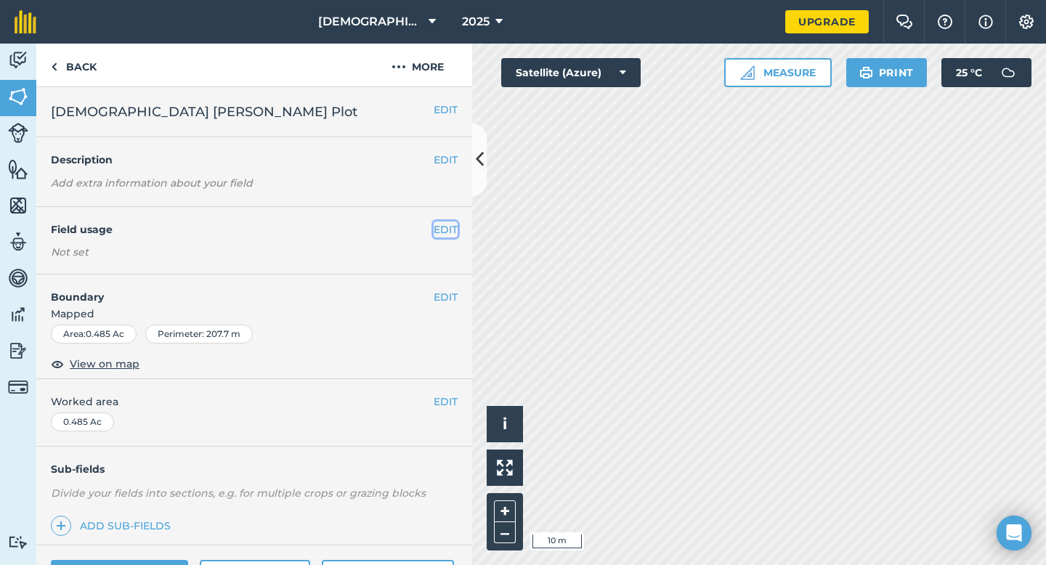
click at [439, 230] on button "EDIT" at bounding box center [446, 230] width 24 height 16
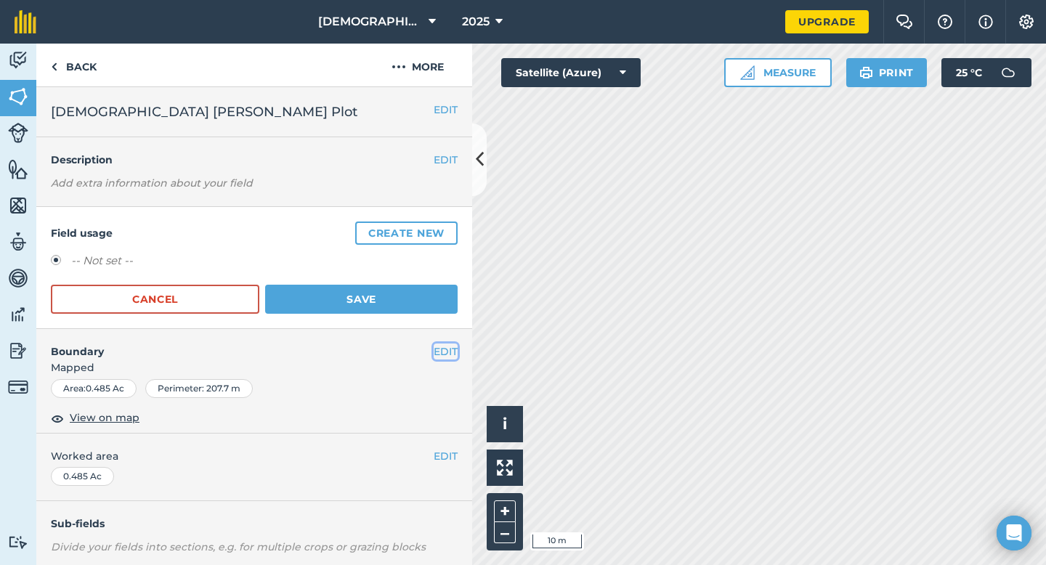
click at [439, 349] on button "EDIT" at bounding box center [446, 352] width 24 height 16
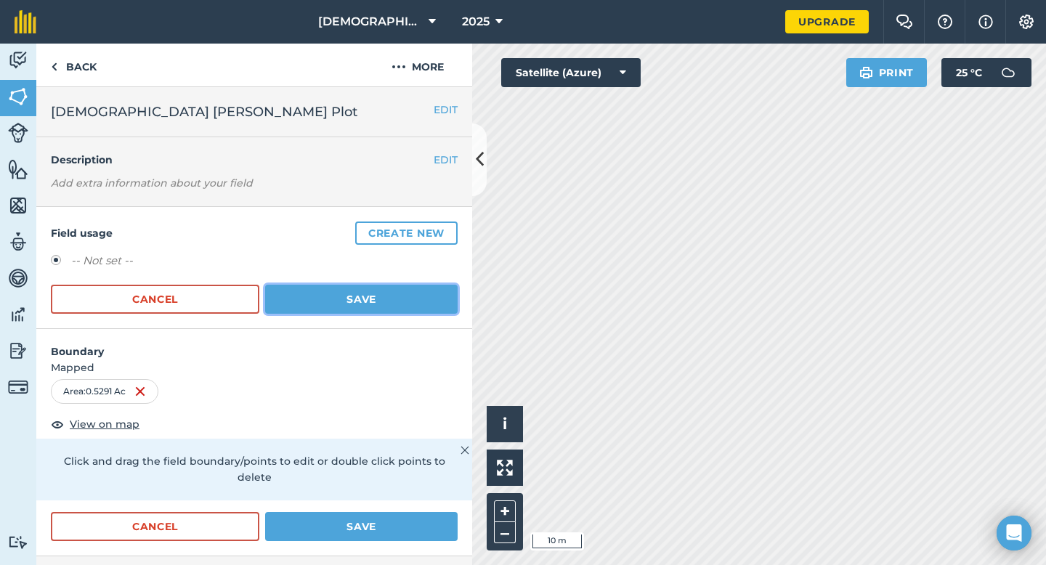
click at [359, 306] on button "Save" at bounding box center [361, 299] width 192 height 29
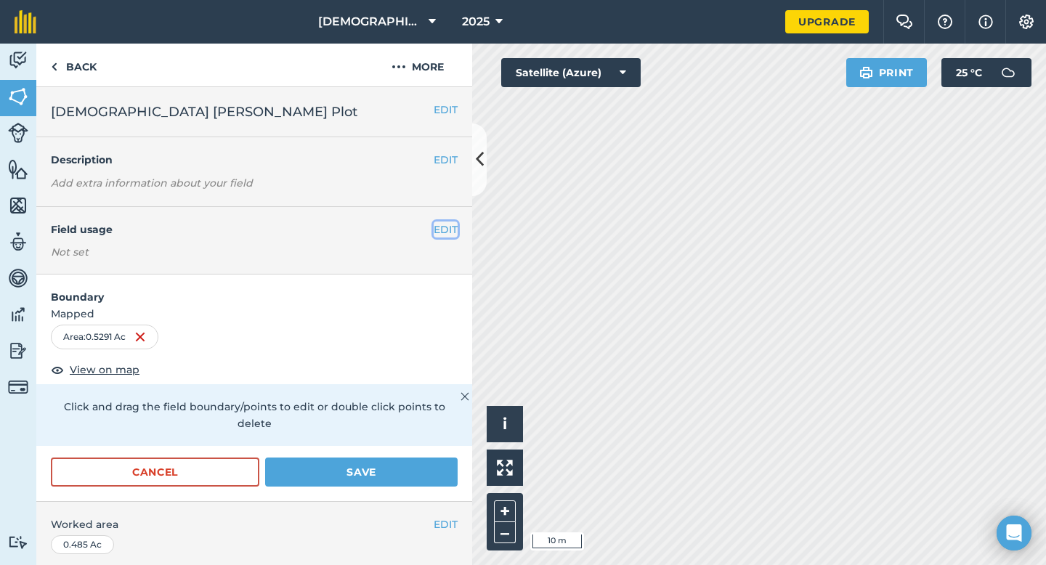
click at [434, 230] on button "EDIT" at bounding box center [446, 230] width 24 height 16
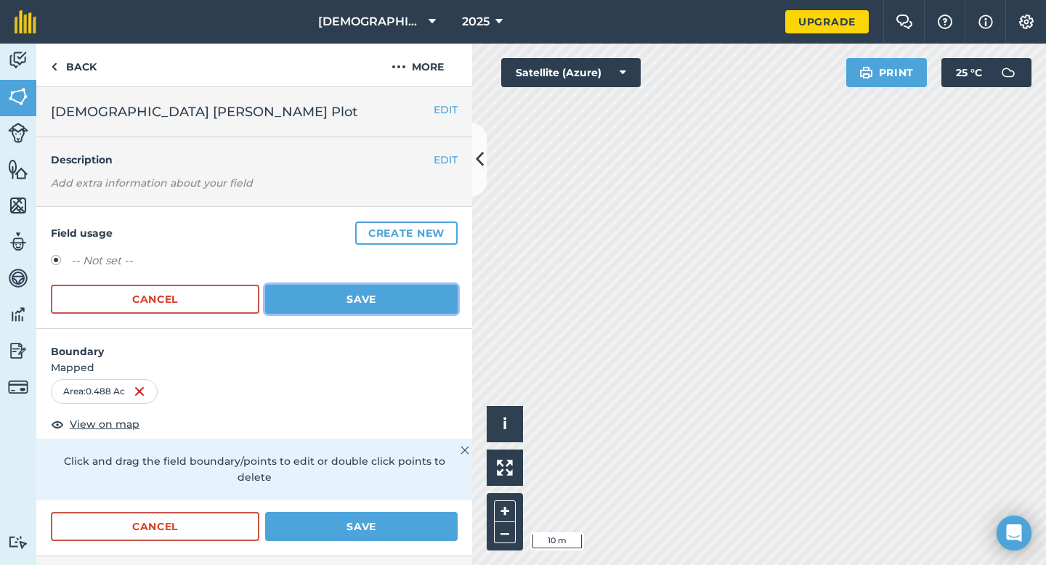
click at [410, 299] on button "Save" at bounding box center [361, 299] width 192 height 29
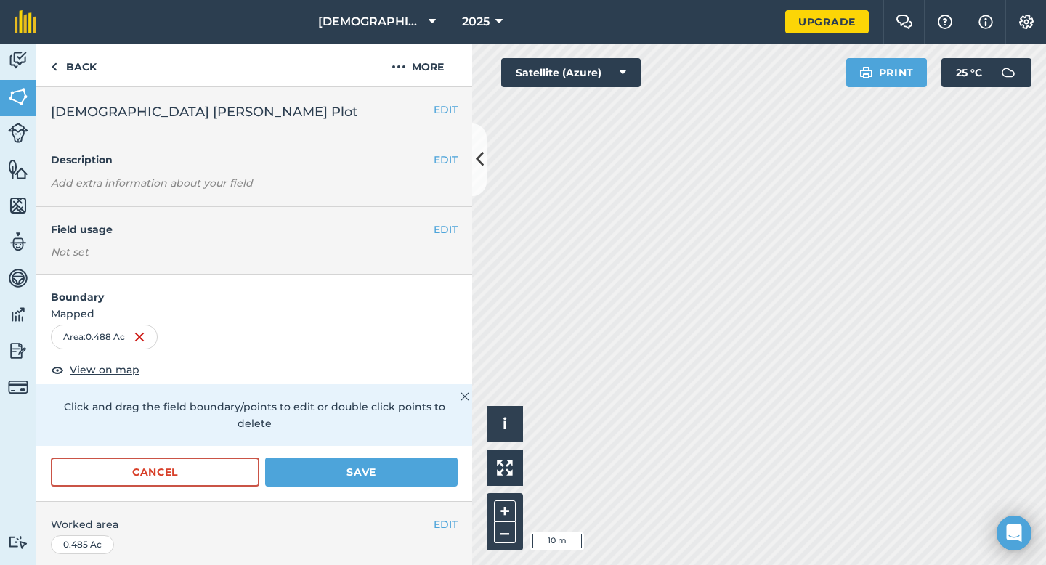
click at [262, 330] on div "Area : 0.488 Ac" at bounding box center [254, 337] width 407 height 25
click at [259, 323] on form "Boundary Mapped Area : 0.488 Ac View on map Click and drag the field boundary/p…" at bounding box center [254, 388] width 436 height 227
click at [363, 477] on button "Save" at bounding box center [361, 472] width 192 height 29
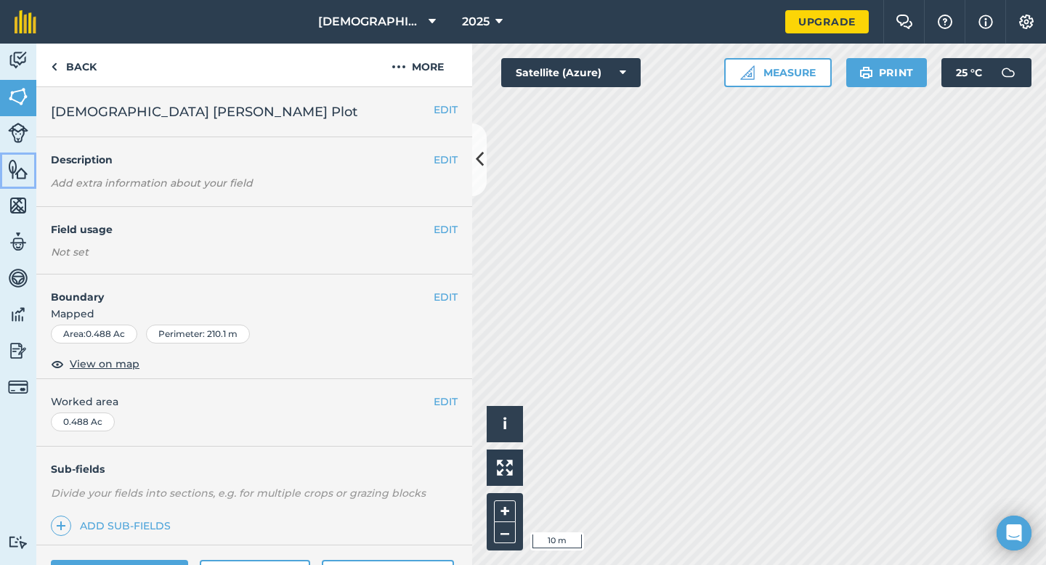
click at [24, 174] on img at bounding box center [18, 169] width 20 height 22
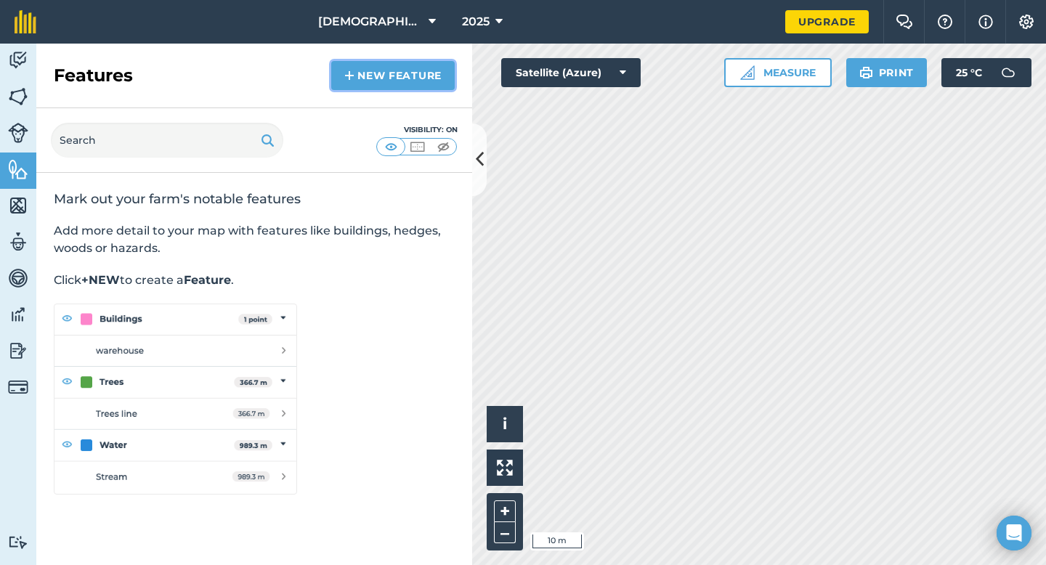
click at [379, 82] on link "New feature" at bounding box center [392, 75] width 123 height 29
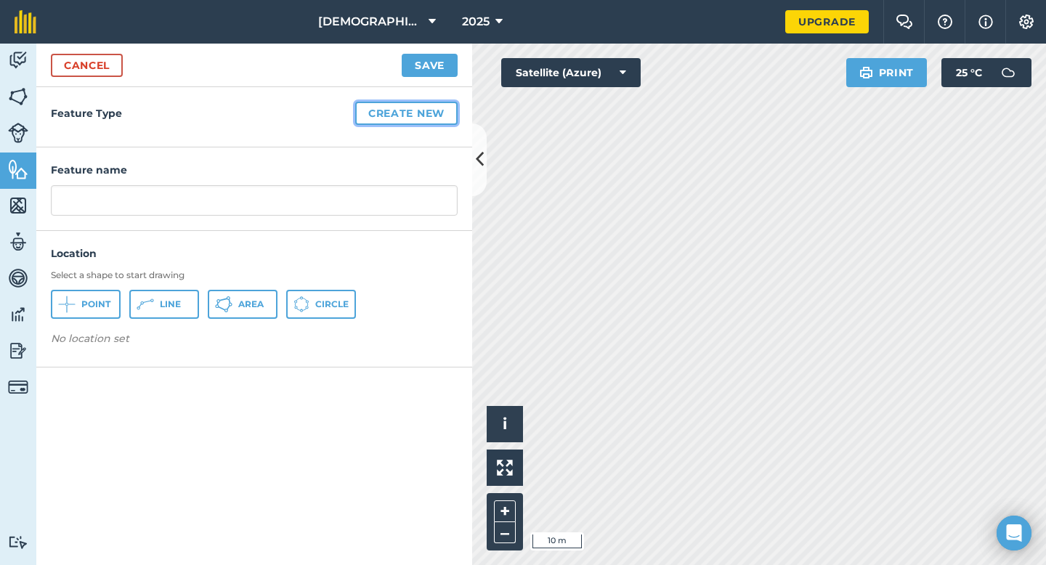
click at [389, 117] on button "Create new" at bounding box center [406, 113] width 102 height 23
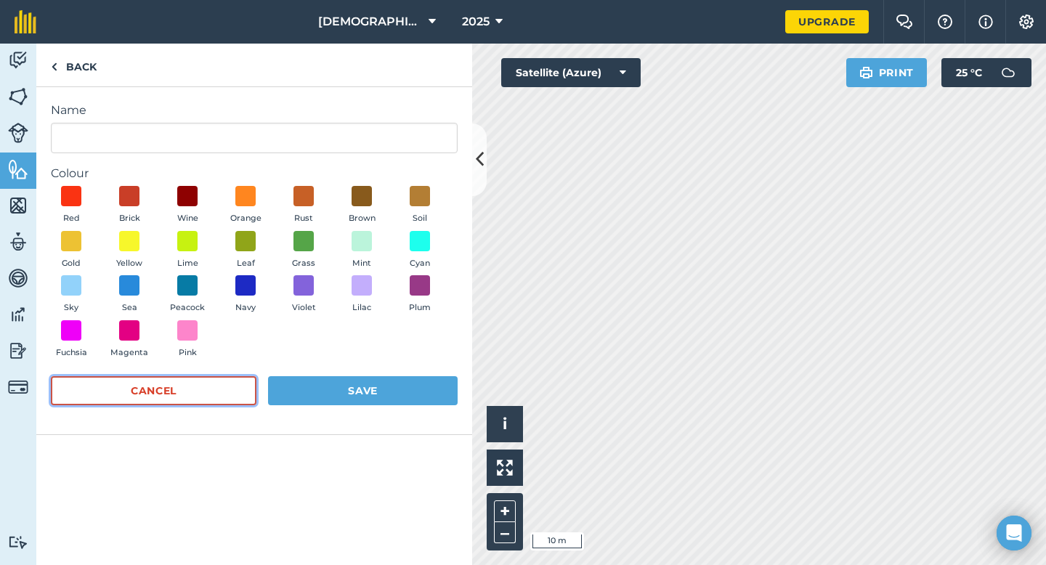
click at [158, 392] on button "Cancel" at bounding box center [154, 390] width 206 height 29
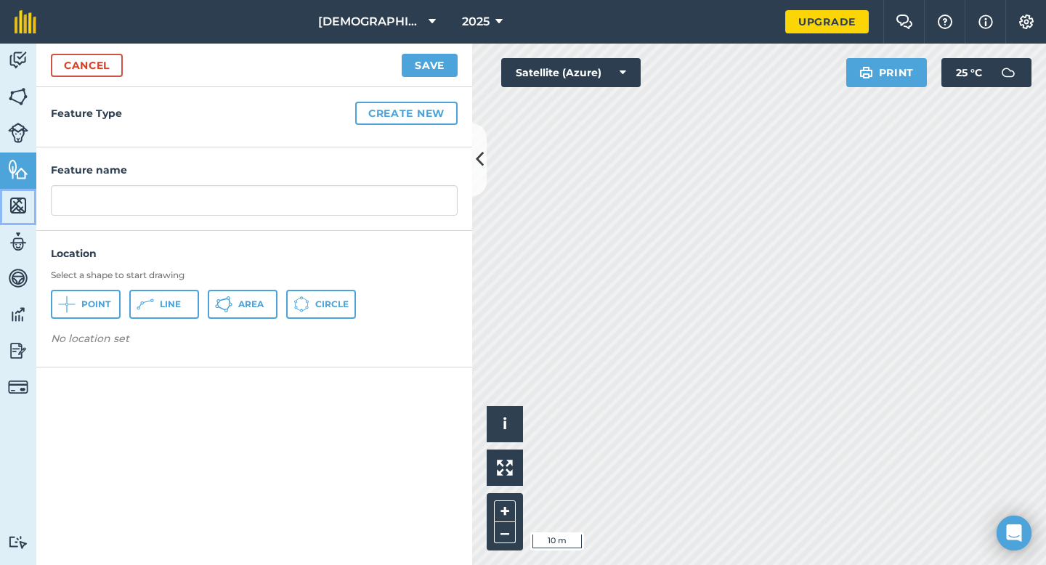
click at [20, 206] on img at bounding box center [18, 206] width 20 height 22
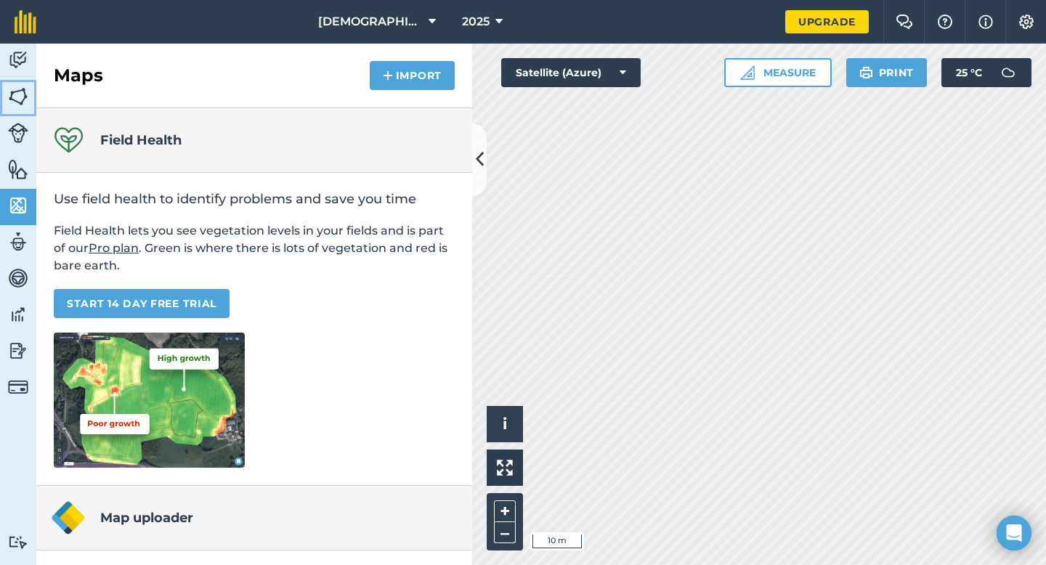
click at [15, 96] on img at bounding box center [18, 97] width 20 height 22
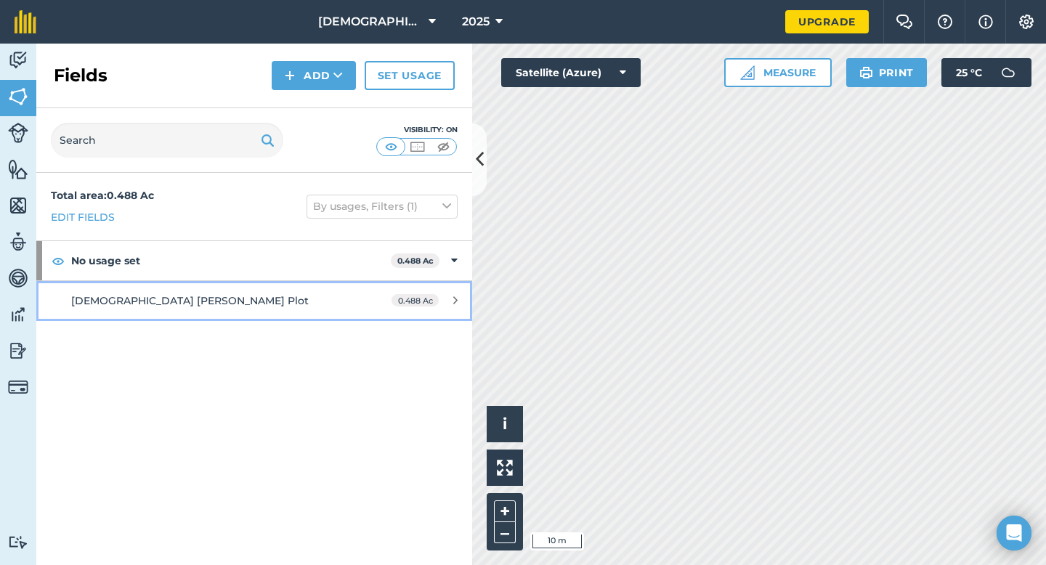
click at [165, 304] on span "Vedic Gopalam Plot" at bounding box center [190, 300] width 238 height 13
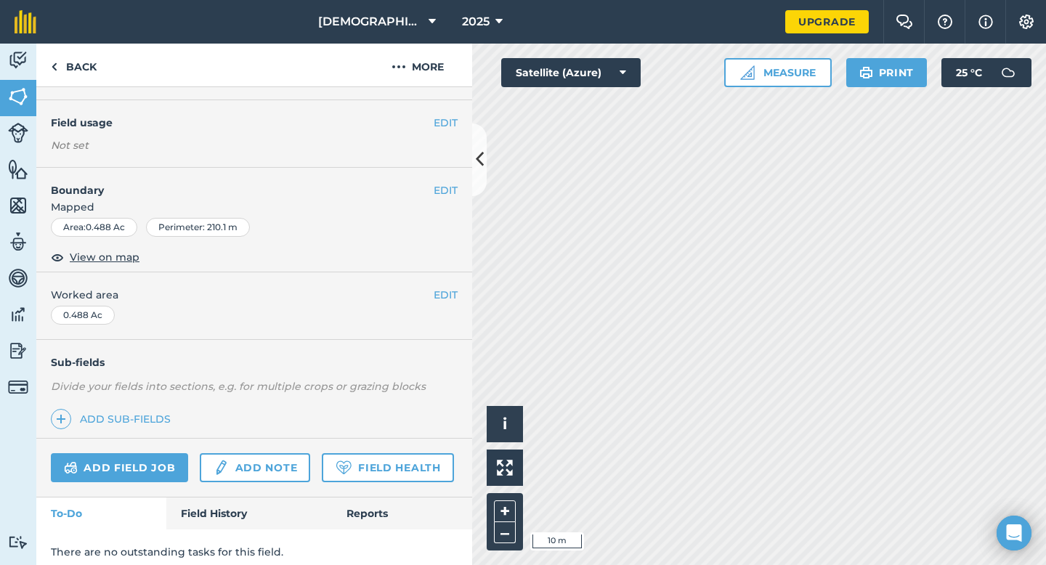
scroll to position [157, 0]
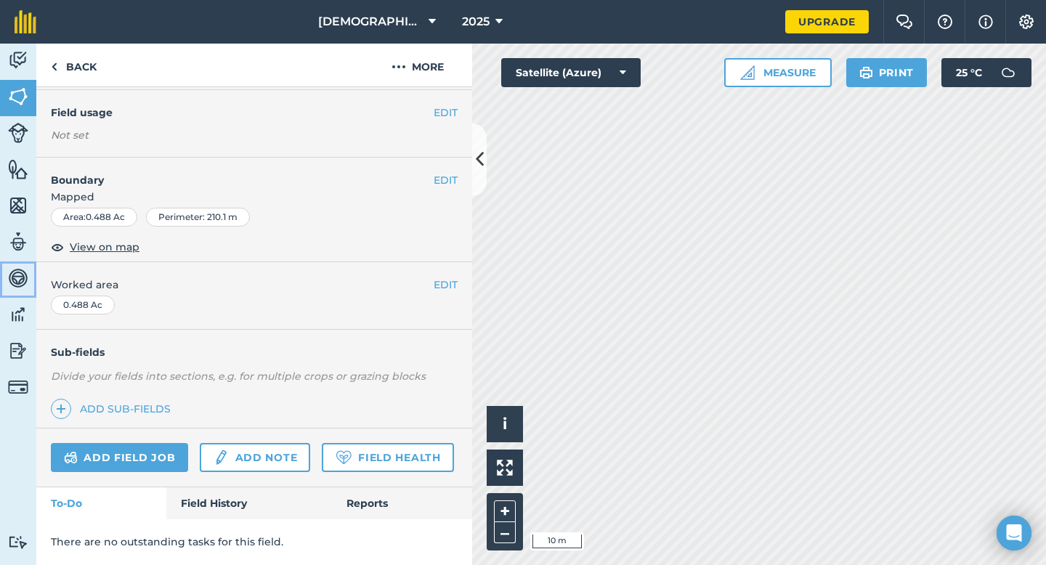
click at [20, 280] on img at bounding box center [18, 278] width 20 height 22
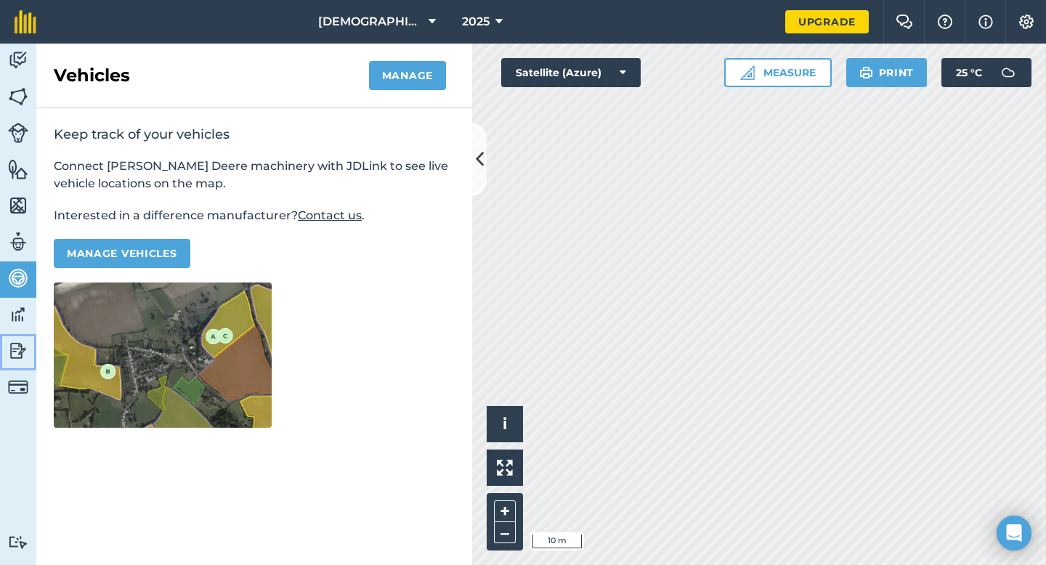
click at [16, 354] on img at bounding box center [18, 351] width 20 height 22
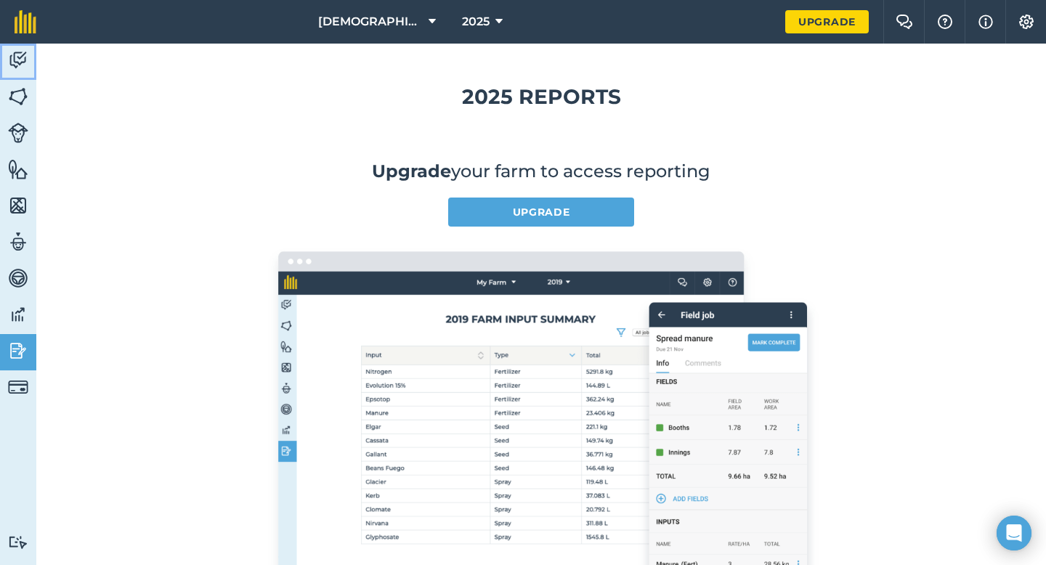
click at [20, 66] on img at bounding box center [18, 60] width 20 height 22
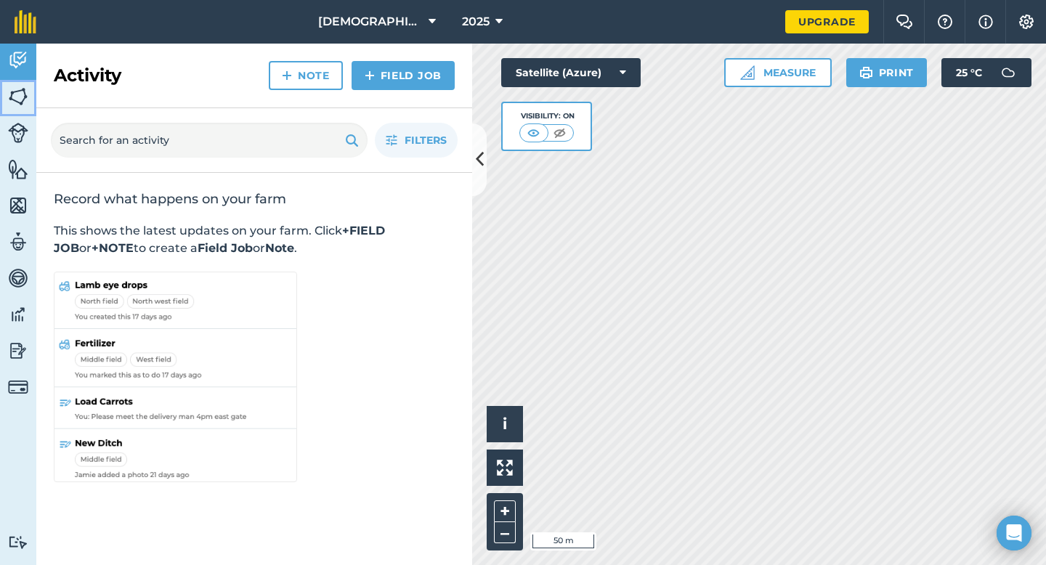
click at [19, 91] on img at bounding box center [18, 97] width 20 height 22
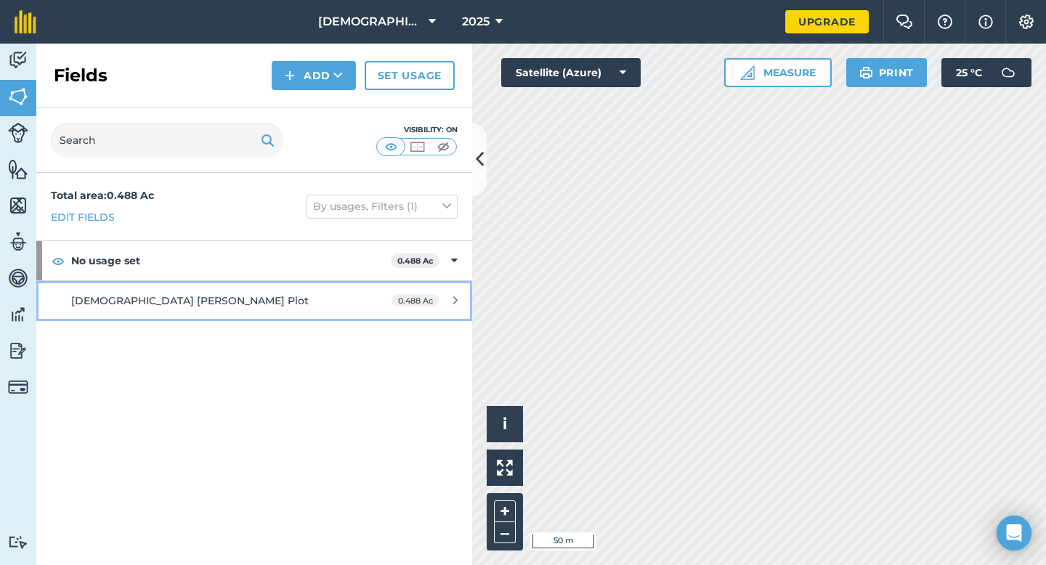
click at [449, 299] on div "0.488 Ac" at bounding box center [424, 301] width 95 height 12
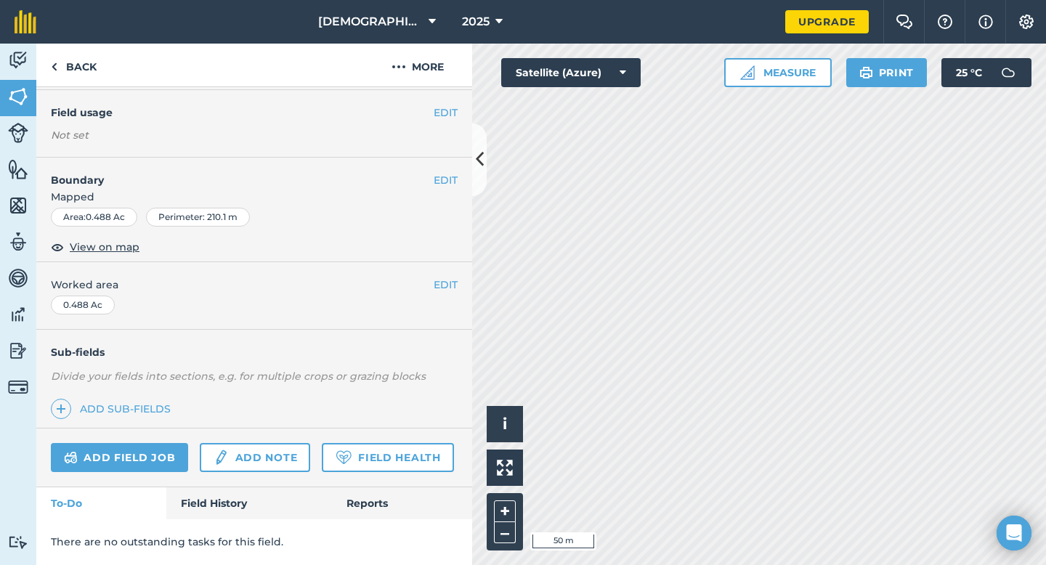
scroll to position [157, 0]
click at [136, 443] on link "Add field job" at bounding box center [119, 457] width 137 height 29
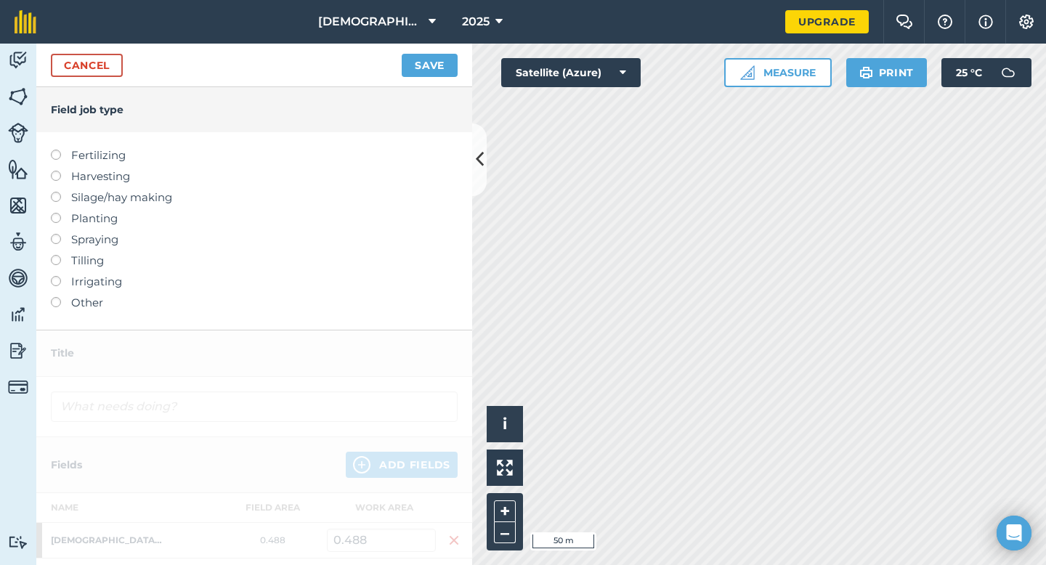
click at [100, 221] on label "Planting" at bounding box center [254, 218] width 407 height 17
type input "Planting"
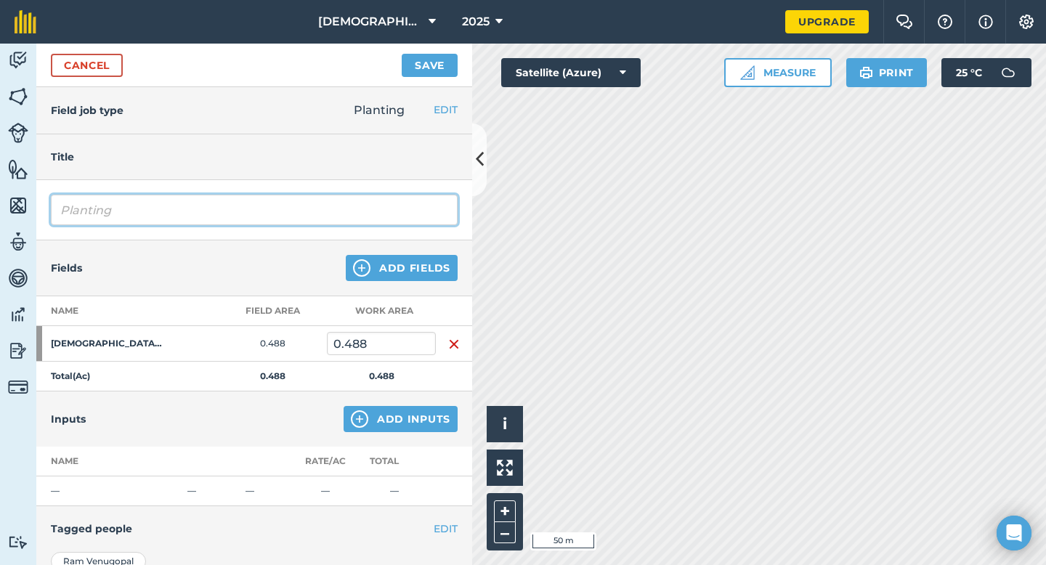
click at [97, 215] on input "Planting" at bounding box center [254, 210] width 407 height 31
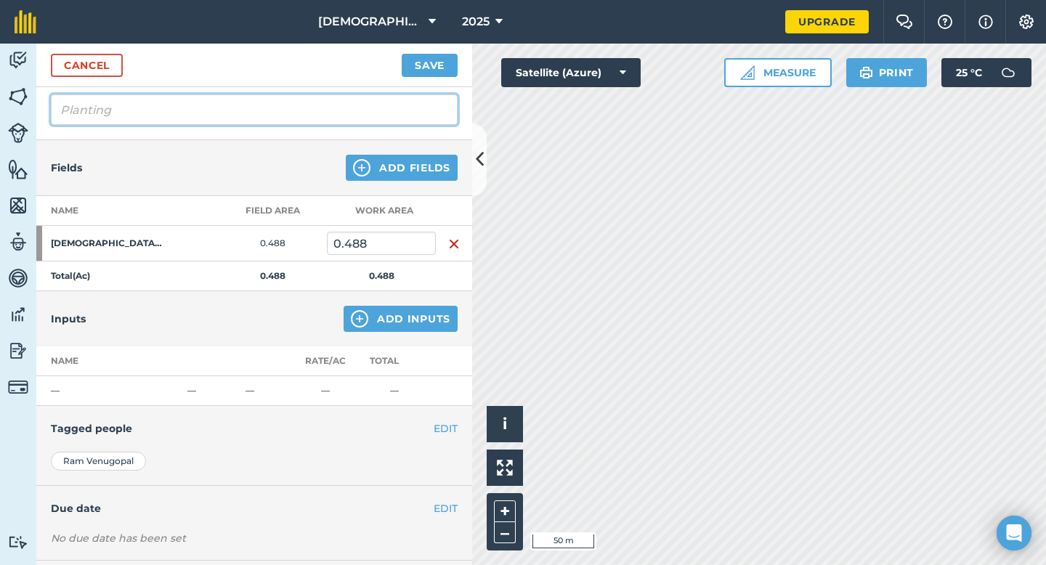
scroll to position [173, 0]
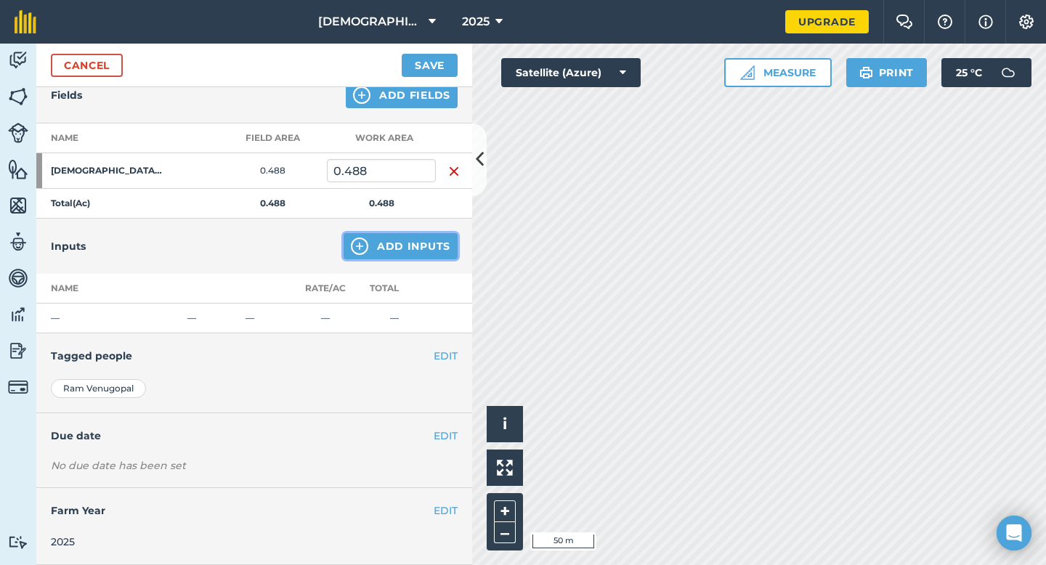
click at [407, 249] on button "Add Inputs" at bounding box center [401, 246] width 114 height 26
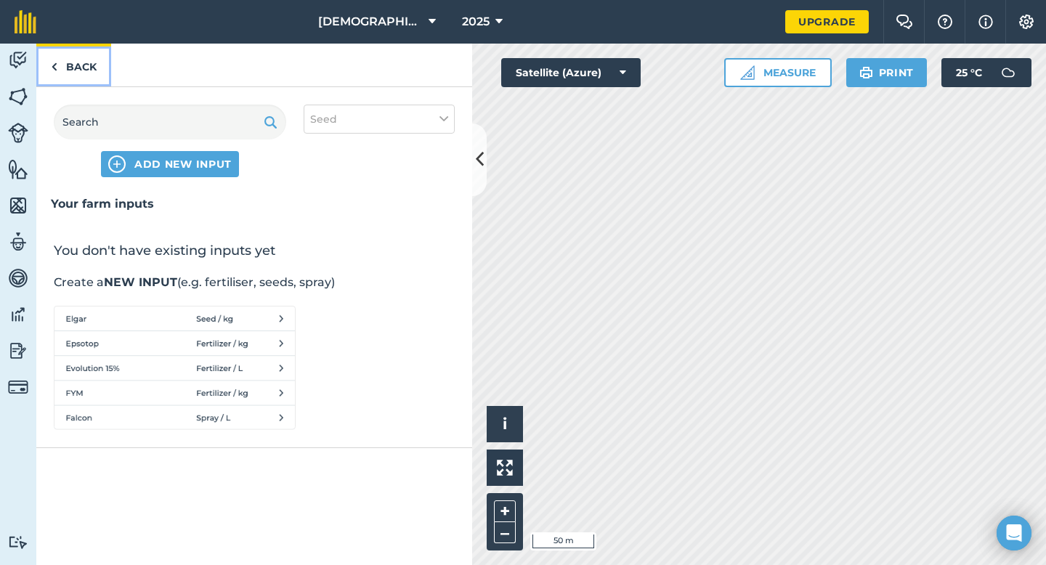
click at [60, 65] on link "Back" at bounding box center [73, 65] width 75 height 43
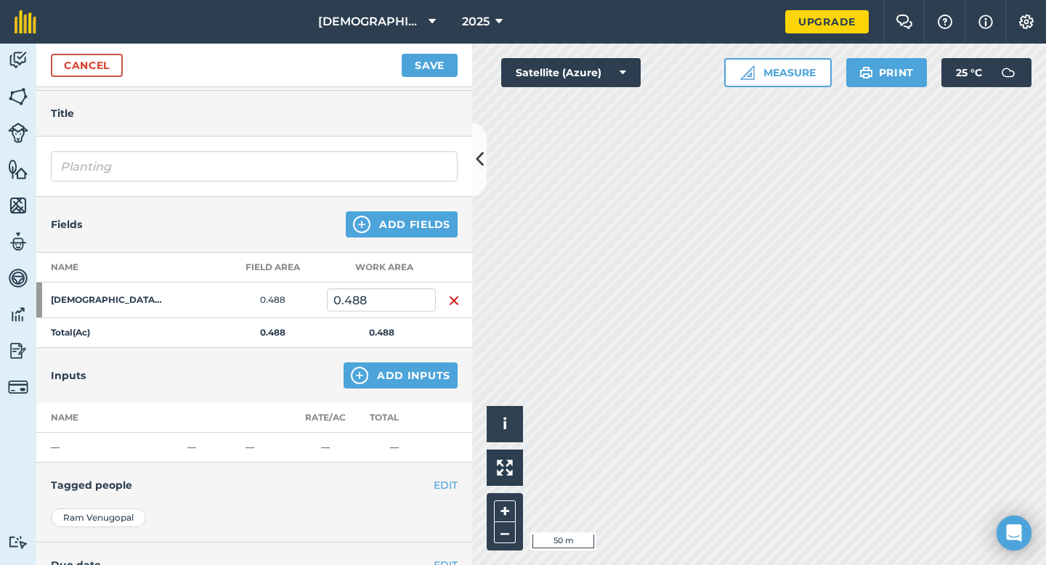
scroll to position [0, 0]
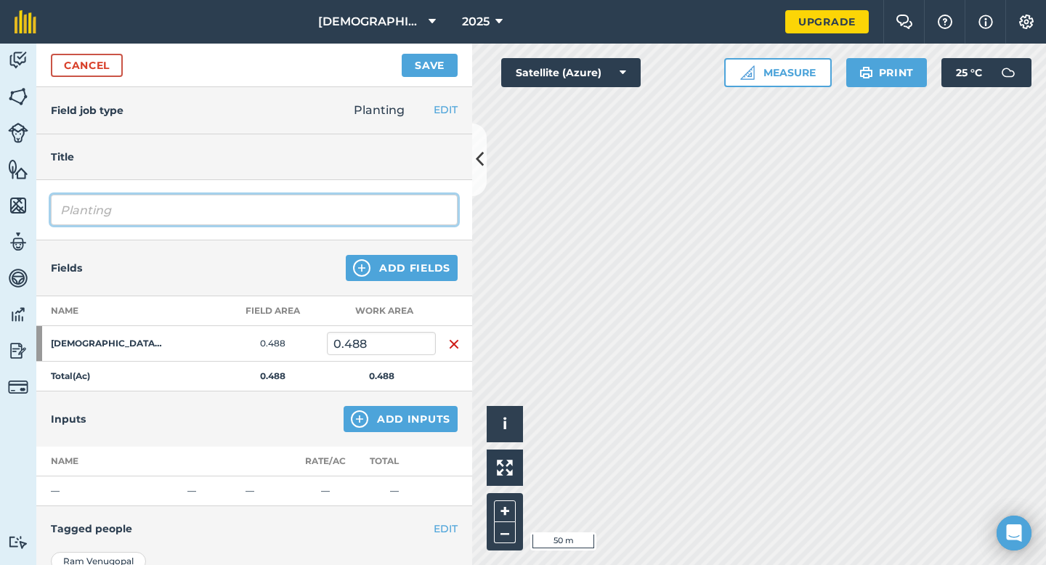
click at [129, 206] on input "Planting" at bounding box center [254, 210] width 407 height 31
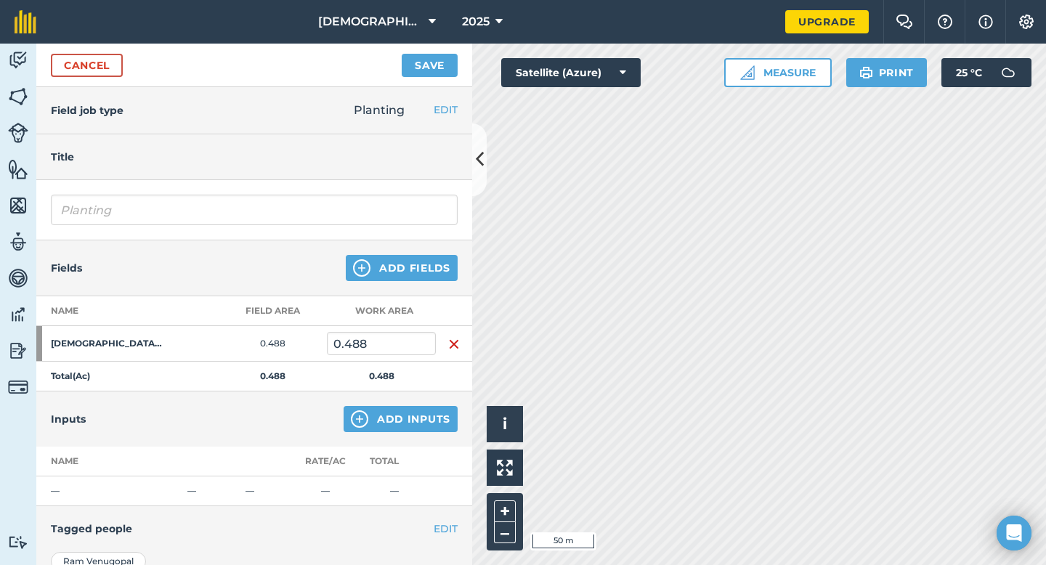
click at [102, 49] on div "Cancel Save" at bounding box center [254, 66] width 436 height 44
click at [102, 59] on link "Cancel" at bounding box center [87, 65] width 72 height 23
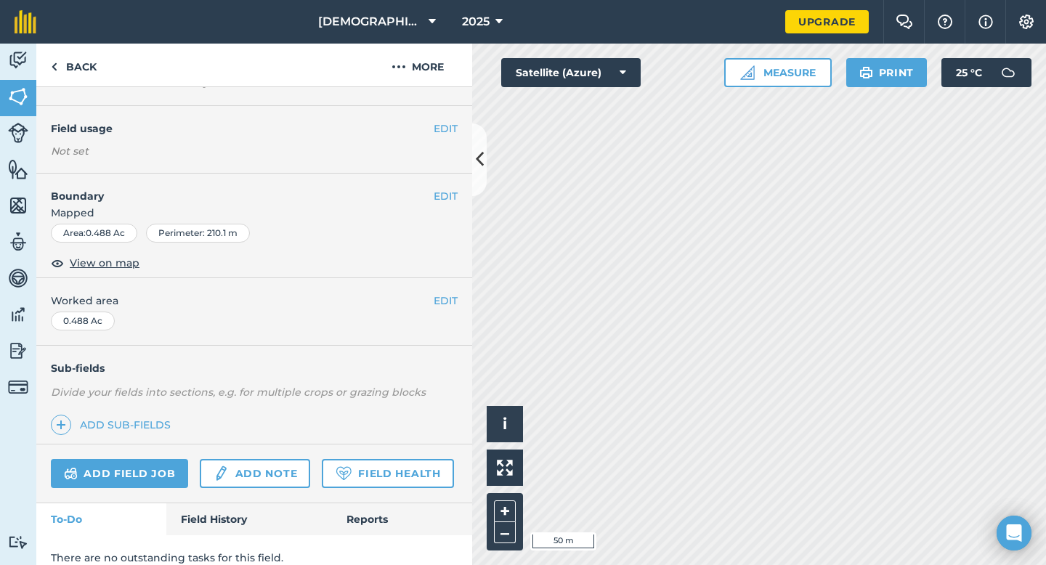
scroll to position [157, 0]
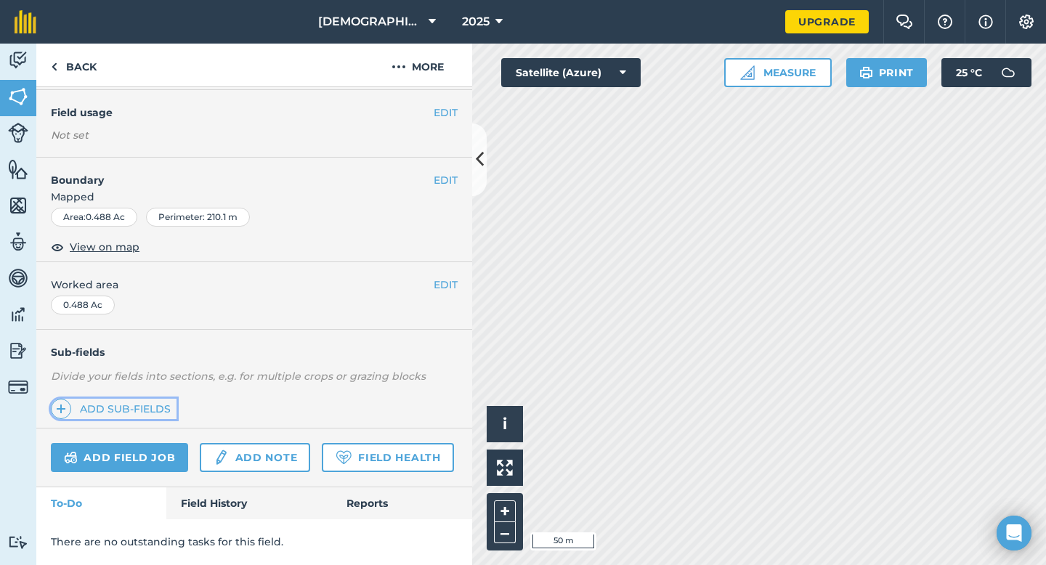
click at [127, 399] on link "Add sub-fields" at bounding box center [114, 409] width 126 height 20
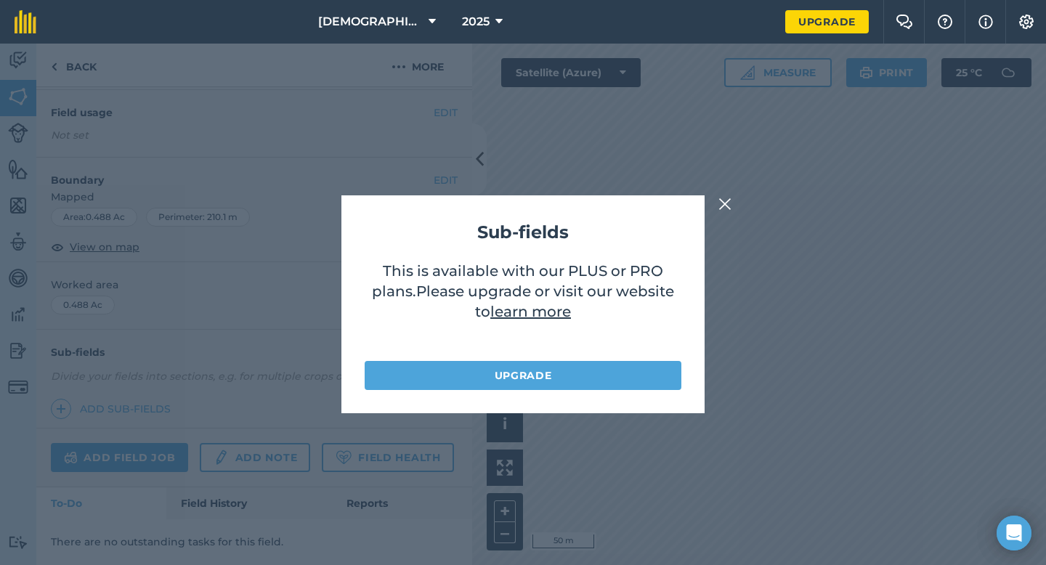
click at [726, 207] on img at bounding box center [724, 203] width 13 height 17
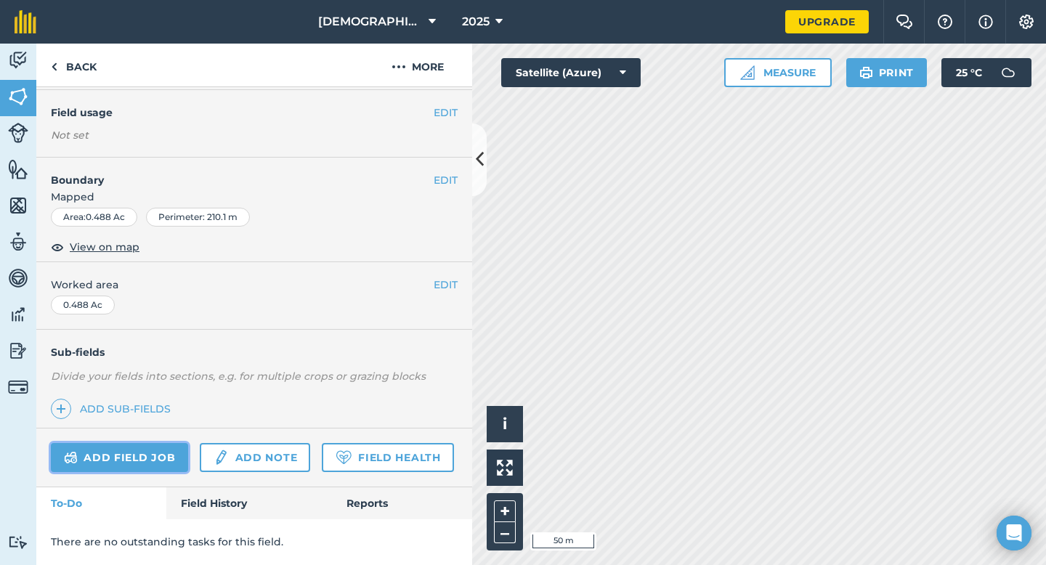
click at [141, 443] on link "Add field job" at bounding box center [119, 457] width 137 height 29
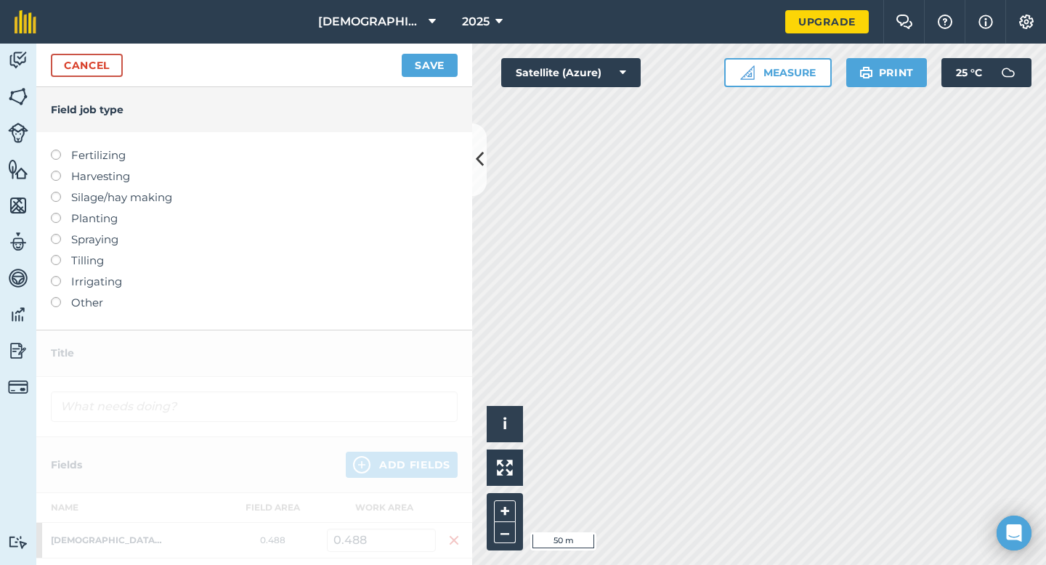
click at [59, 213] on label at bounding box center [61, 213] width 20 height 0
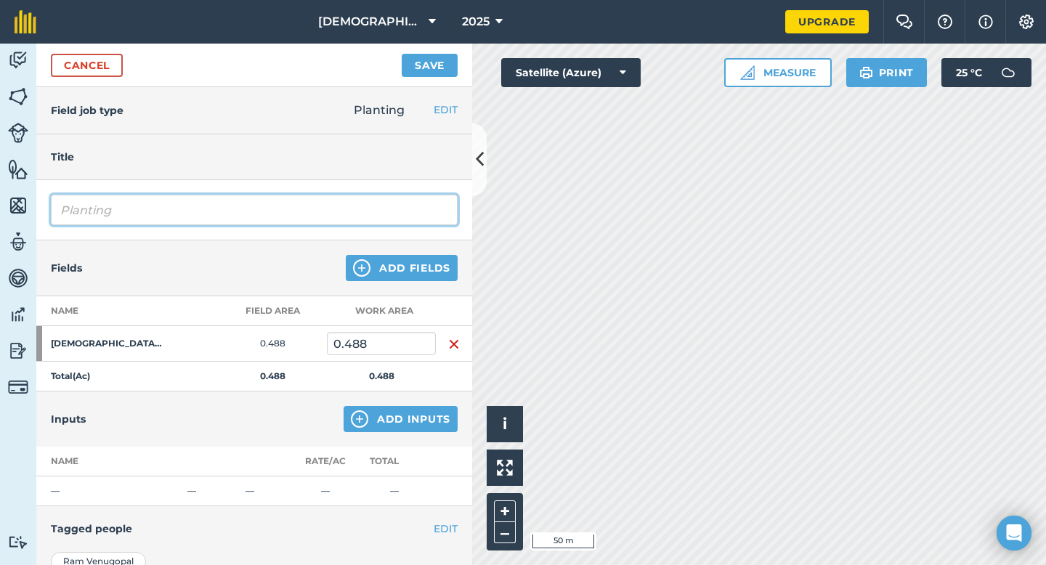
click at [64, 213] on input "Planting" at bounding box center [254, 210] width 407 height 31
type input "Tree Planting"
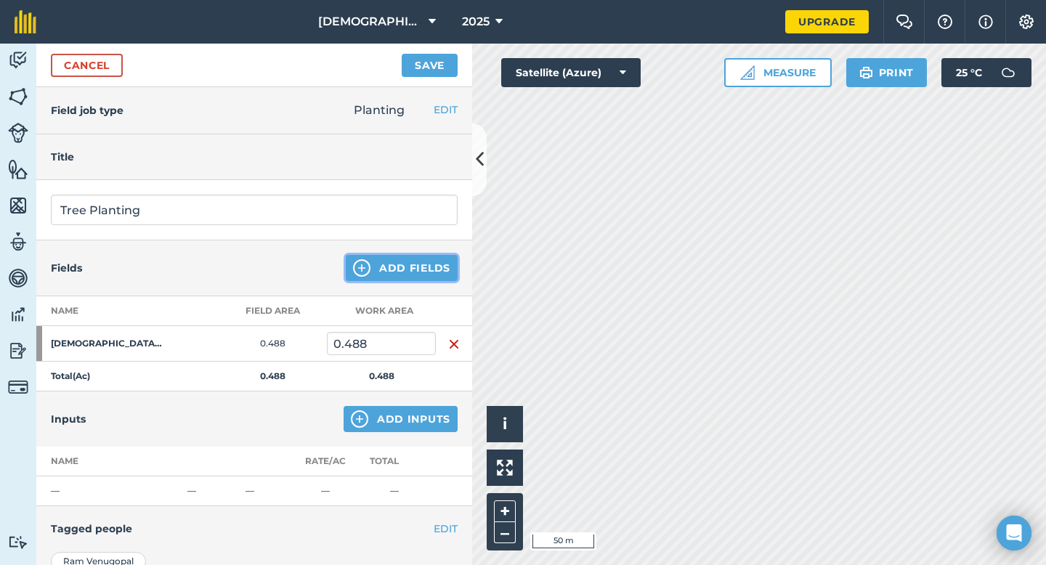
click at [395, 272] on button "Add Fields" at bounding box center [402, 268] width 112 height 26
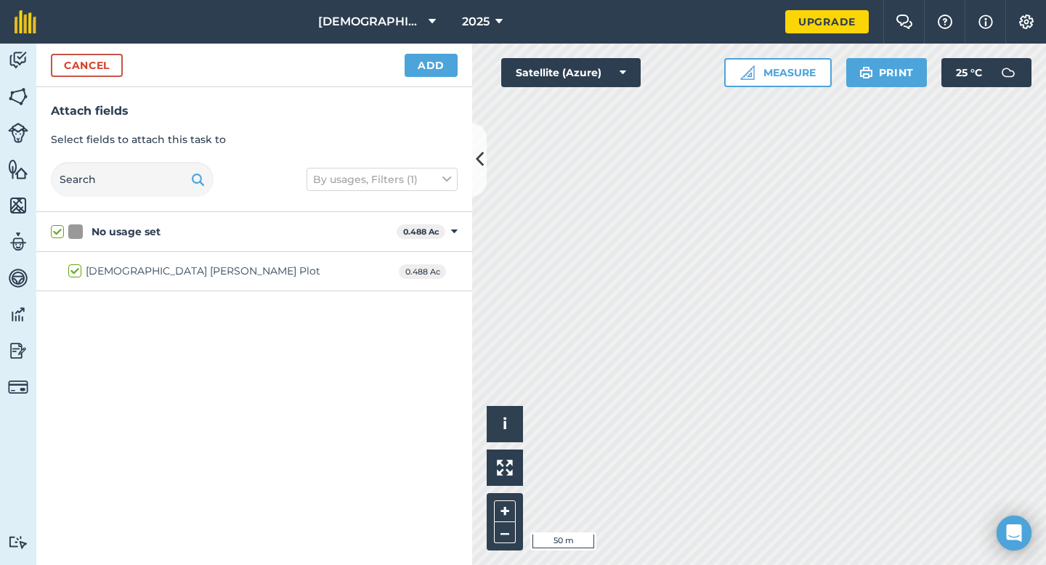
click at [126, 270] on div "Vedic Gopalam Plot" at bounding box center [203, 271] width 235 height 15
click at [78, 270] on input "Vedic Gopalam Plot" at bounding box center [72, 268] width 9 height 9
checkbox input "false"
click at [60, 230] on label "No usage set" at bounding box center [221, 231] width 340 height 15
click at [60, 230] on input "No usage set" at bounding box center [55, 228] width 9 height 9
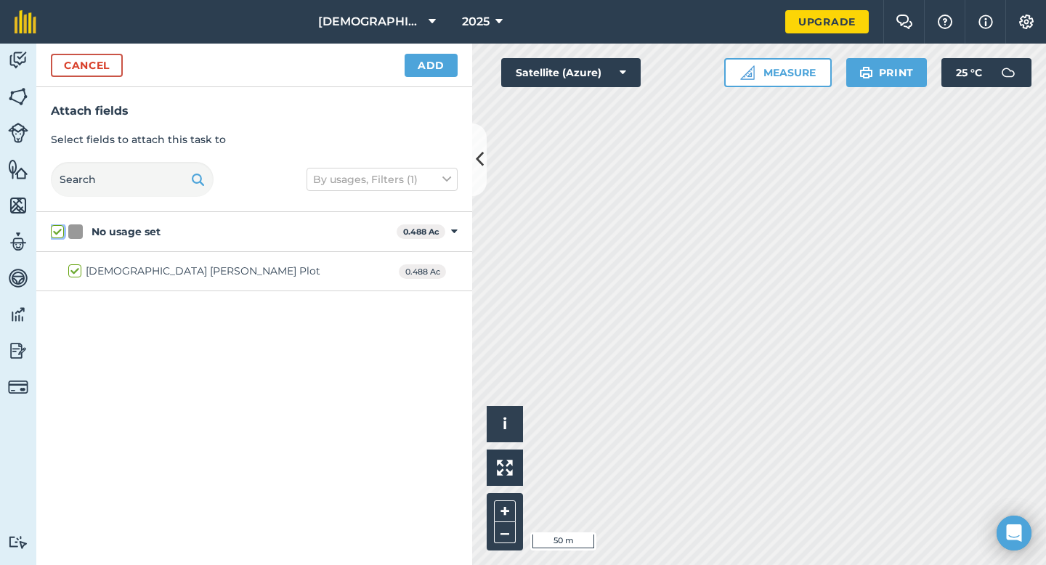
checkbox input "true"
click at [435, 65] on button "Add" at bounding box center [431, 65] width 53 height 23
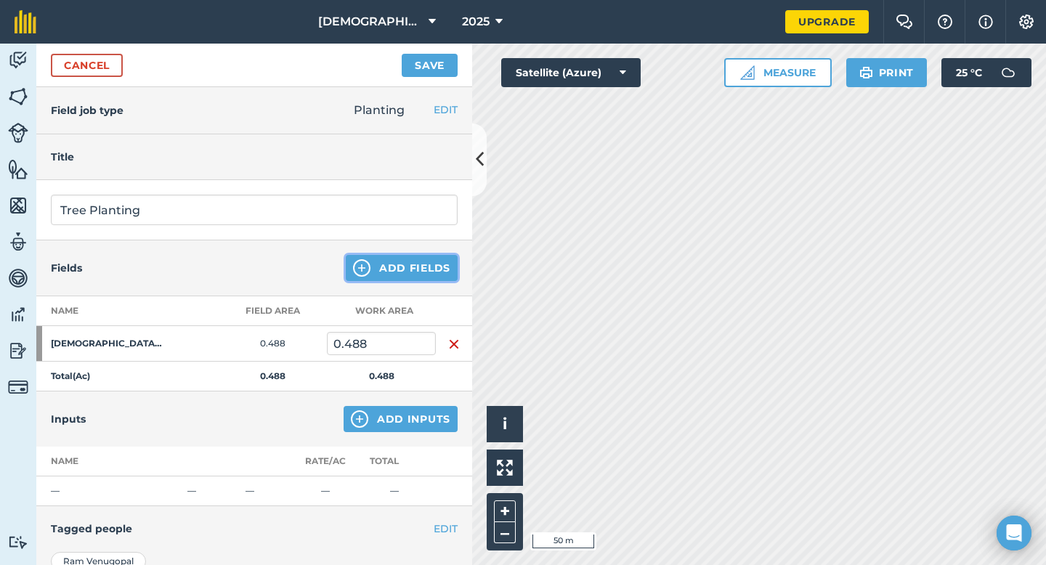
click at [353, 272] on img at bounding box center [361, 267] width 17 height 17
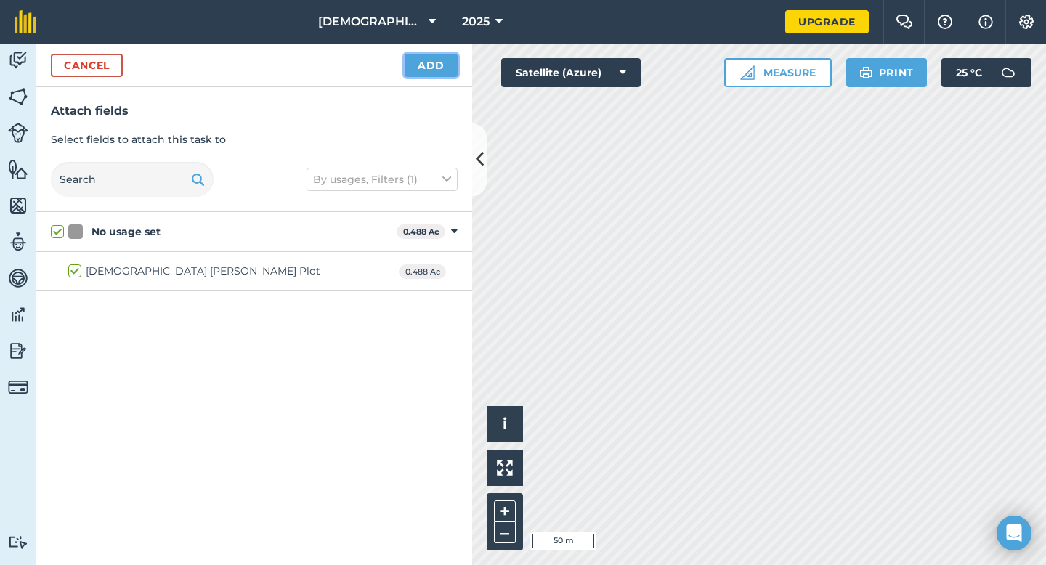
click at [445, 65] on button "Add" at bounding box center [431, 65] width 53 height 23
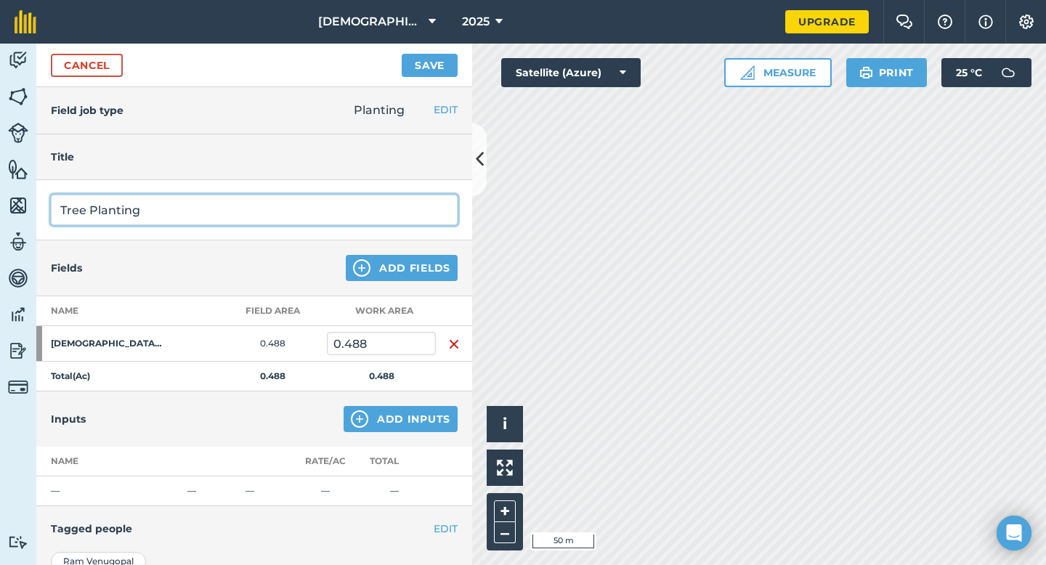
click at [208, 212] on input "Tree Planting" at bounding box center [254, 210] width 407 height 31
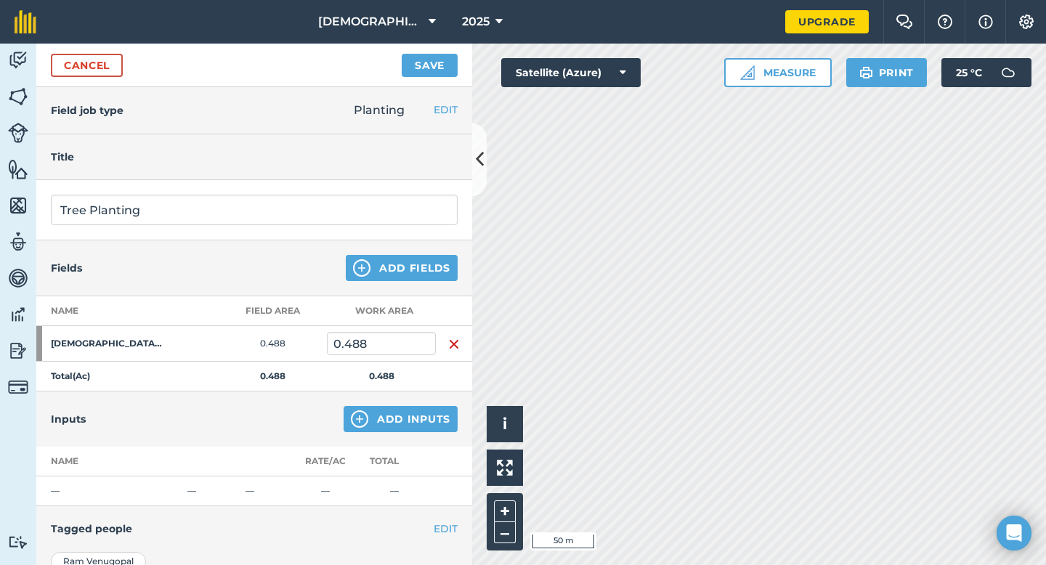
click at [196, 266] on div "Fields Add Fields" at bounding box center [254, 268] width 436 height 56
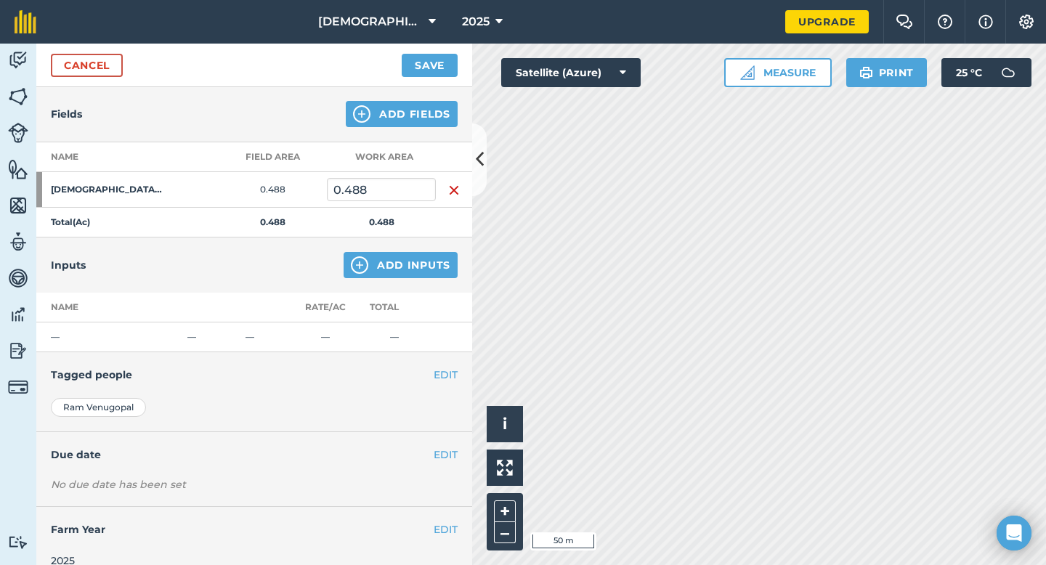
scroll to position [173, 0]
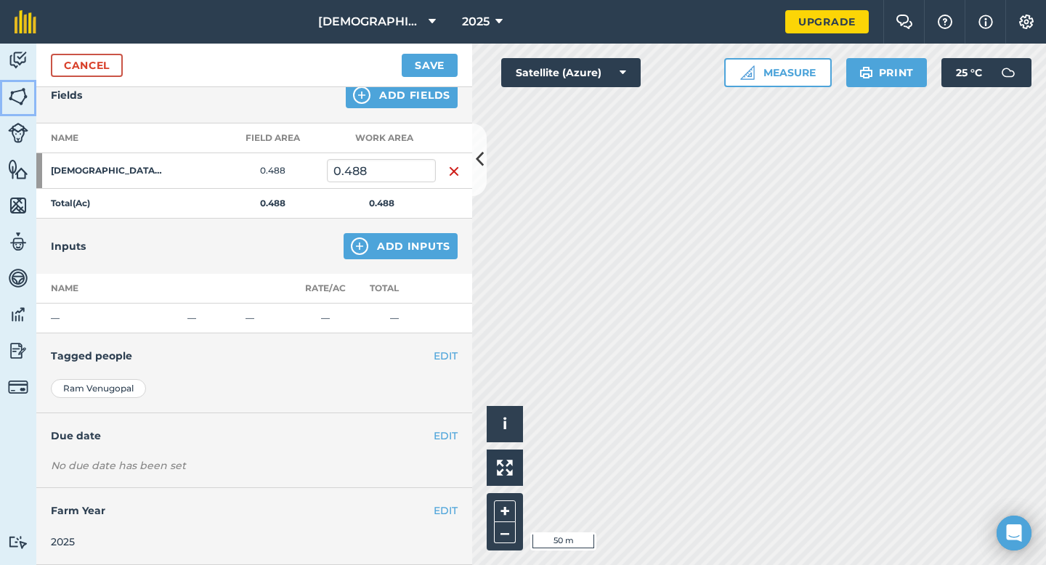
click at [16, 97] on img at bounding box center [18, 97] width 20 height 22
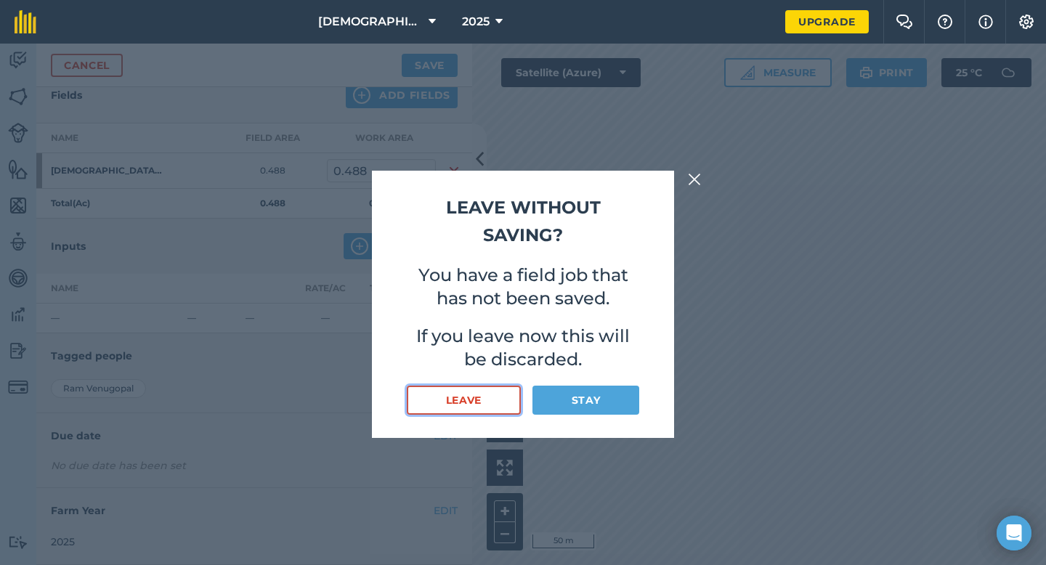
click at [495, 401] on button "Leave" at bounding box center [464, 400] width 114 height 29
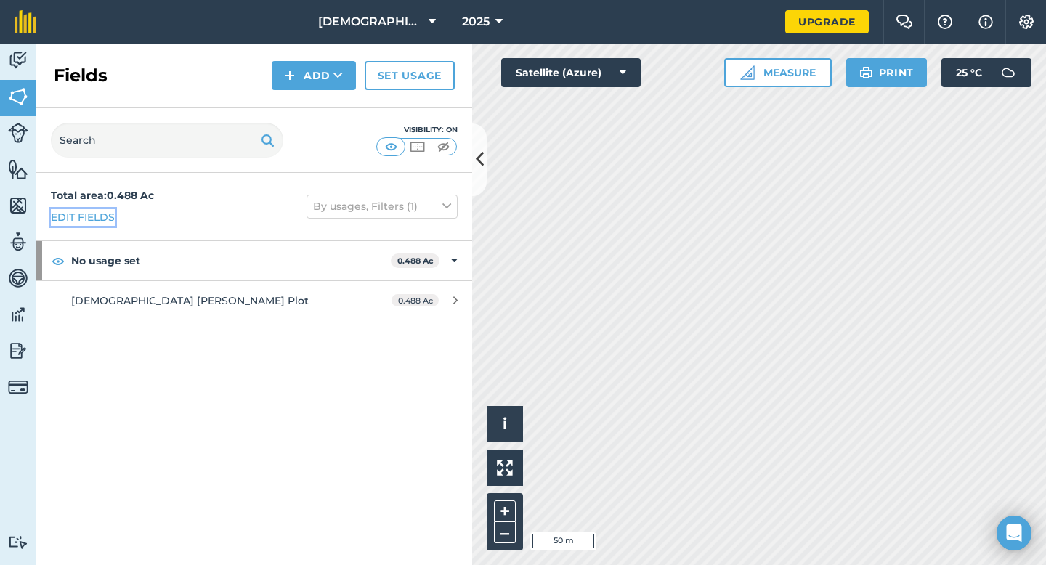
click at [87, 214] on link "Edit fields" at bounding box center [83, 217] width 64 height 16
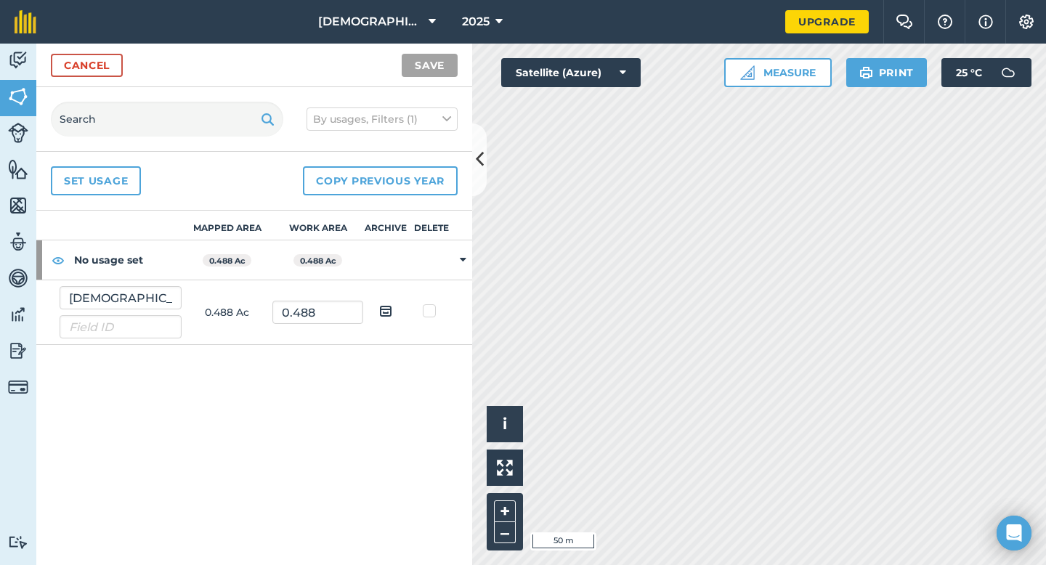
click at [320, 230] on th "Work area" at bounding box center [317, 226] width 91 height 30
click at [238, 228] on th "Mapped area" at bounding box center [227, 226] width 91 height 30
click at [384, 230] on th "Archive" at bounding box center [386, 226] width 46 height 30
click at [24, 240] on img at bounding box center [18, 242] width 20 height 22
select select "MEMBER"
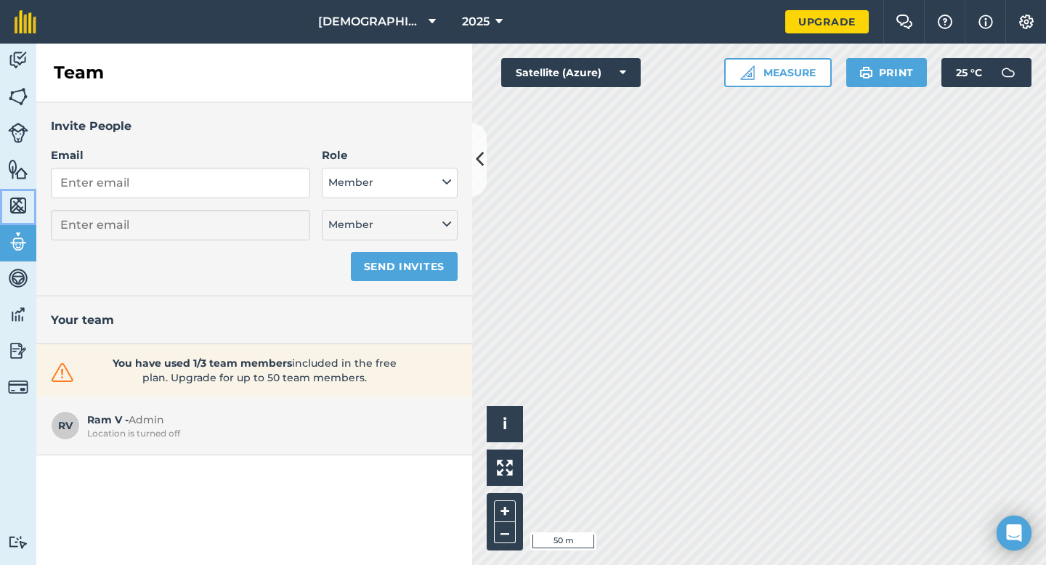
click at [23, 207] on img at bounding box center [18, 206] width 20 height 22
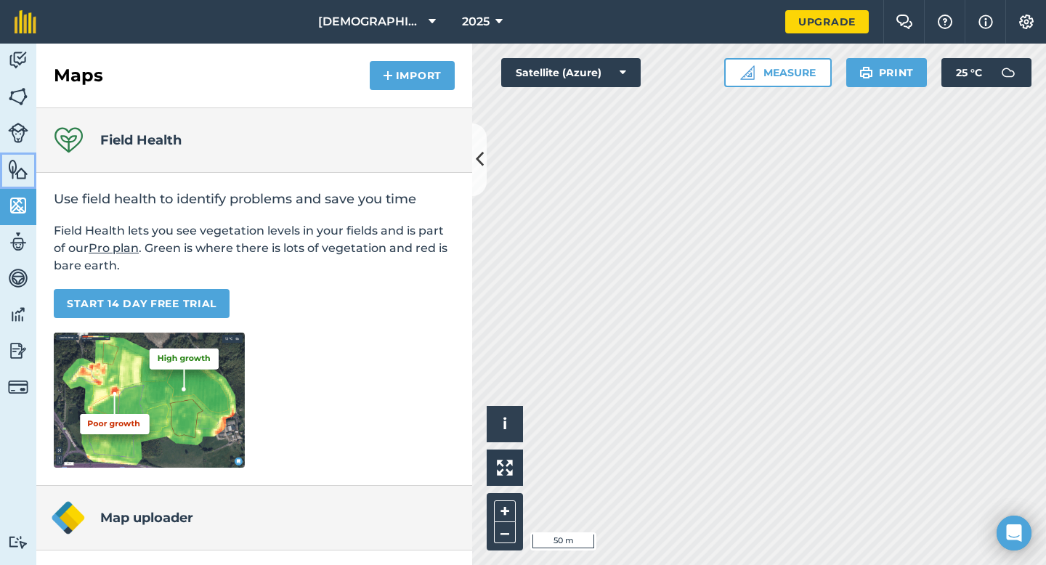
click at [23, 171] on img at bounding box center [18, 169] width 20 height 22
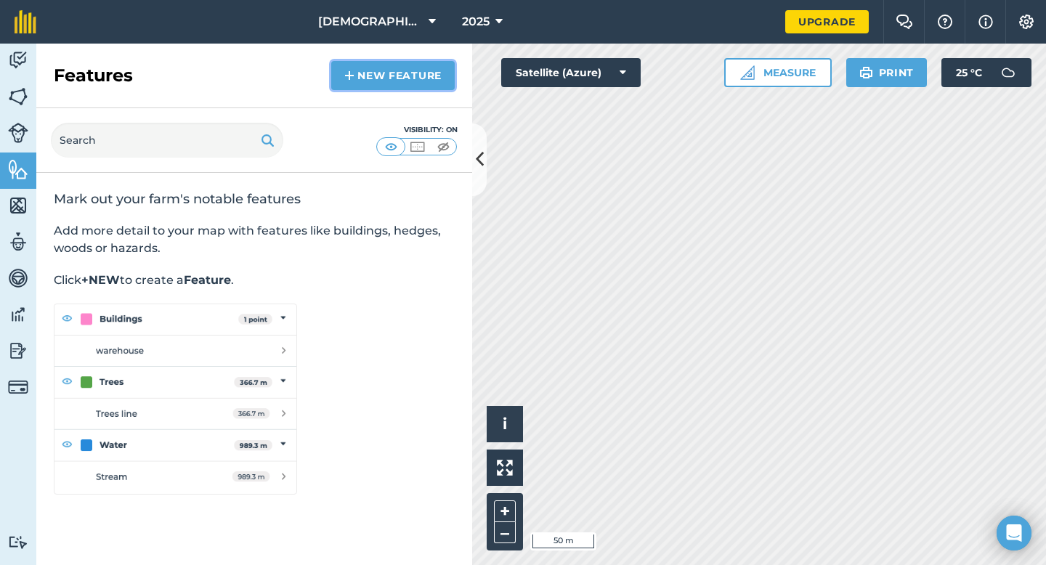
click at [360, 81] on link "New feature" at bounding box center [392, 75] width 123 height 29
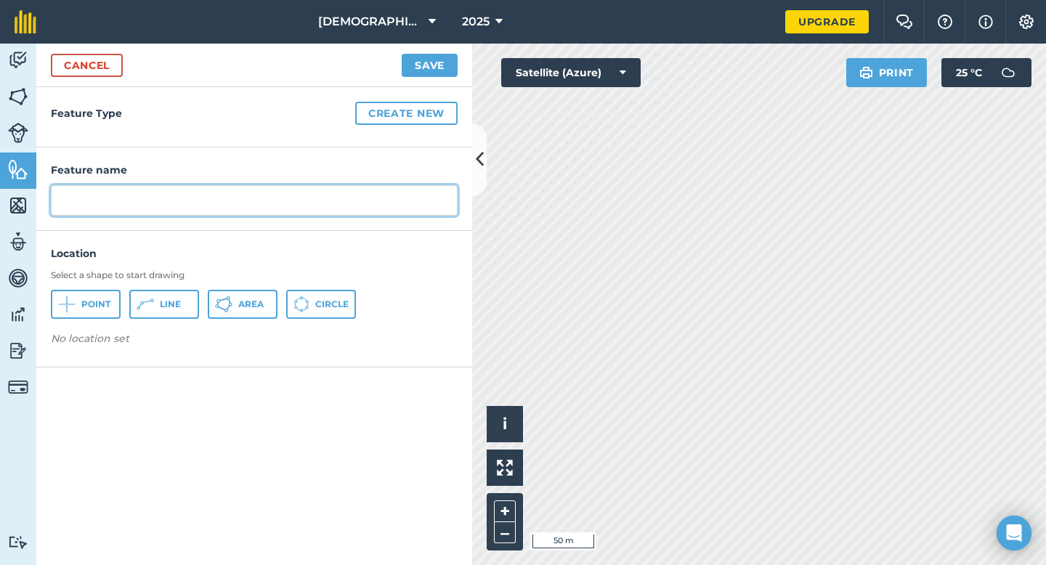
click at [146, 196] on input "text" at bounding box center [254, 200] width 407 height 31
type input "Trees"
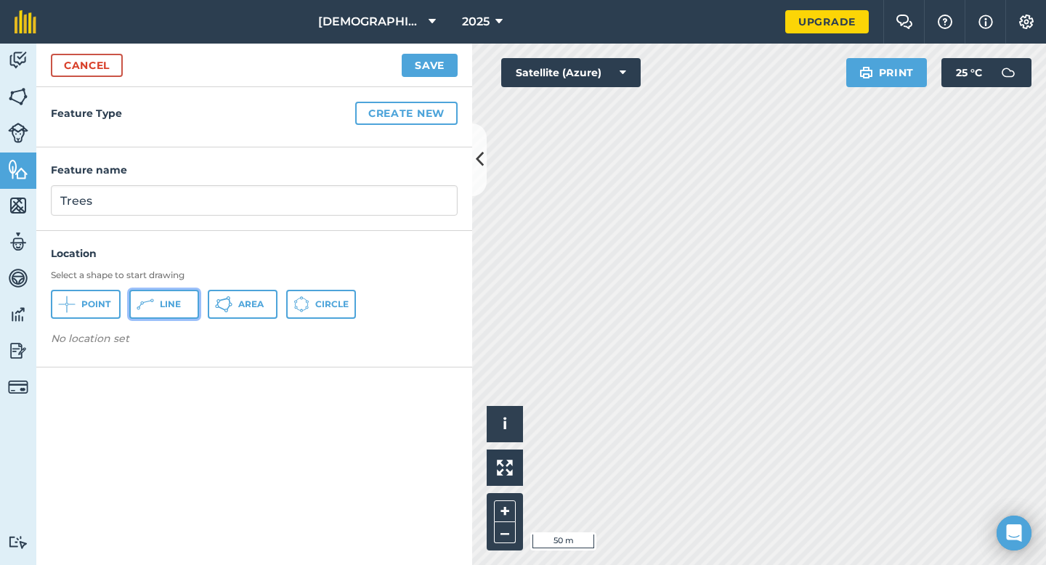
click at [154, 307] on button "Line" at bounding box center [164, 304] width 70 height 29
click at [506, 511] on button "+" at bounding box center [505, 511] width 22 height 22
click at [507, 540] on button "–" at bounding box center [505, 532] width 22 height 21
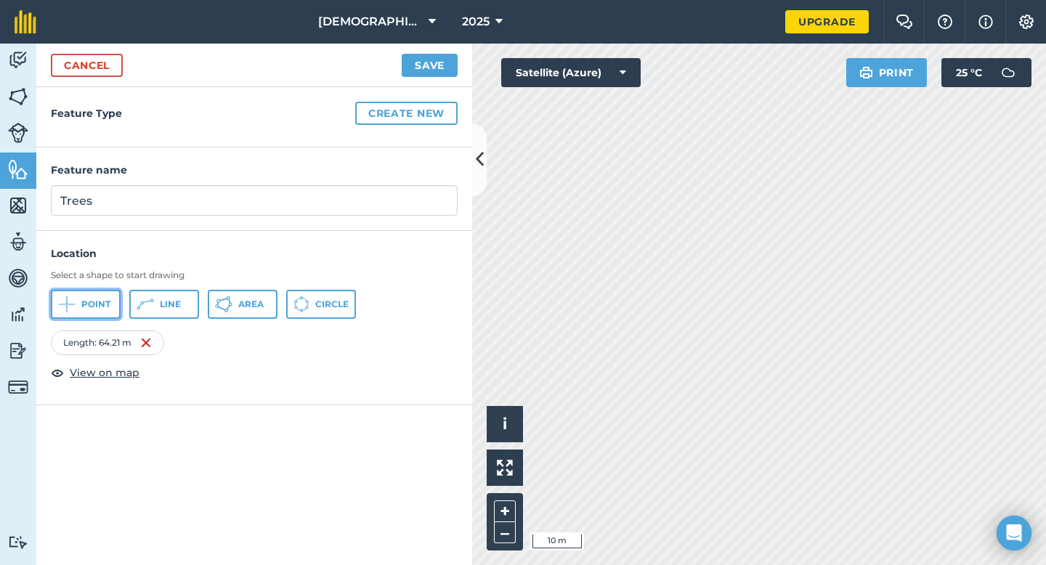
click at [102, 304] on span "Point" at bounding box center [95, 305] width 29 height 12
click at [84, 304] on span "Point" at bounding box center [95, 305] width 29 height 12
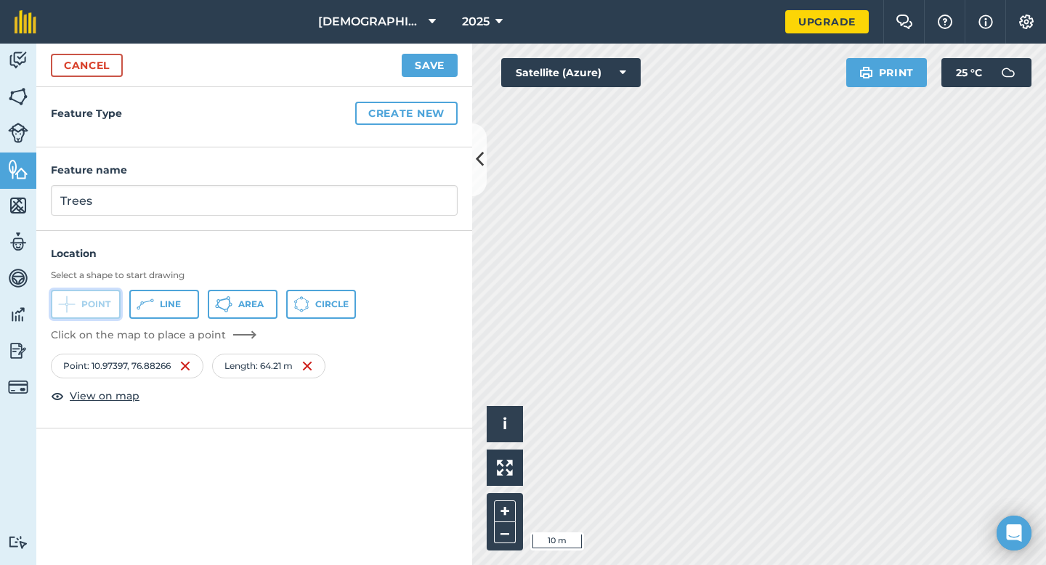
click at [105, 307] on span "Point" at bounding box center [95, 305] width 29 height 12
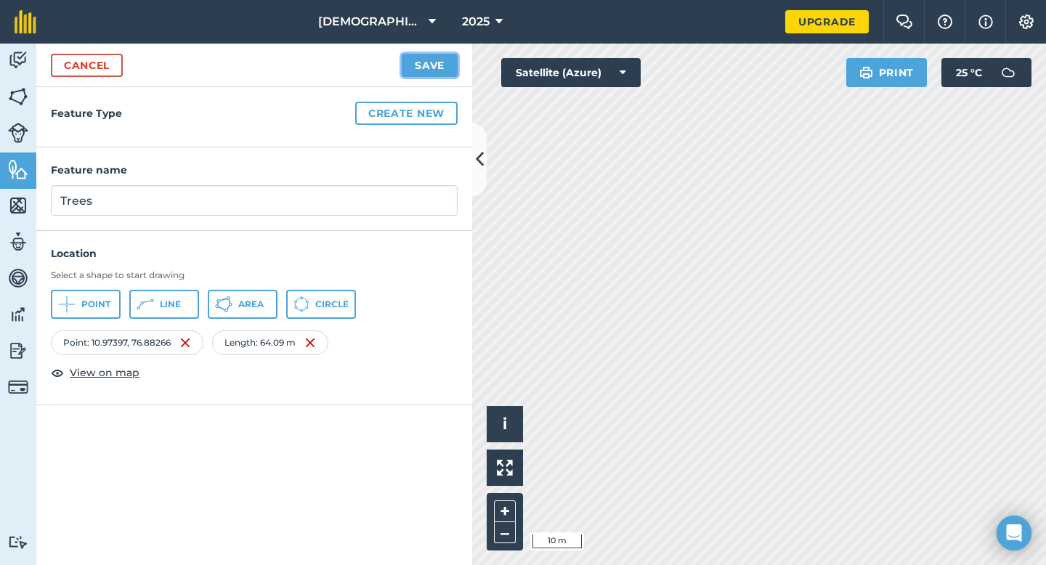
click at [435, 68] on button "Save" at bounding box center [430, 65] width 56 height 23
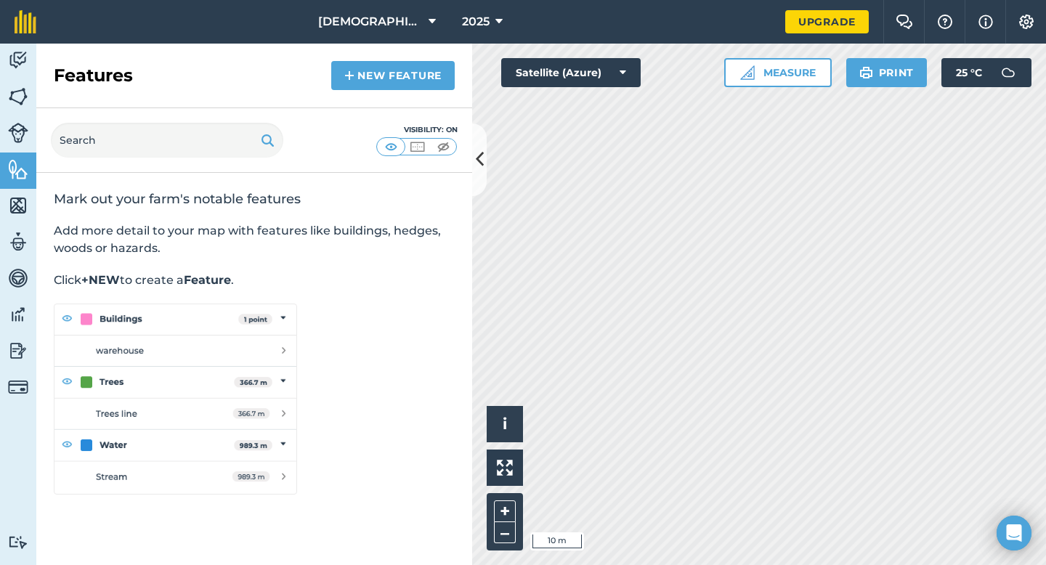
click at [374, 296] on div "Mark out your farm's notable features Add more detail to your map with features…" at bounding box center [254, 342] width 436 height 339
click at [23, 94] on img at bounding box center [18, 97] width 20 height 22
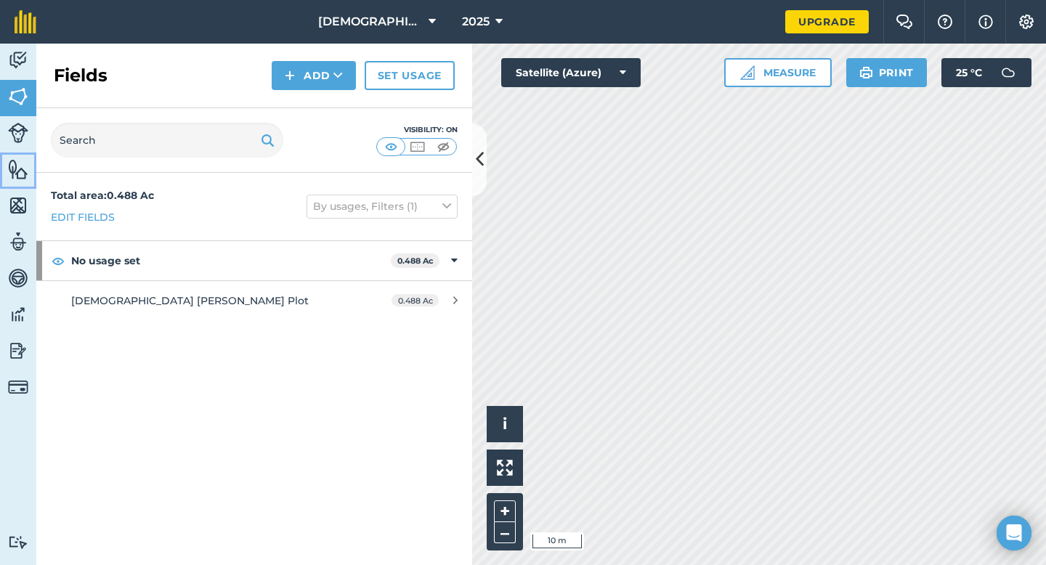
click at [9, 171] on img at bounding box center [18, 169] width 20 height 22
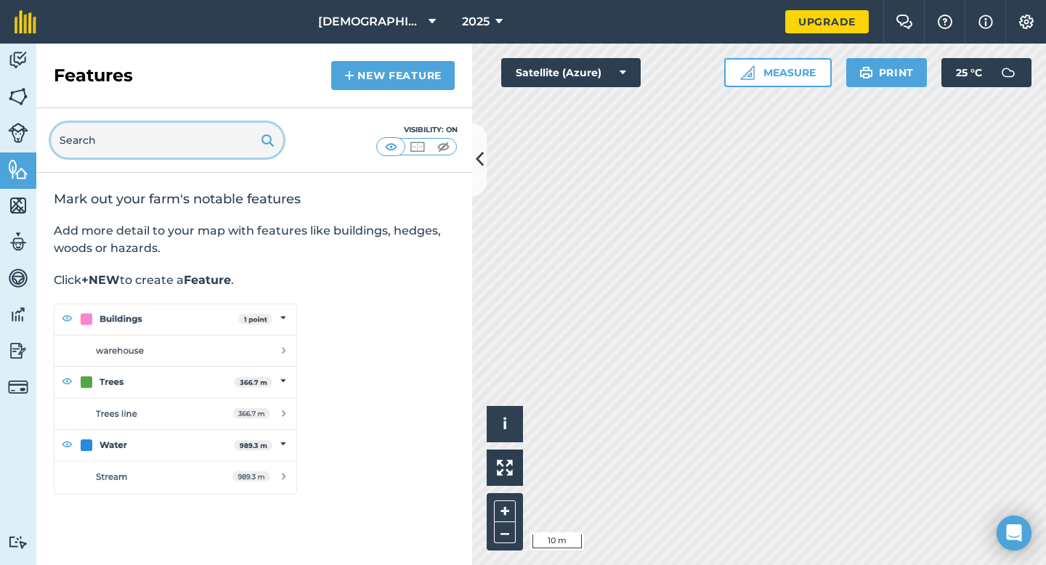
click at [232, 141] on input "text" at bounding box center [167, 140] width 232 height 35
click at [17, 131] on img at bounding box center [18, 133] width 20 height 20
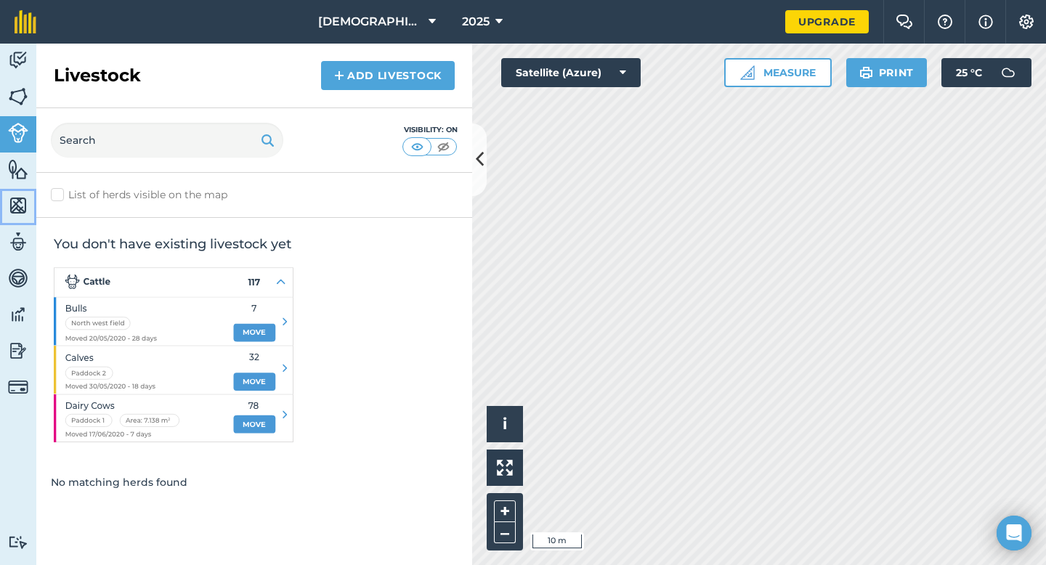
click at [12, 209] on img at bounding box center [18, 206] width 20 height 22
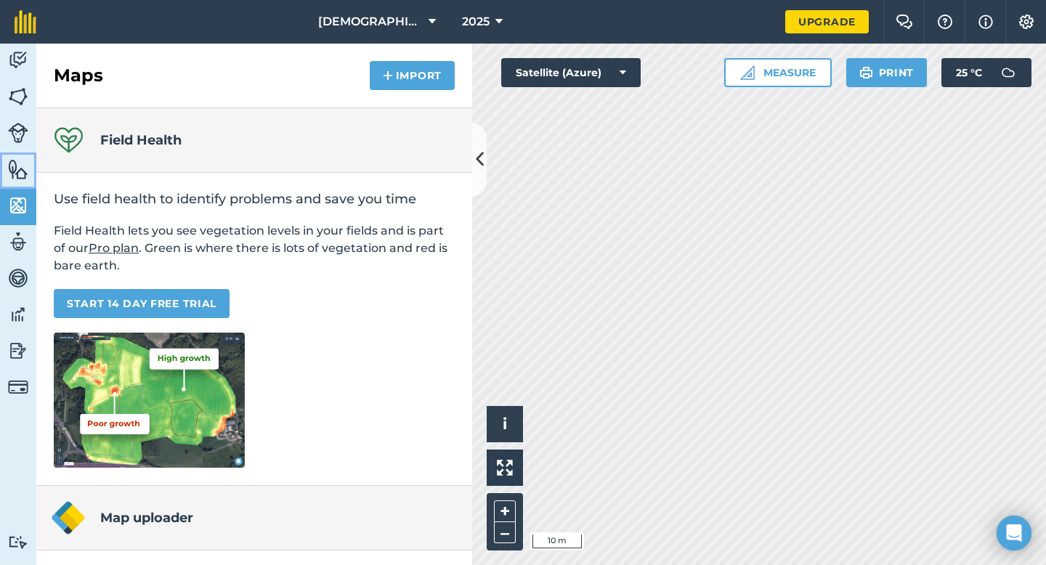
click at [20, 160] on img at bounding box center [18, 169] width 20 height 22
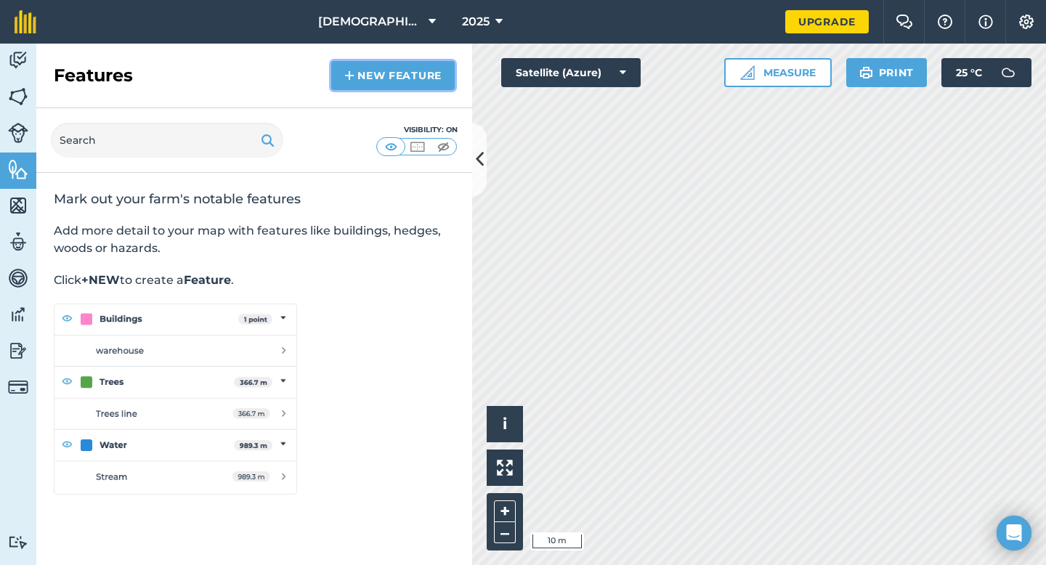
click at [352, 71] on img at bounding box center [349, 75] width 10 height 17
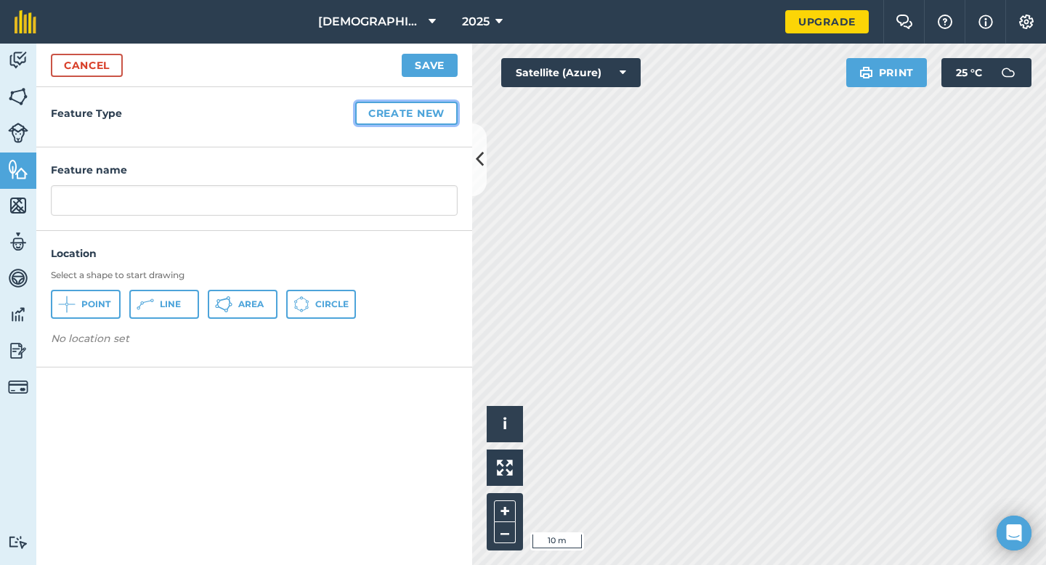
click at [380, 111] on button "Create new" at bounding box center [406, 113] width 102 height 23
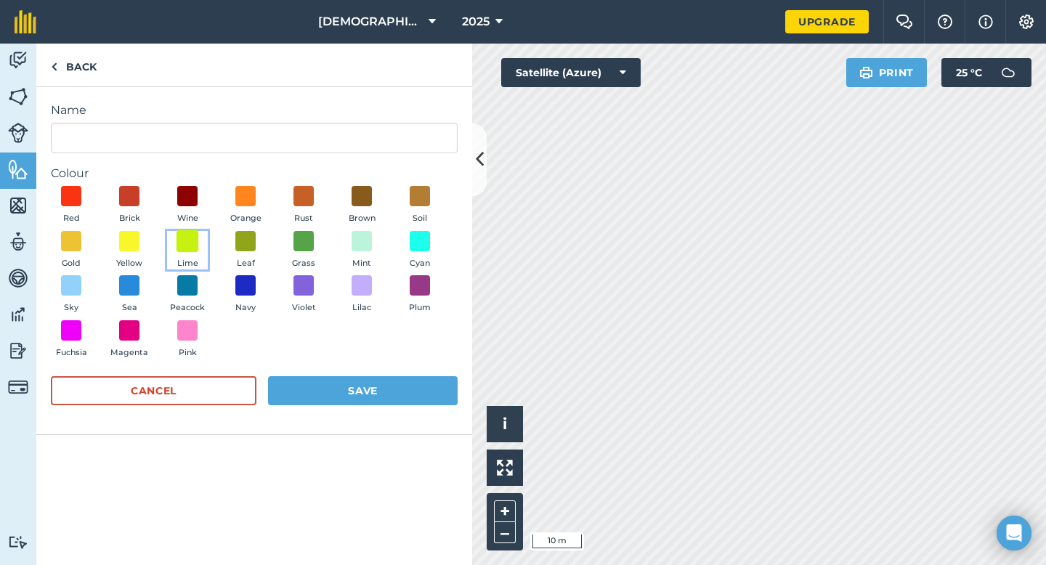
click at [188, 242] on span at bounding box center [188, 241] width 23 height 23
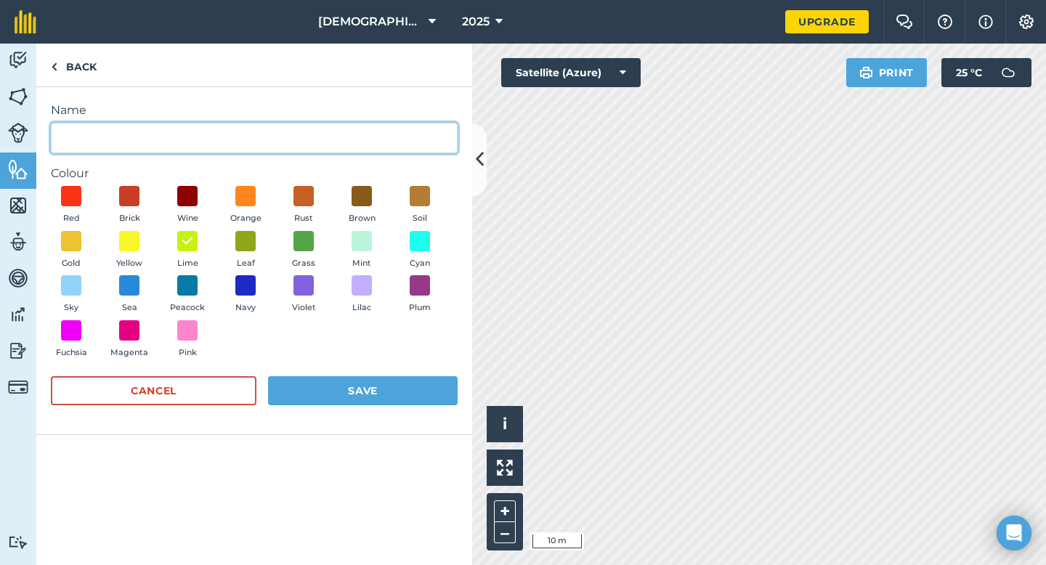
click at [132, 135] on input "Name" at bounding box center [254, 138] width 407 height 31
type input "Trees"
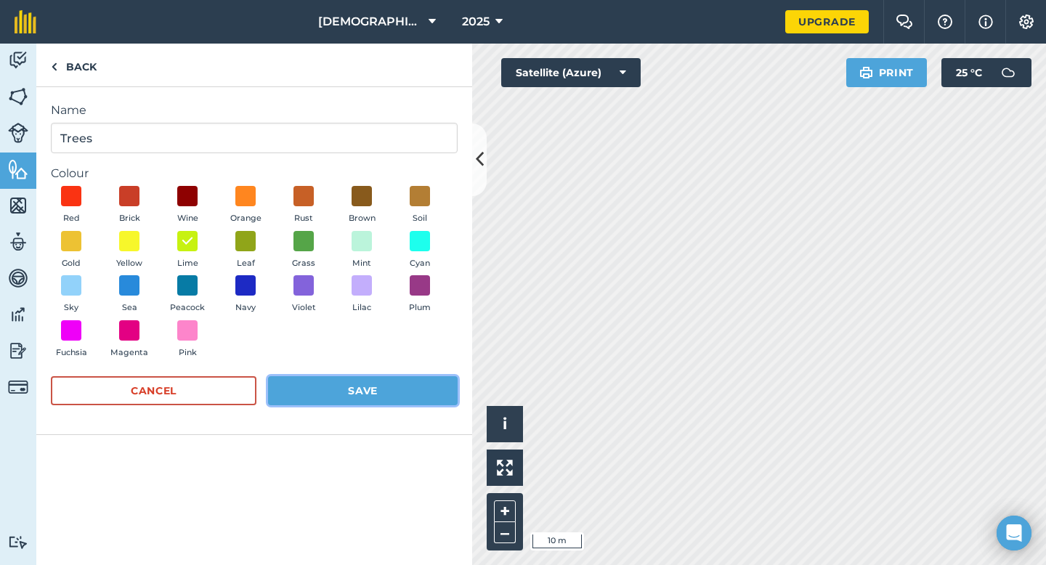
click at [365, 389] on button "Save" at bounding box center [363, 390] width 190 height 29
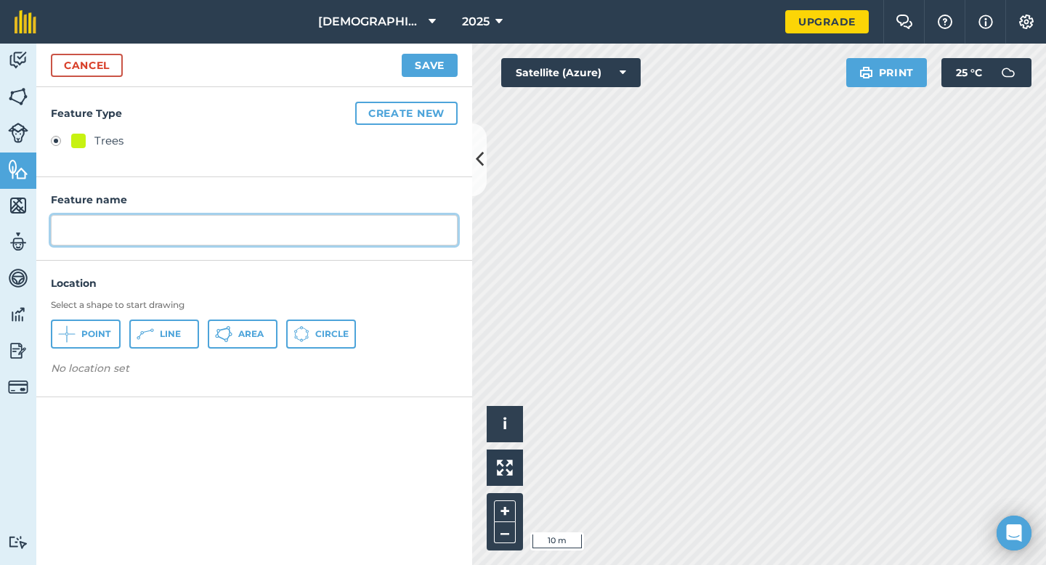
click at [100, 235] on input "text" at bounding box center [254, 230] width 407 height 31
type input "T"
type input "Mahaghony"
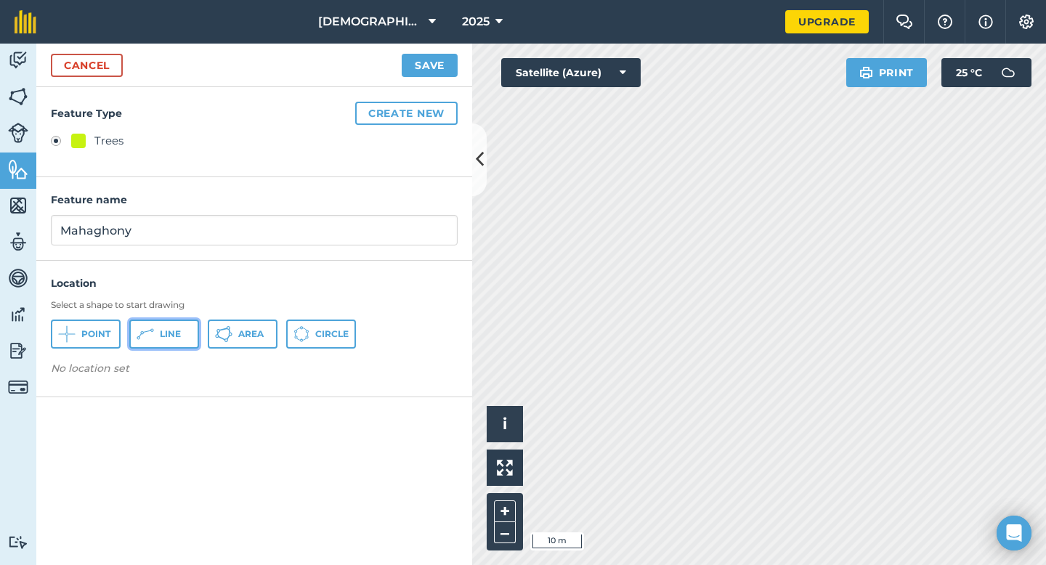
click at [161, 331] on span "Line" at bounding box center [170, 334] width 21 height 12
click at [86, 63] on link "Cancel" at bounding box center [87, 65] width 72 height 23
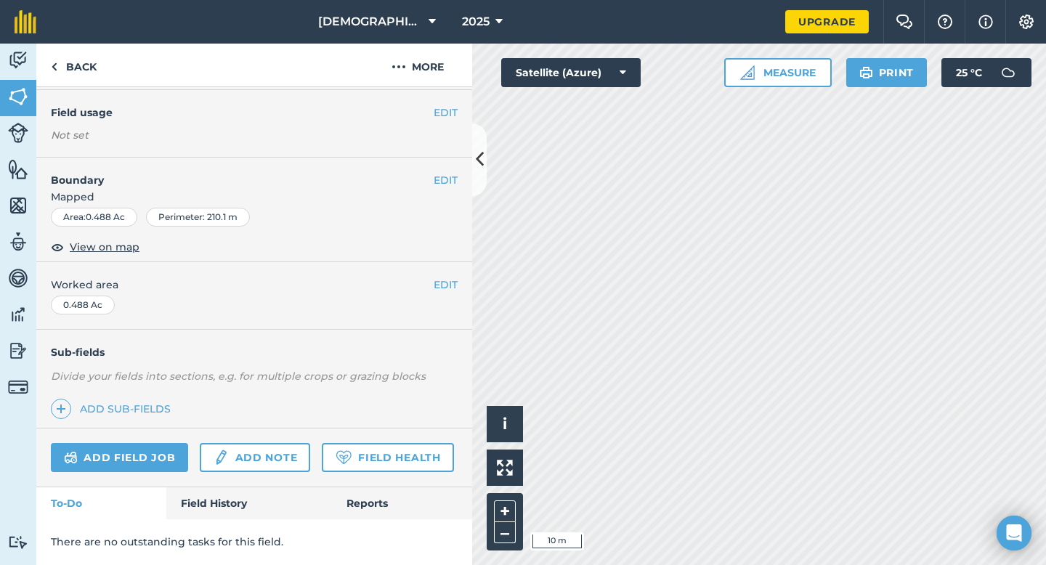
scroll to position [157, 0]
click at [162, 443] on link "Add field job" at bounding box center [119, 457] width 137 height 29
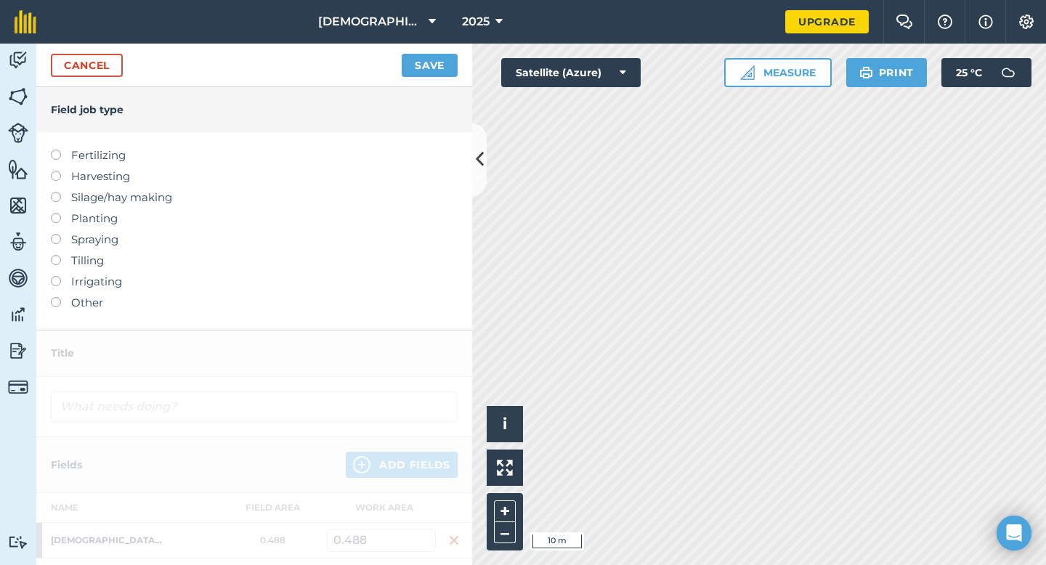
click at [86, 221] on label "Planting" at bounding box center [254, 218] width 407 height 17
type input "Planting"
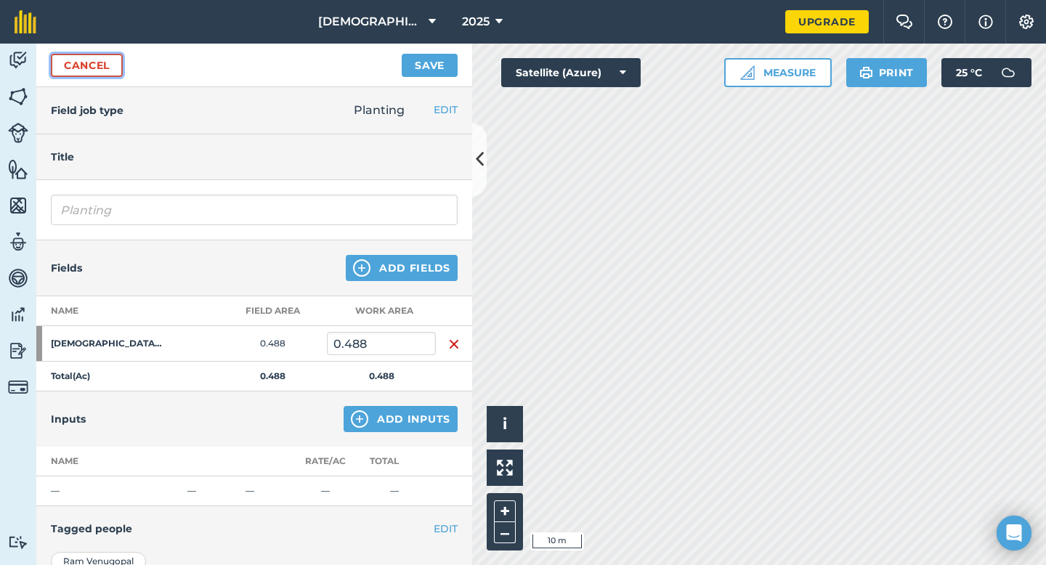
click at [108, 62] on link "Cancel" at bounding box center [87, 65] width 72 height 23
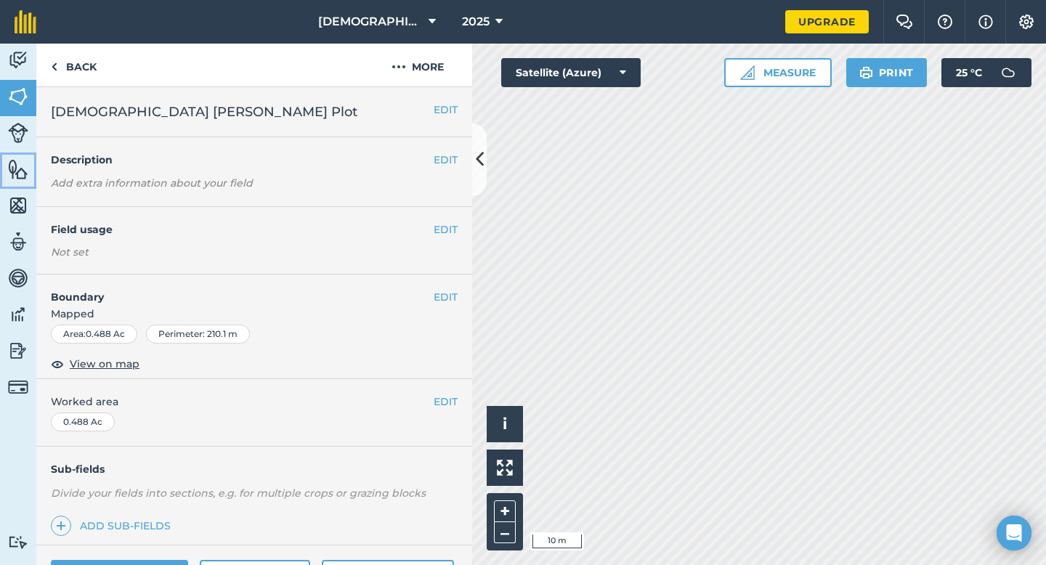
click at [18, 163] on img at bounding box center [18, 169] width 20 height 22
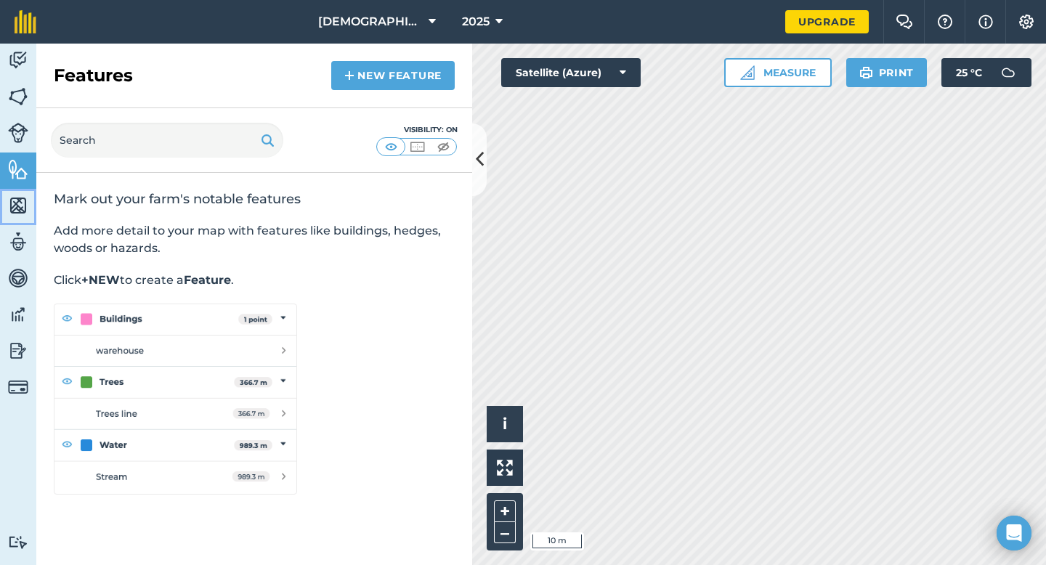
click at [20, 204] on img at bounding box center [18, 206] width 20 height 22
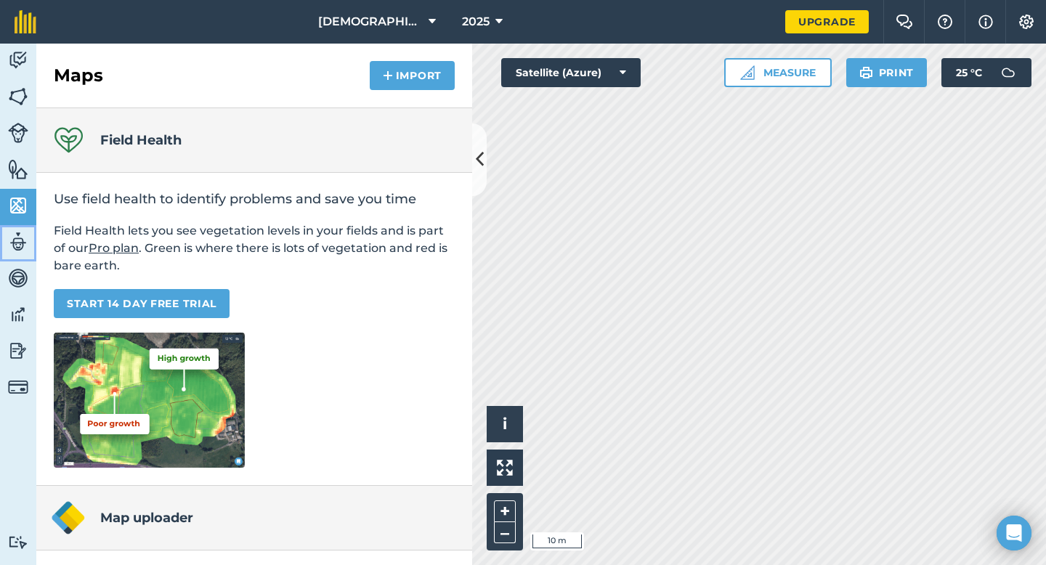
click at [23, 246] on img at bounding box center [18, 242] width 20 height 22
select select "MEMBER"
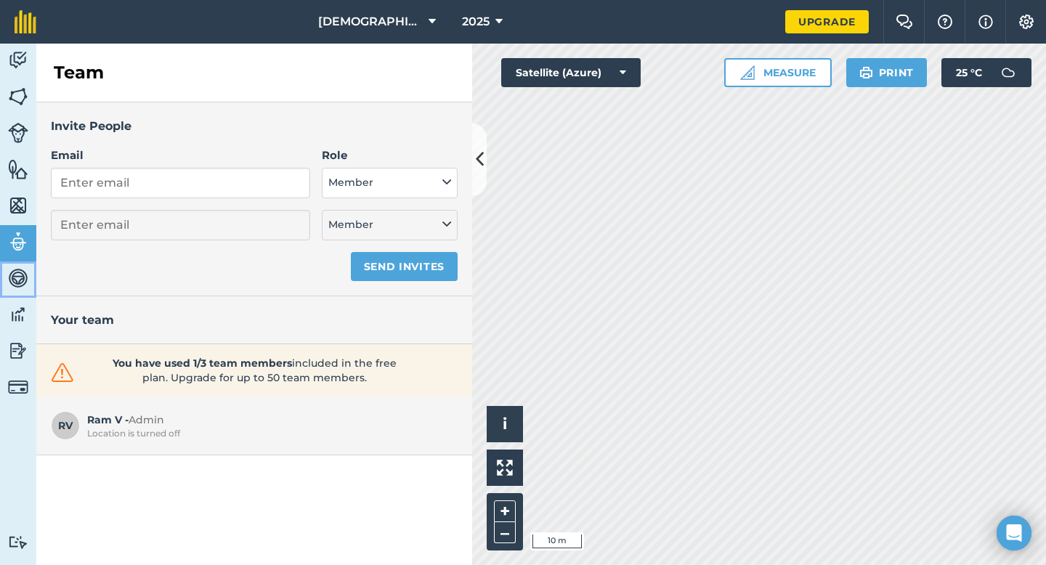
click at [25, 272] on img at bounding box center [18, 278] width 20 height 22
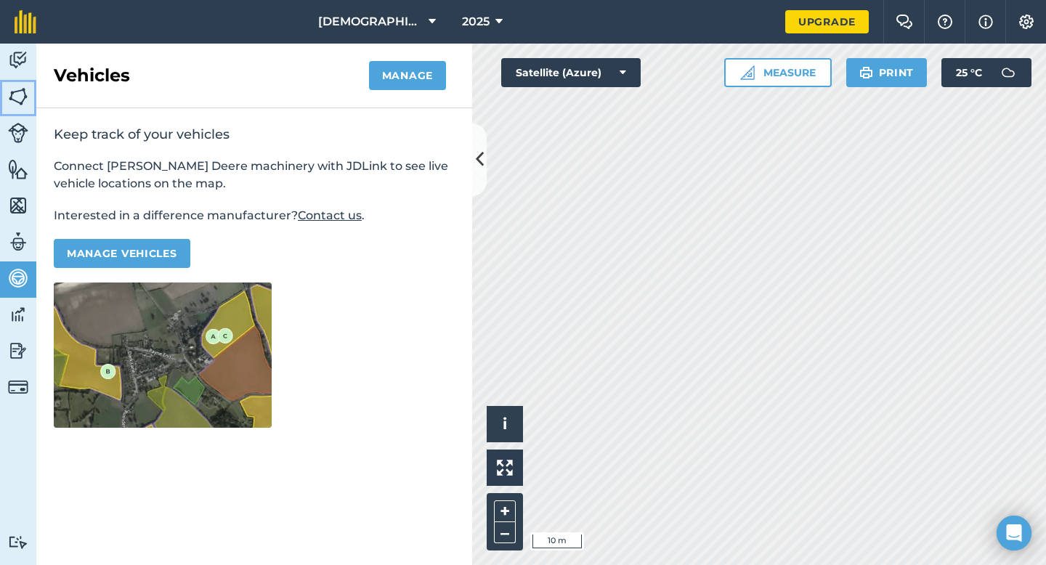
click at [9, 88] on img at bounding box center [18, 97] width 20 height 22
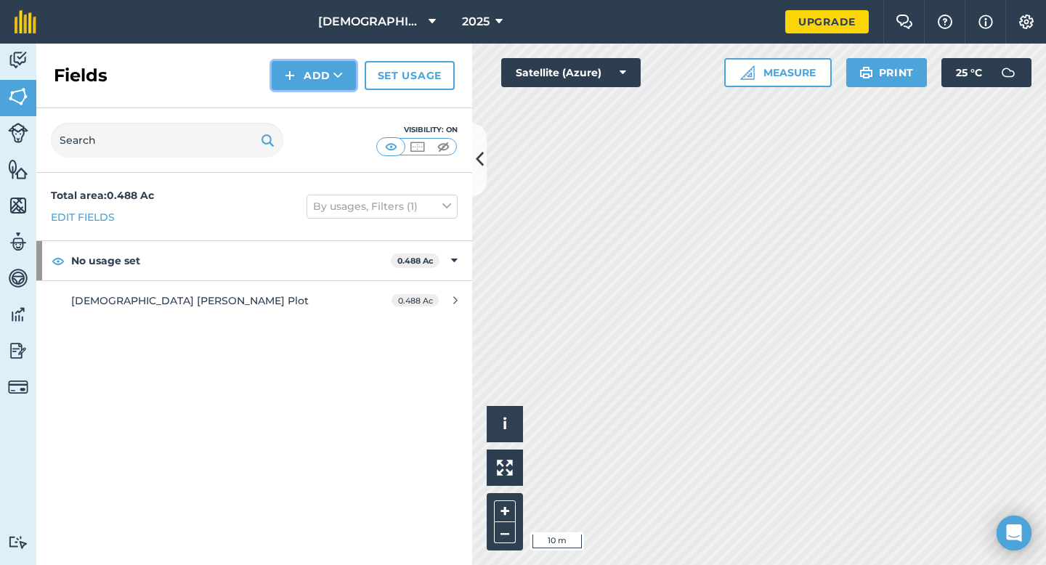
click at [339, 81] on icon at bounding box center [337, 75] width 9 height 15
click at [340, 76] on icon at bounding box center [337, 75] width 9 height 15
click at [311, 106] on link "Draw" at bounding box center [314, 108] width 80 height 32
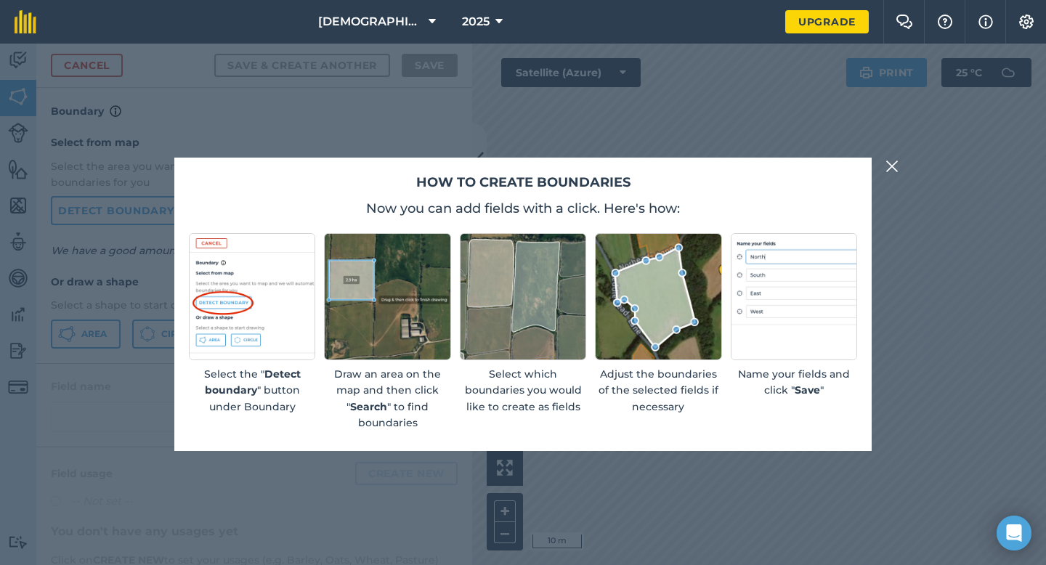
click at [899, 167] on button at bounding box center [891, 166] width 17 height 17
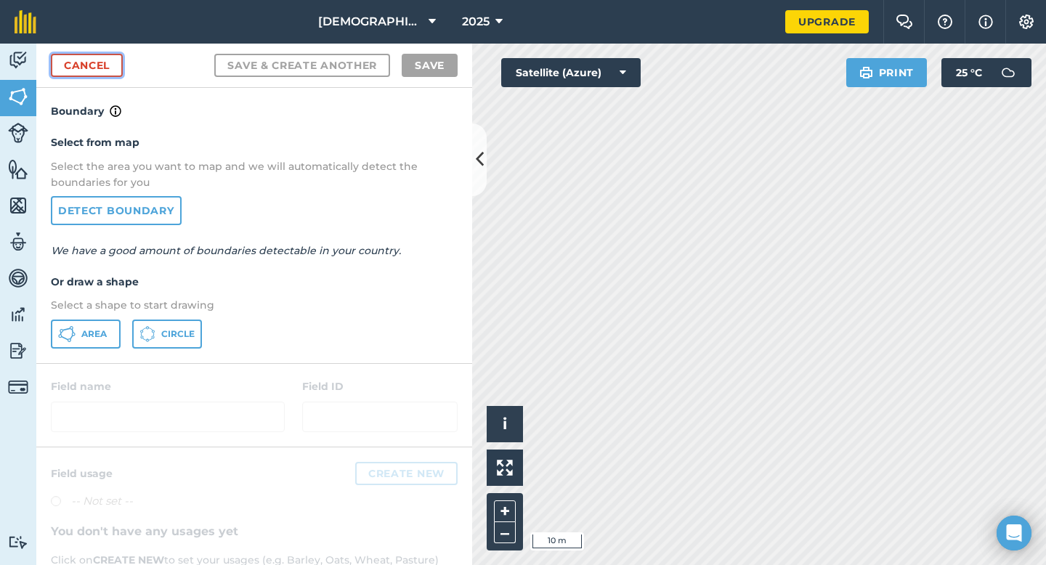
click at [100, 70] on link "Cancel" at bounding box center [87, 65] width 72 height 23
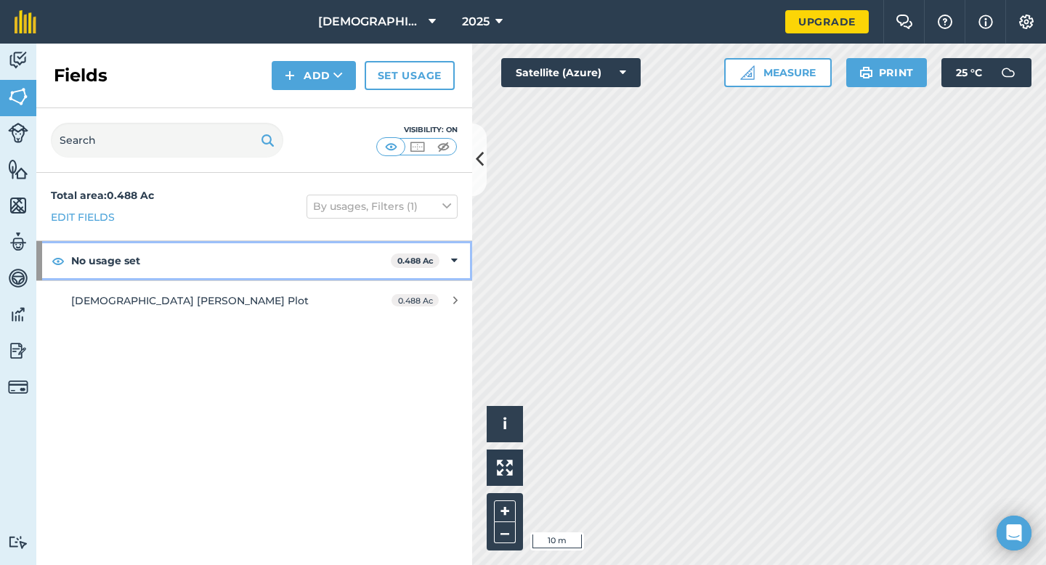
click at [117, 258] on strong "No usage set" at bounding box center [231, 260] width 320 height 39
click at [117, 258] on strong "No usage set" at bounding box center [232, 260] width 323 height 39
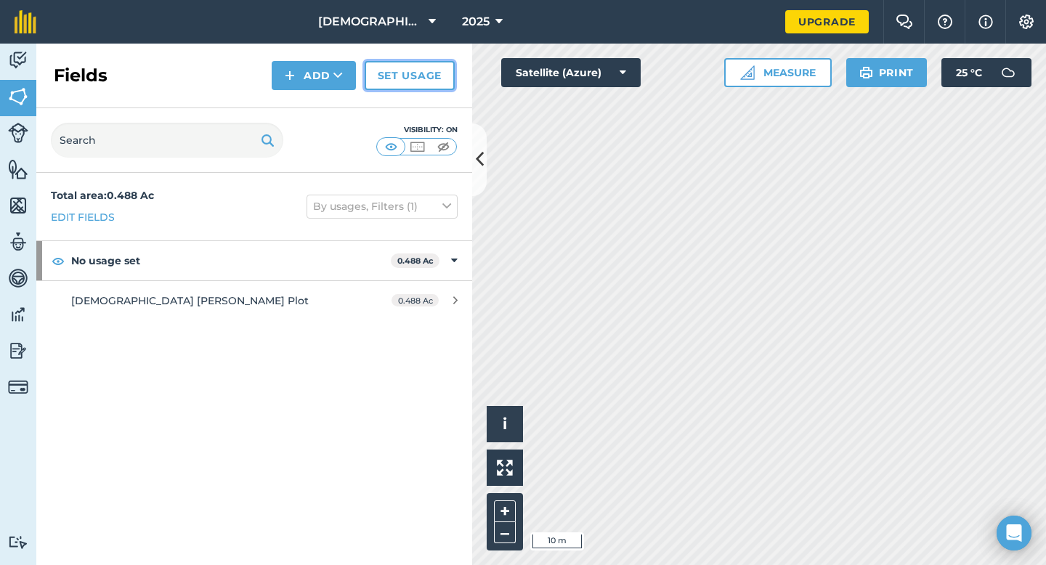
click at [412, 81] on link "Set usage" at bounding box center [410, 75] width 90 height 29
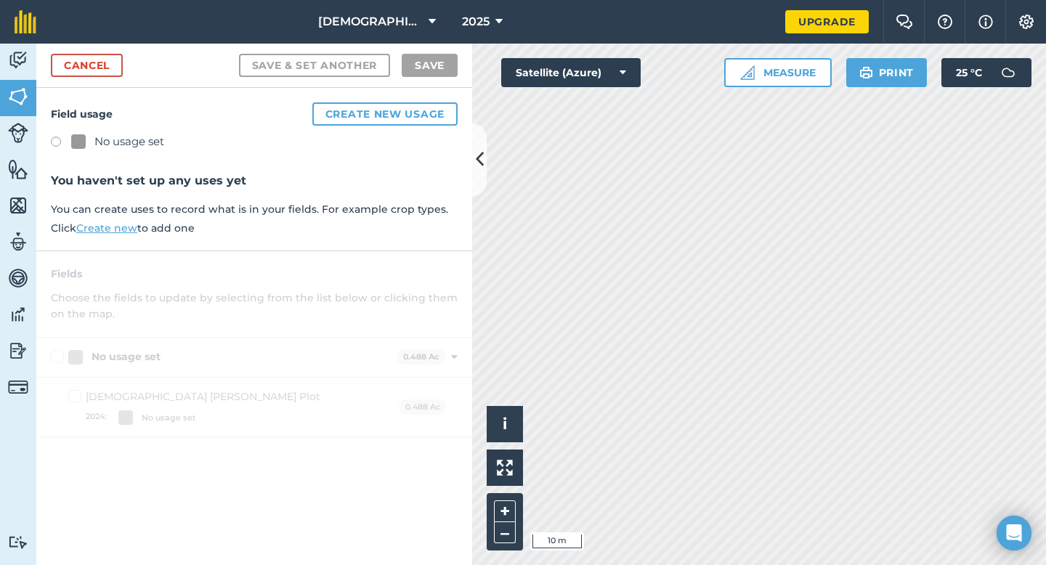
click at [56, 141] on label at bounding box center [61, 144] width 20 height 15
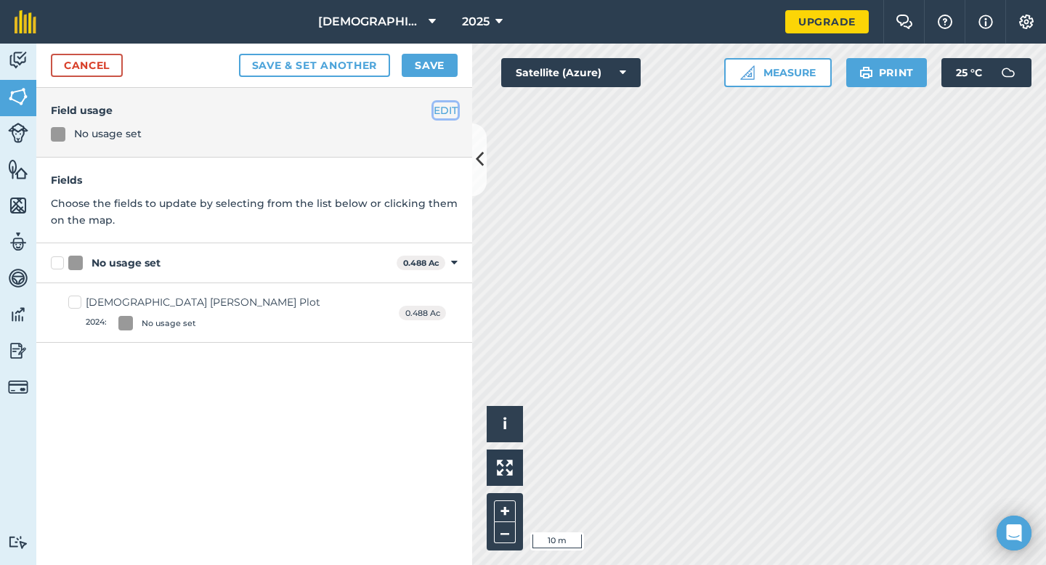
click at [444, 114] on button "EDIT" at bounding box center [446, 110] width 24 height 16
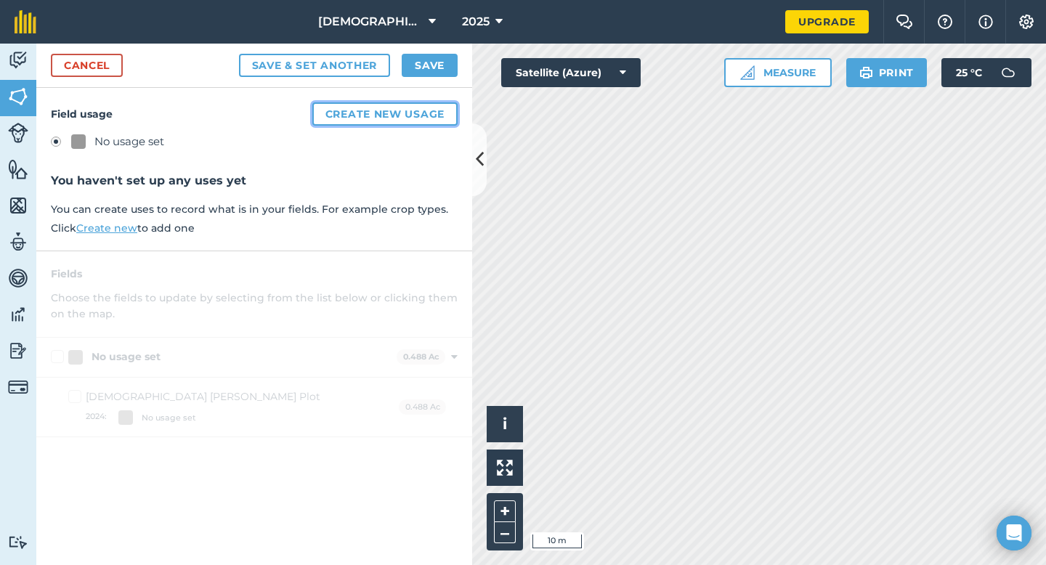
click at [375, 118] on button "Create new usage" at bounding box center [384, 113] width 145 height 23
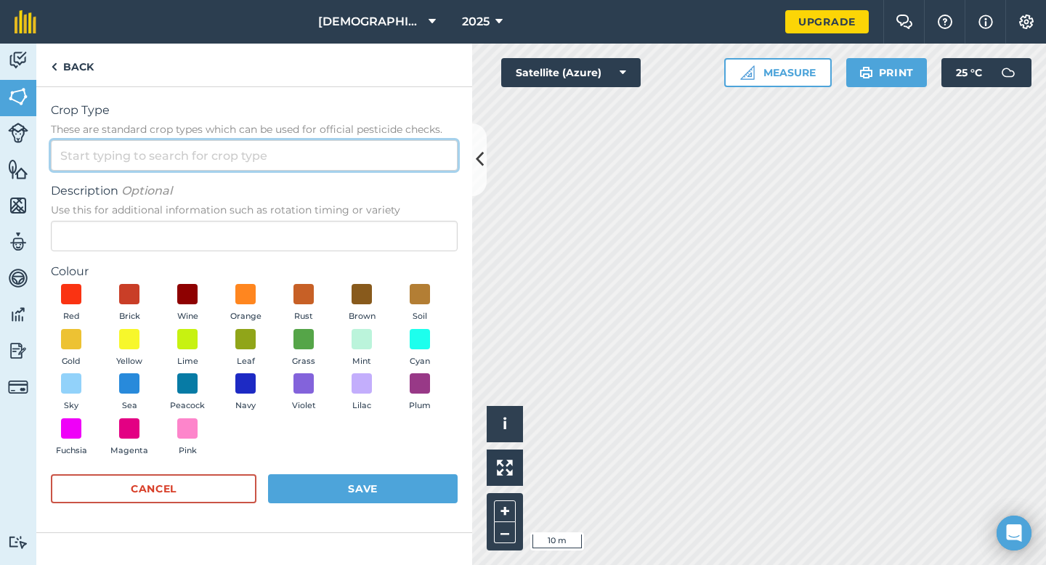
click at [262, 158] on input "Crop Type These are standard crop types which can be used for official pesticid…" at bounding box center [254, 155] width 407 height 31
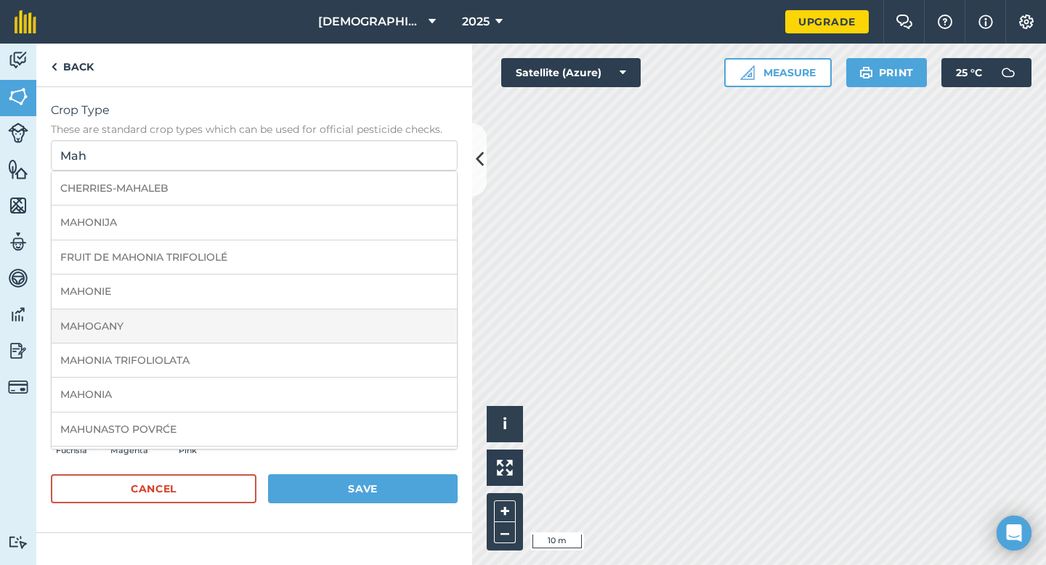
click at [89, 323] on li "MAHOGANY" at bounding box center [254, 326] width 405 height 34
type input "MAHOGANY"
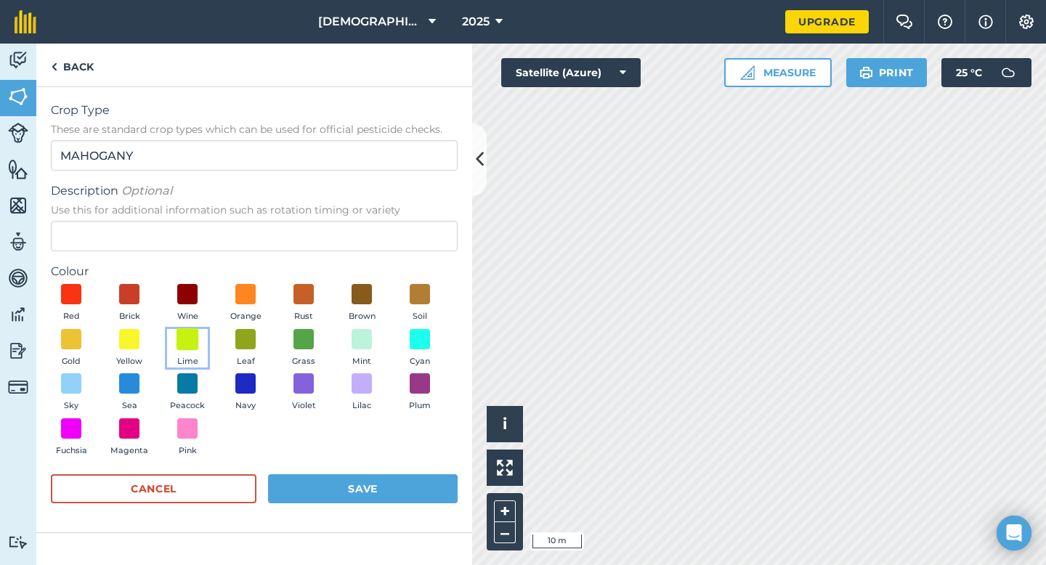
click at [190, 336] on span at bounding box center [188, 339] width 23 height 23
click at [370, 489] on button "Save" at bounding box center [363, 488] width 190 height 29
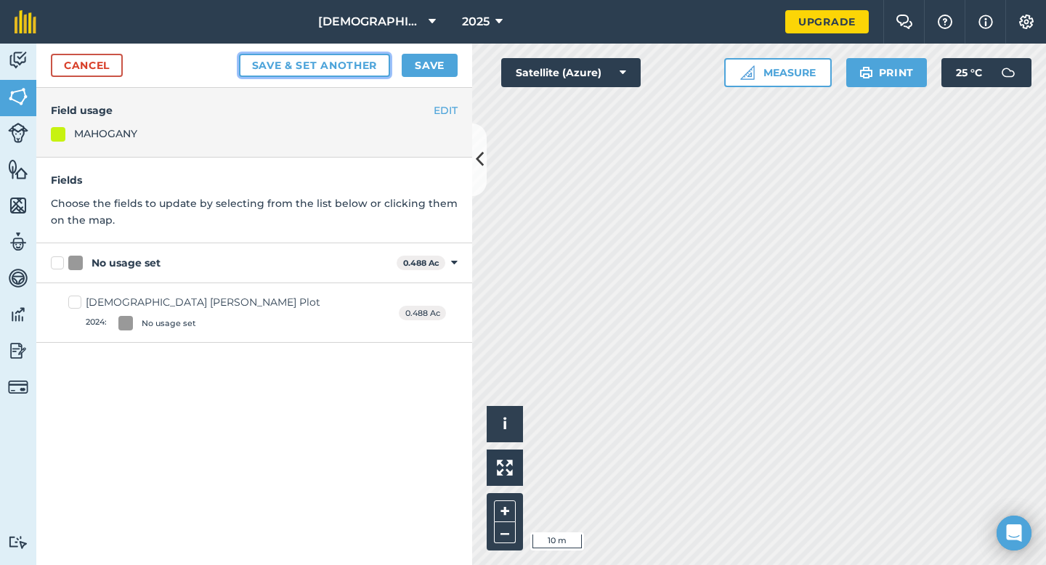
click at [318, 66] on button "Save & set another" at bounding box center [315, 65] width 152 height 23
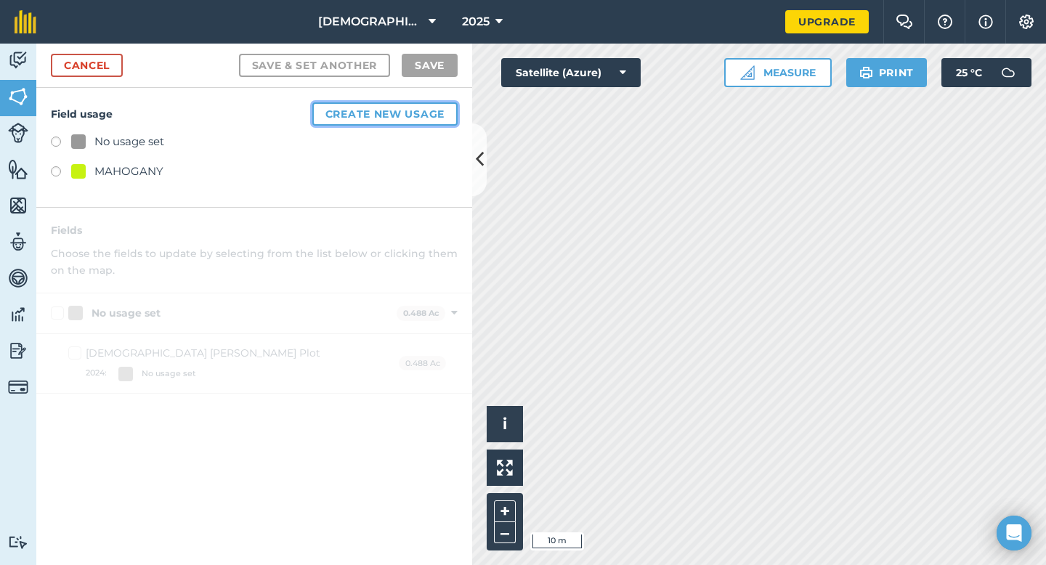
click at [354, 108] on button "Create new usage" at bounding box center [384, 113] width 145 height 23
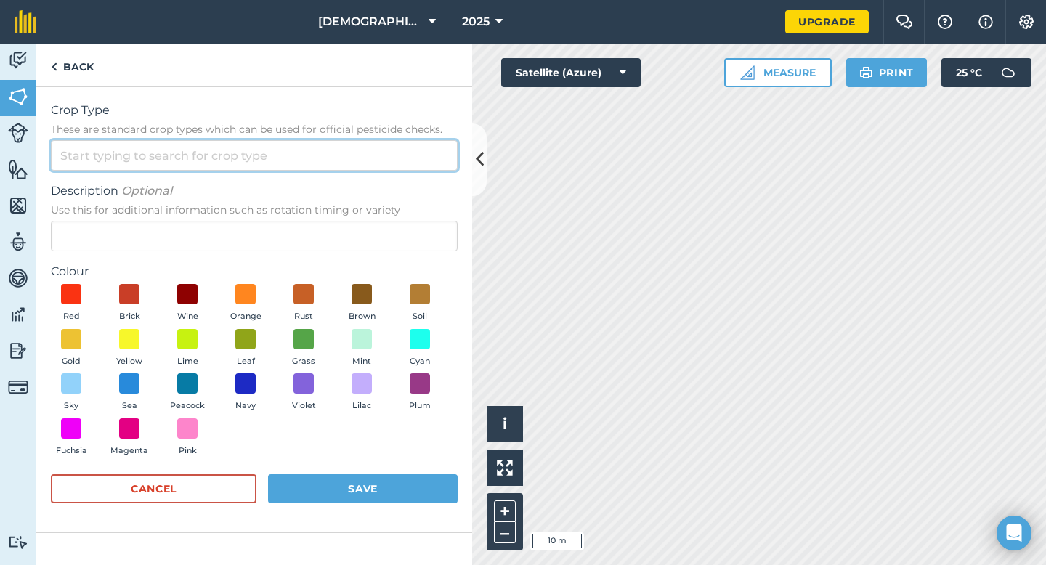
click at [201, 162] on input "Crop Type These are standard crop types which can be used for official pesticid…" at bounding box center [254, 155] width 407 height 31
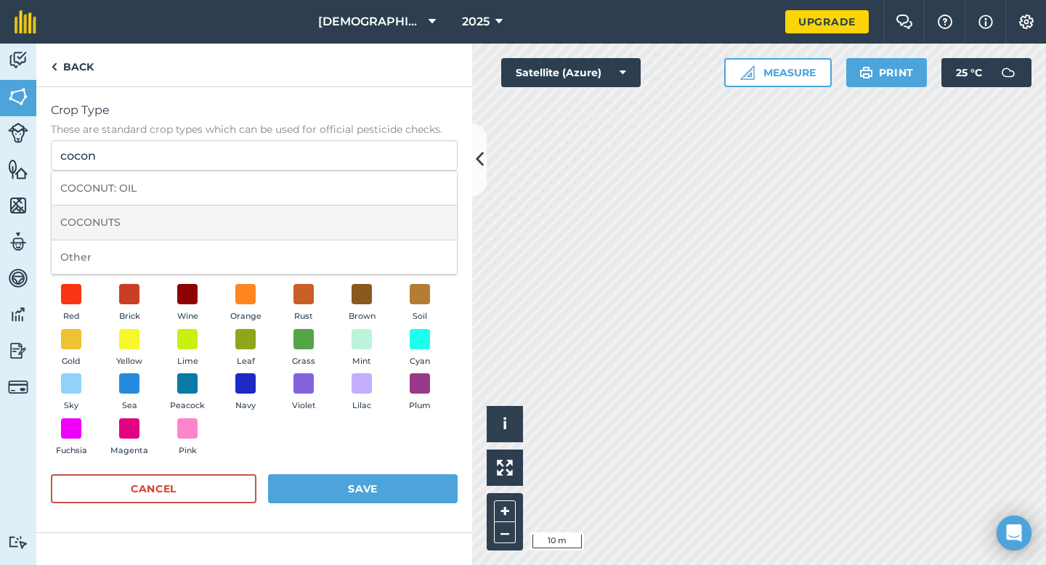
click at [118, 224] on li "COCONUTS" at bounding box center [254, 223] width 405 height 34
type input "COCONUTS"
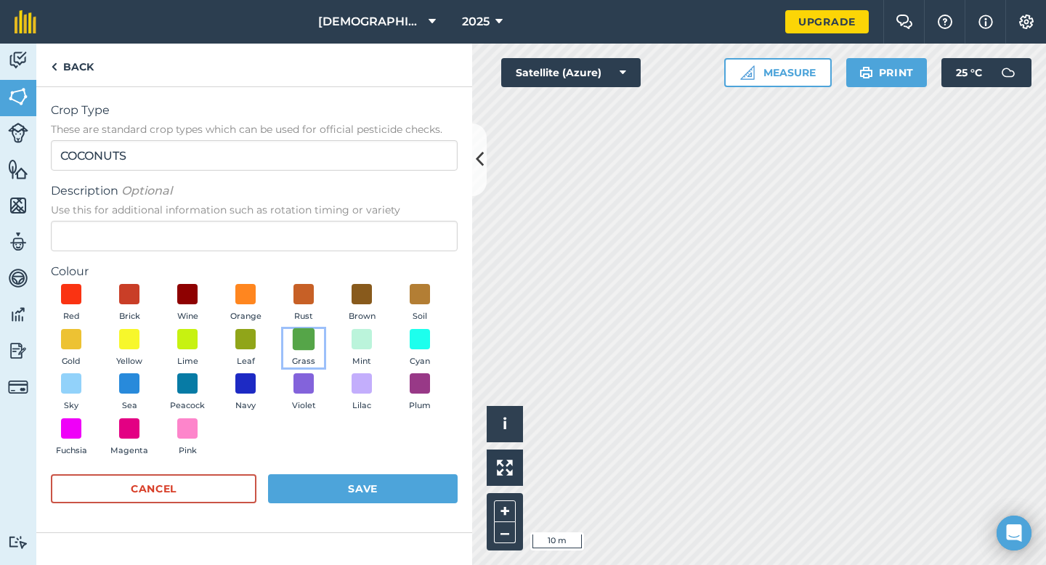
click at [307, 336] on span at bounding box center [304, 339] width 23 height 23
click at [357, 490] on button "Save" at bounding box center [363, 488] width 190 height 29
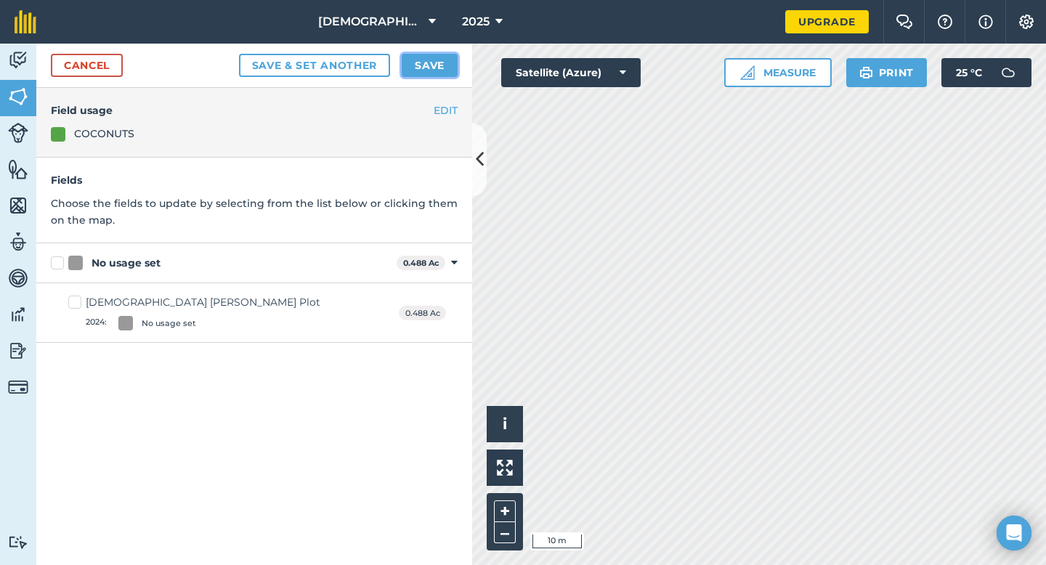
click at [418, 65] on button "Save" at bounding box center [430, 65] width 56 height 23
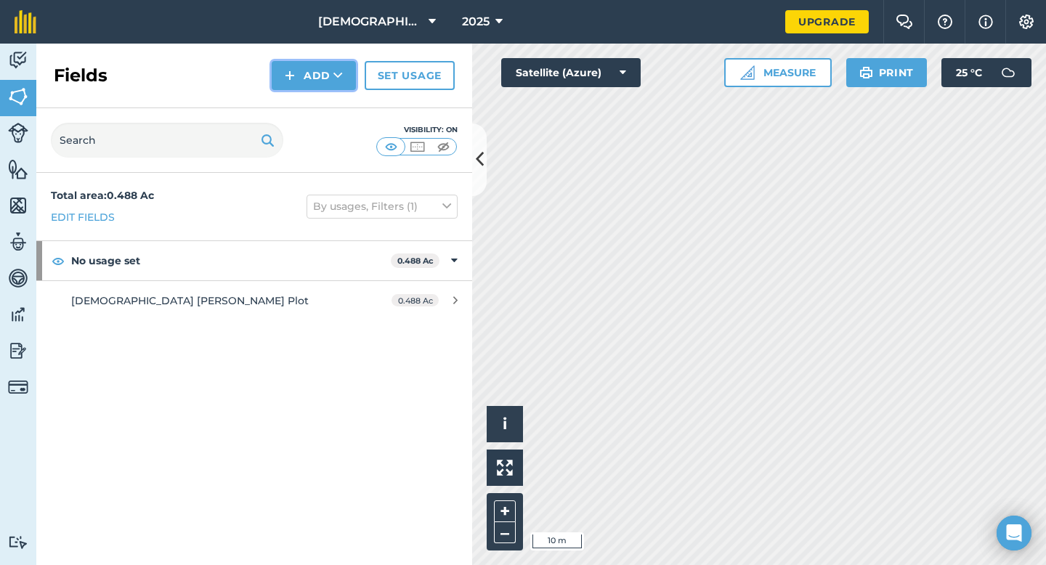
click at [336, 70] on icon at bounding box center [337, 75] width 9 height 15
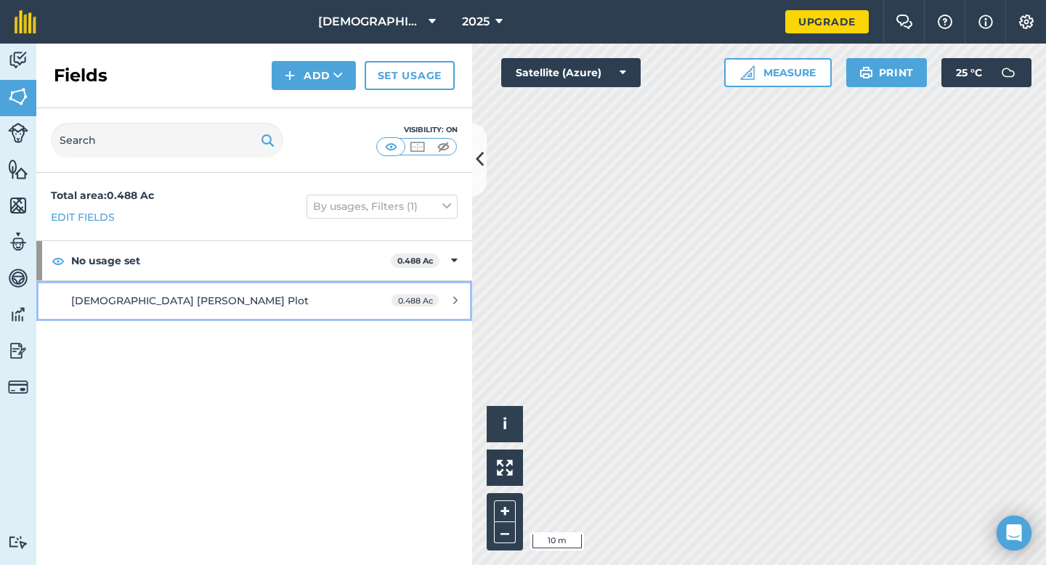
click at [456, 295] on icon at bounding box center [455, 300] width 4 height 11
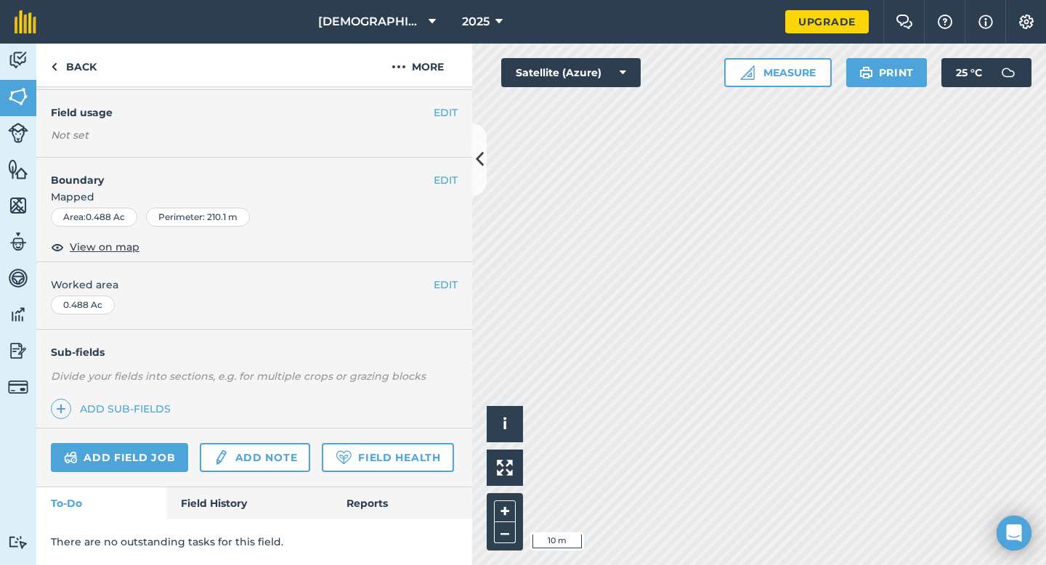
scroll to position [154, 0]
click at [155, 443] on link "Add field job" at bounding box center [119, 457] width 137 height 29
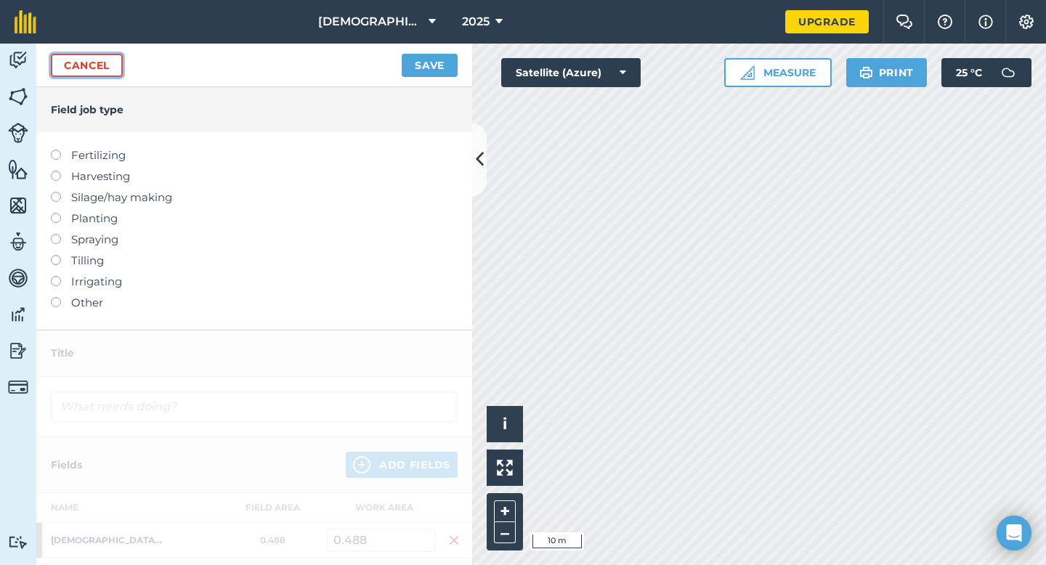
click at [99, 64] on link "Cancel" at bounding box center [87, 65] width 72 height 23
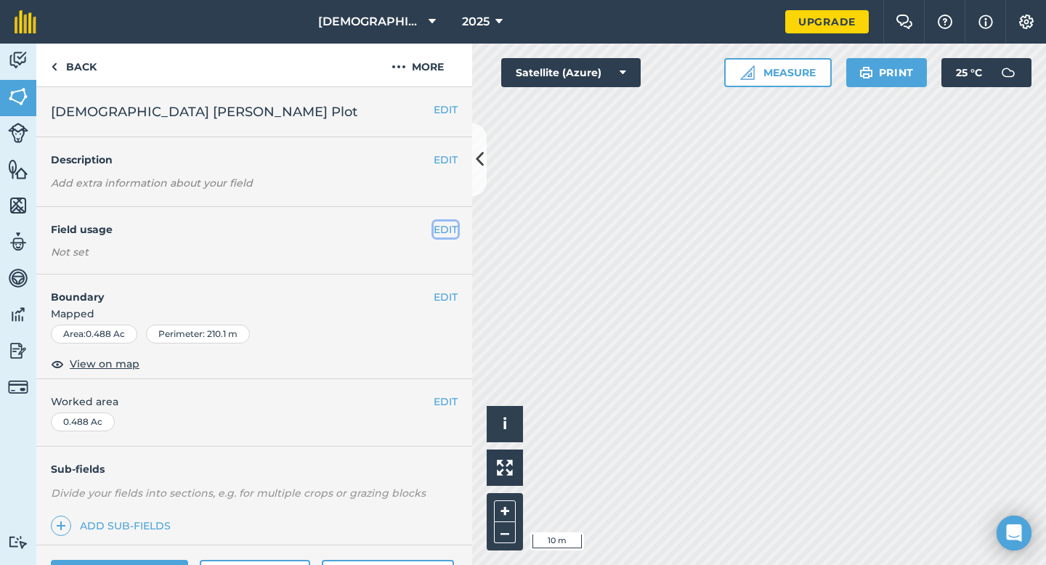
click at [437, 229] on button "EDIT" at bounding box center [446, 230] width 24 height 16
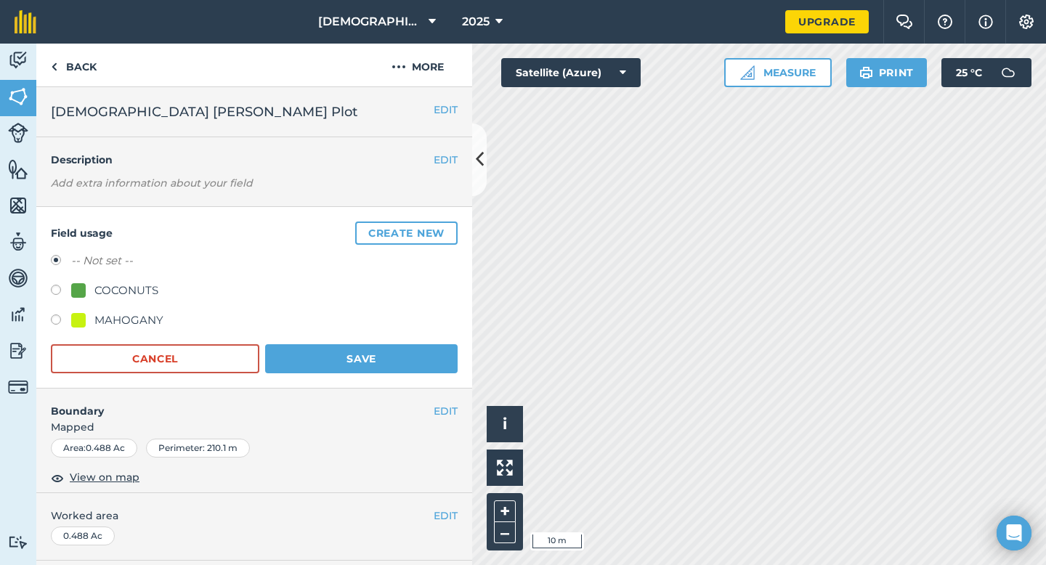
click at [145, 290] on div "COCONUTS" at bounding box center [126, 290] width 64 height 17
radio input "true"
radio input "false"
click at [365, 368] on button "Save" at bounding box center [361, 358] width 192 height 29
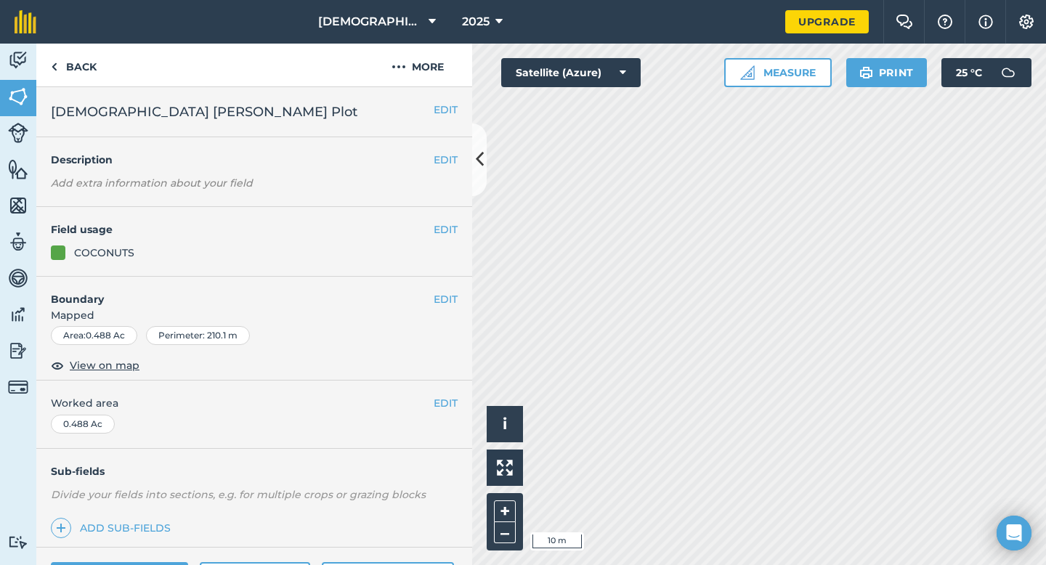
click at [447, 230] on div "EDIT Field usage COCONUTS" at bounding box center [254, 242] width 436 height 70
click at [440, 230] on button "EDIT" at bounding box center [446, 230] width 24 height 16
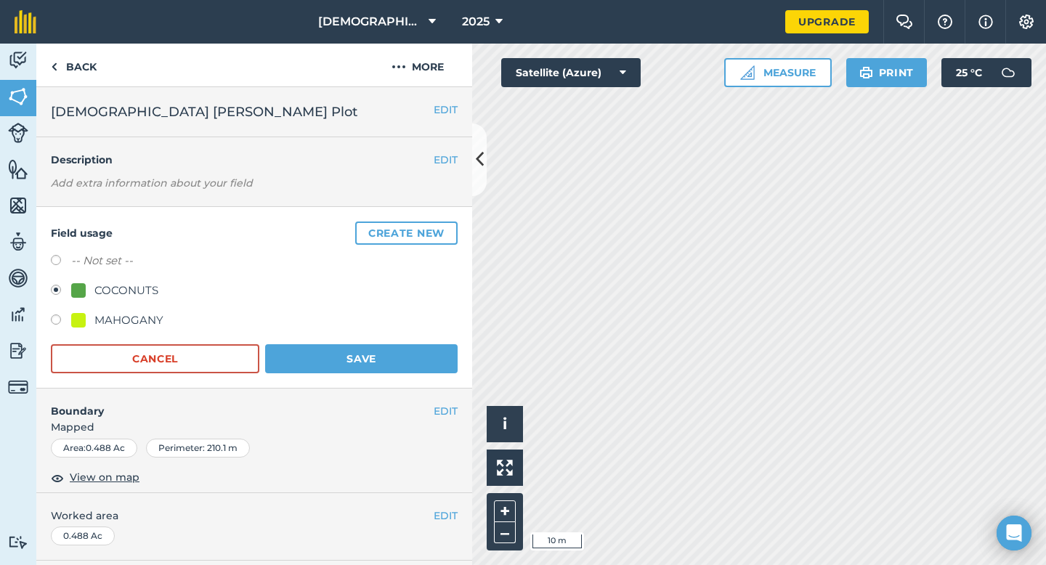
click at [72, 257] on label "-- Not set --" at bounding box center [102, 260] width 62 height 17
radio input "true"
radio input "false"
click at [88, 325] on div "MAHOGANY" at bounding box center [117, 320] width 92 height 17
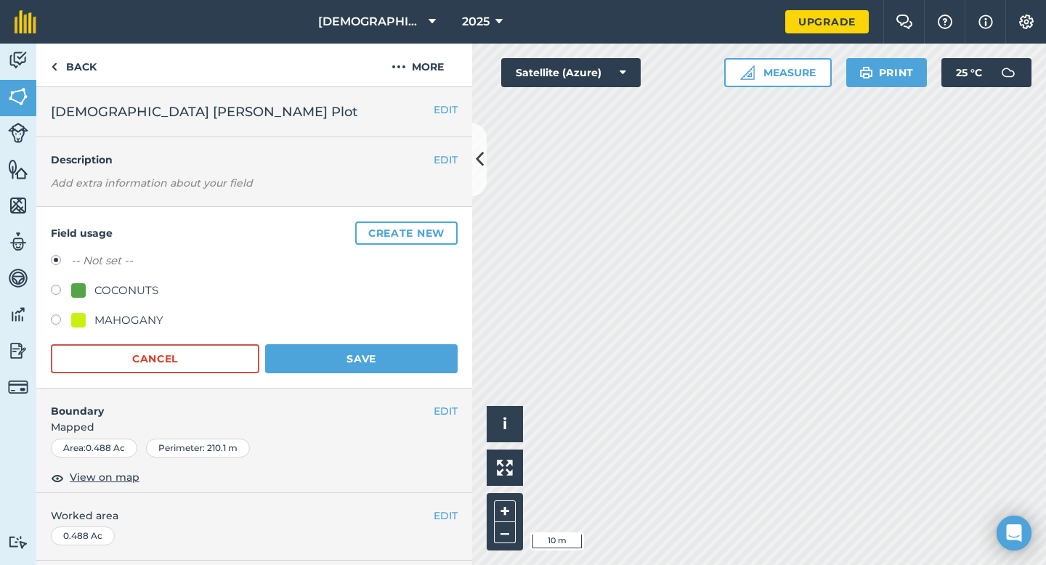
radio input "true"
radio input "false"
click at [373, 364] on button "Save" at bounding box center [361, 358] width 192 height 29
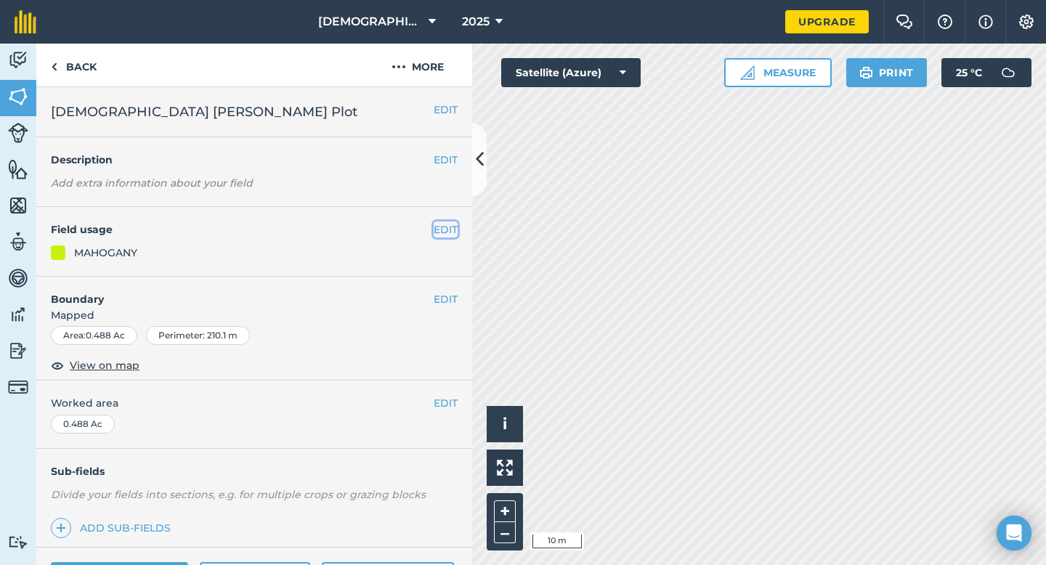
click at [434, 227] on button "EDIT" at bounding box center [446, 230] width 24 height 16
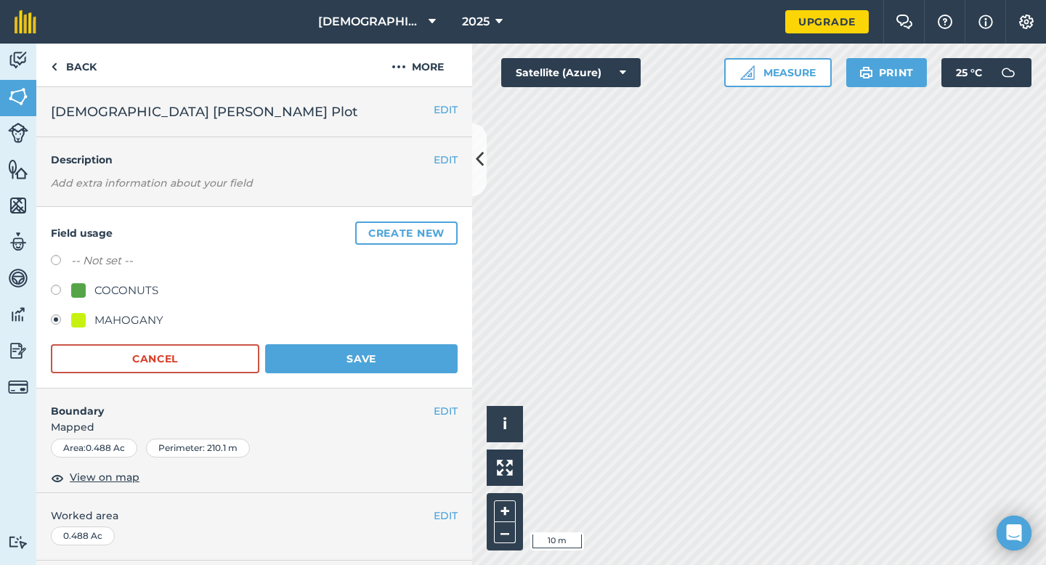
click at [78, 258] on label "-- Not set --" at bounding box center [102, 260] width 62 height 17
radio input "true"
radio input "false"
click at [346, 362] on button "Save" at bounding box center [361, 358] width 192 height 29
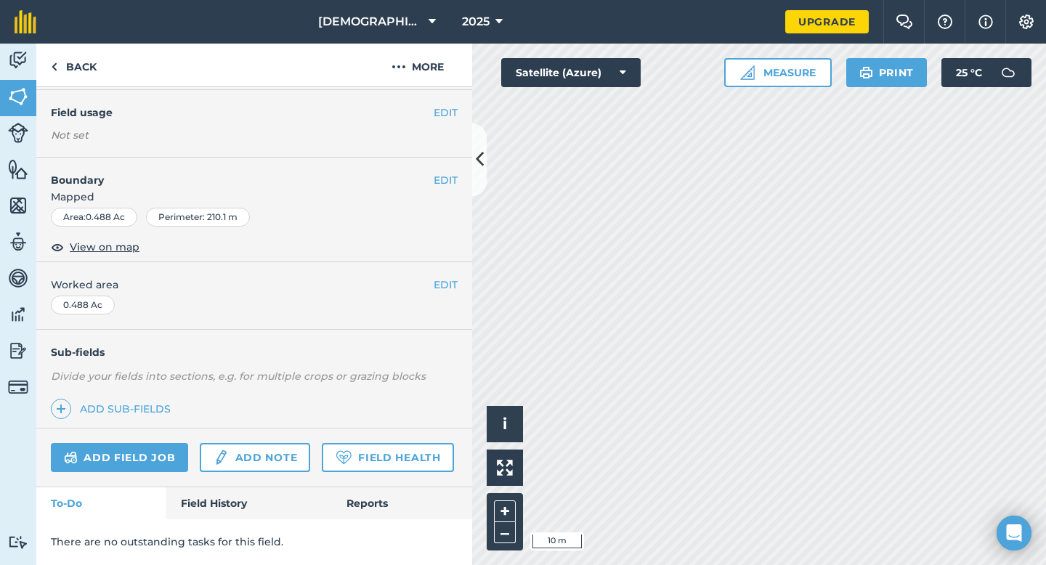
scroll to position [157, 0]
click at [16, 177] on img at bounding box center [18, 169] width 20 height 22
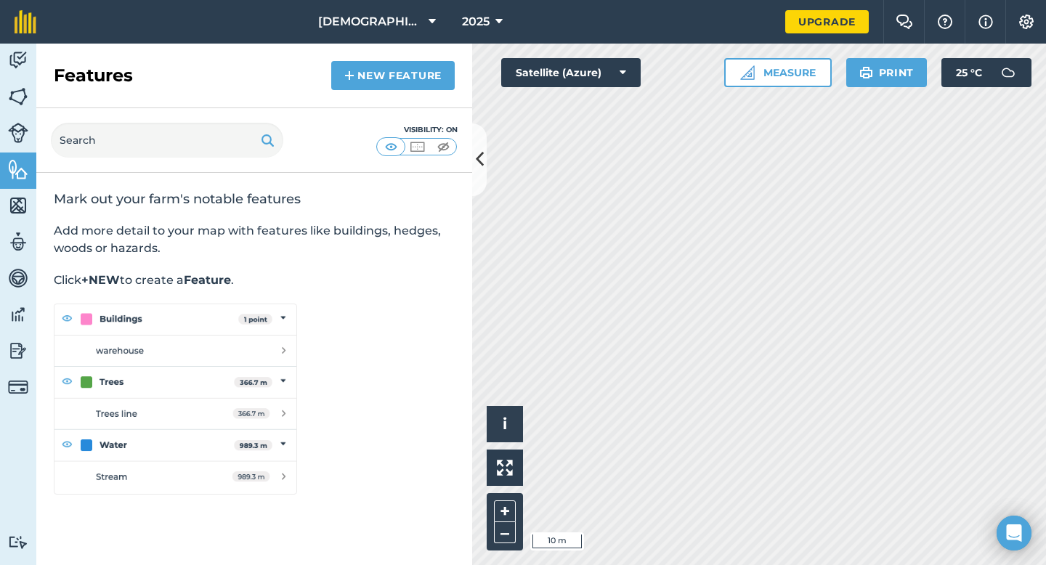
click at [102, 280] on strong "+NEW" at bounding box center [100, 280] width 38 height 14
click at [365, 83] on link "New feature" at bounding box center [392, 75] width 123 height 29
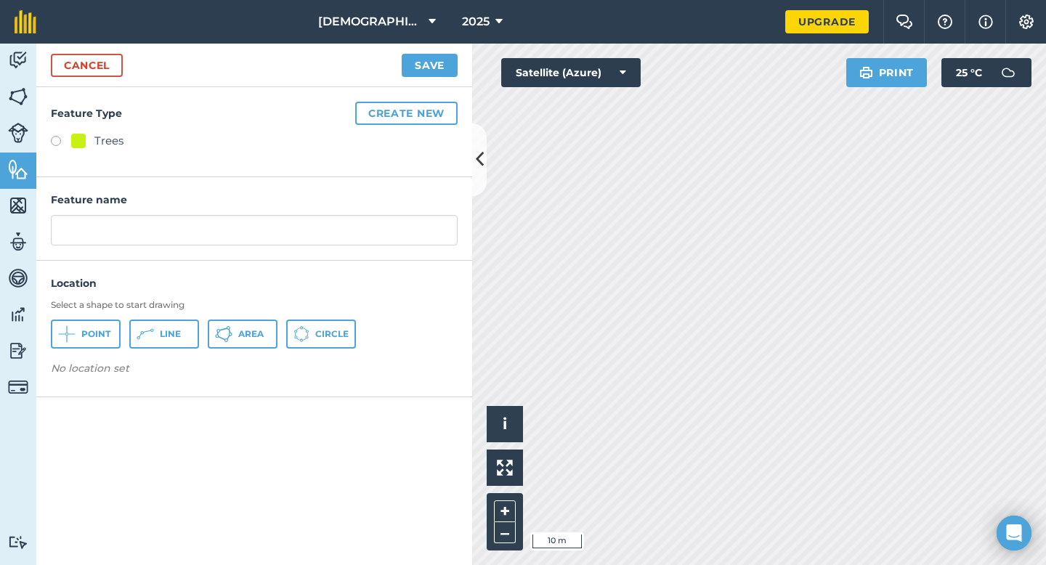
click at [55, 140] on label at bounding box center [61, 143] width 20 height 15
radio input "true"
type input "Trees"
click at [171, 337] on span "Line" at bounding box center [170, 334] width 21 height 12
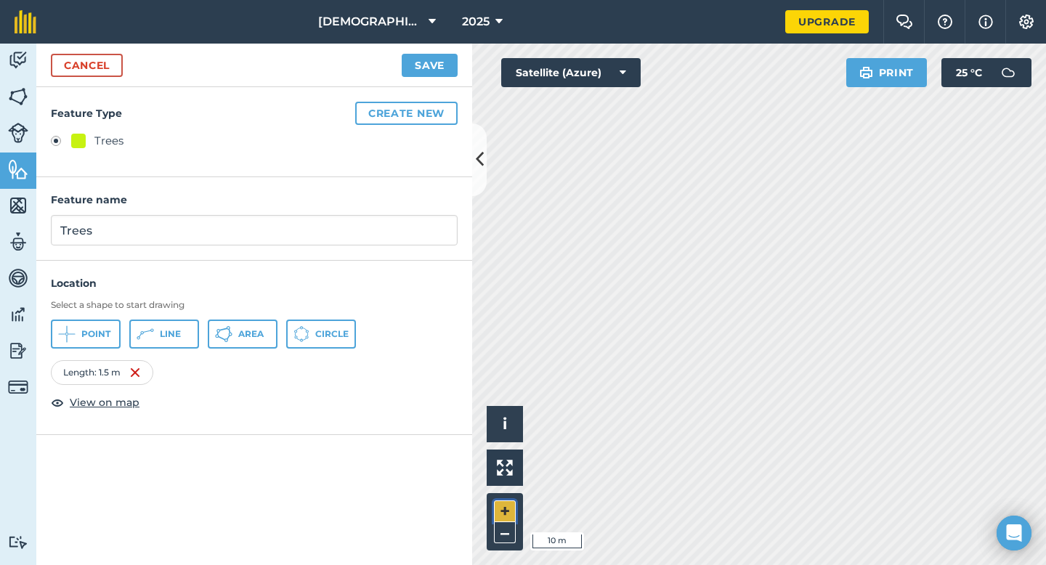
click at [506, 508] on button "+" at bounding box center [505, 511] width 22 height 22
click at [172, 333] on span "Line" at bounding box center [170, 334] width 21 height 12
click at [246, 371] on img at bounding box center [241, 372] width 12 height 17
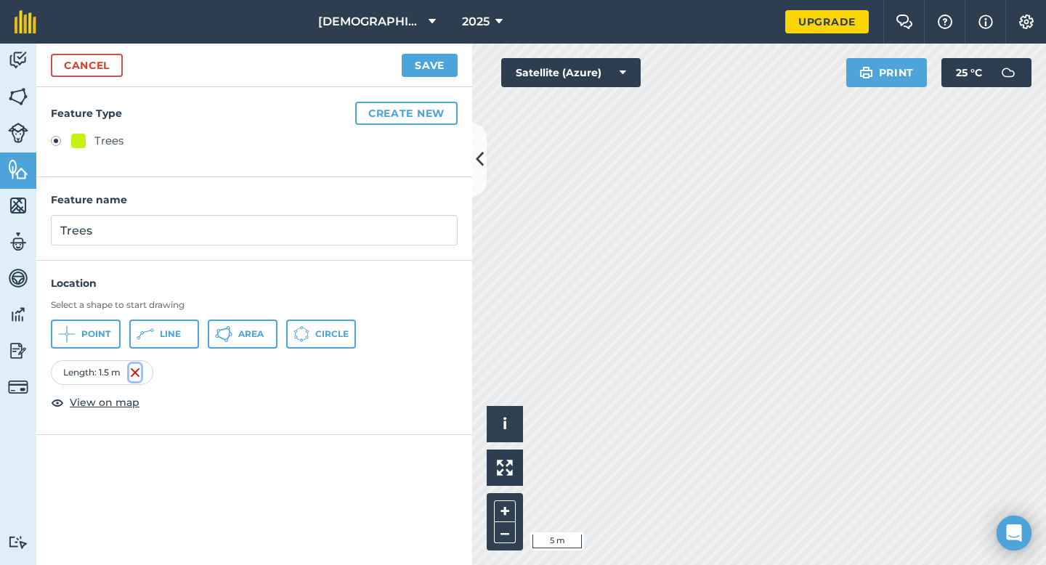
click at [136, 374] on img at bounding box center [135, 372] width 12 height 17
